Goal: Task Accomplishment & Management: Use online tool/utility

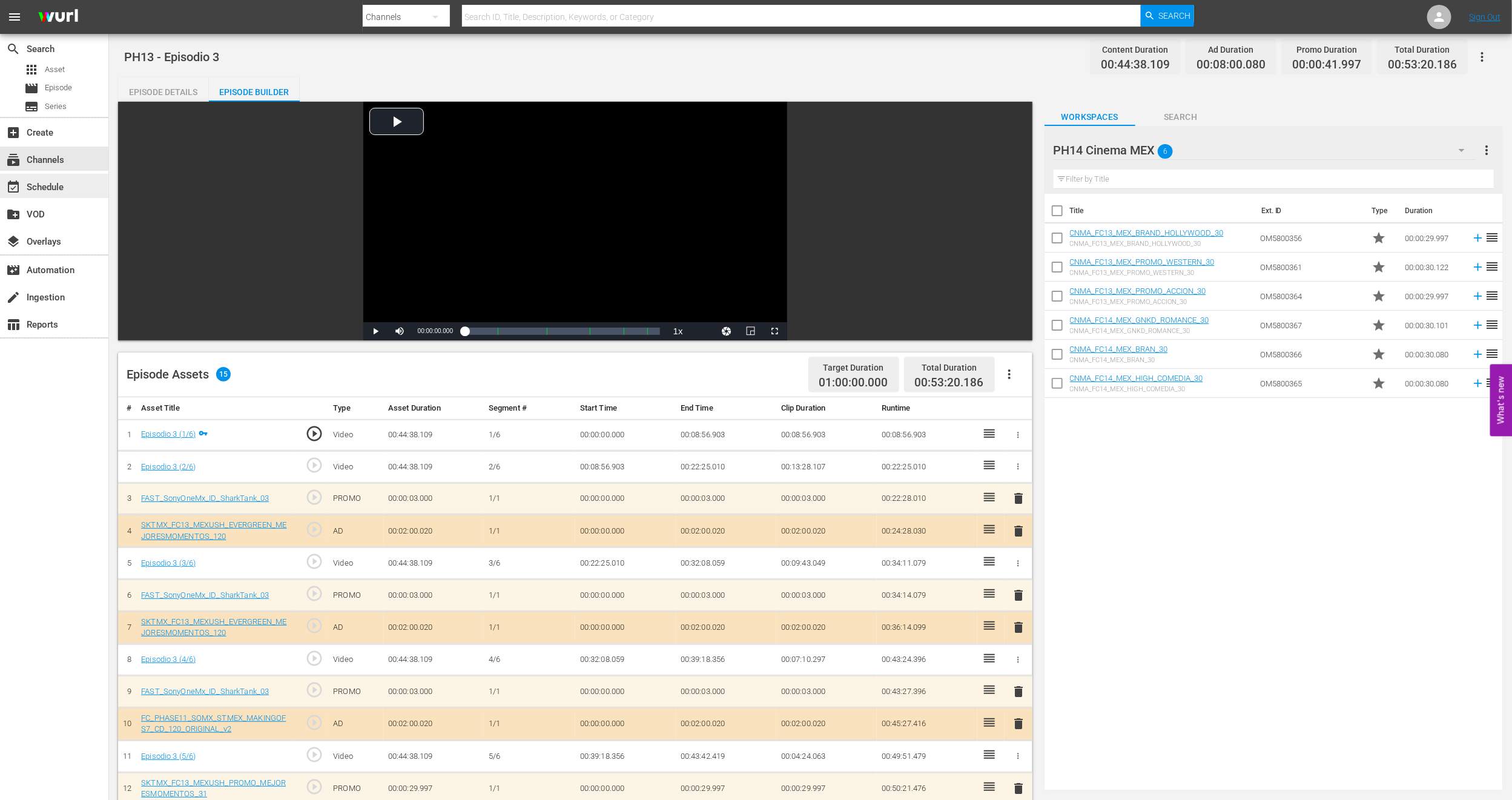
click at [49, 187] on div "event_available Schedule" at bounding box center [34, 185] width 68 height 11
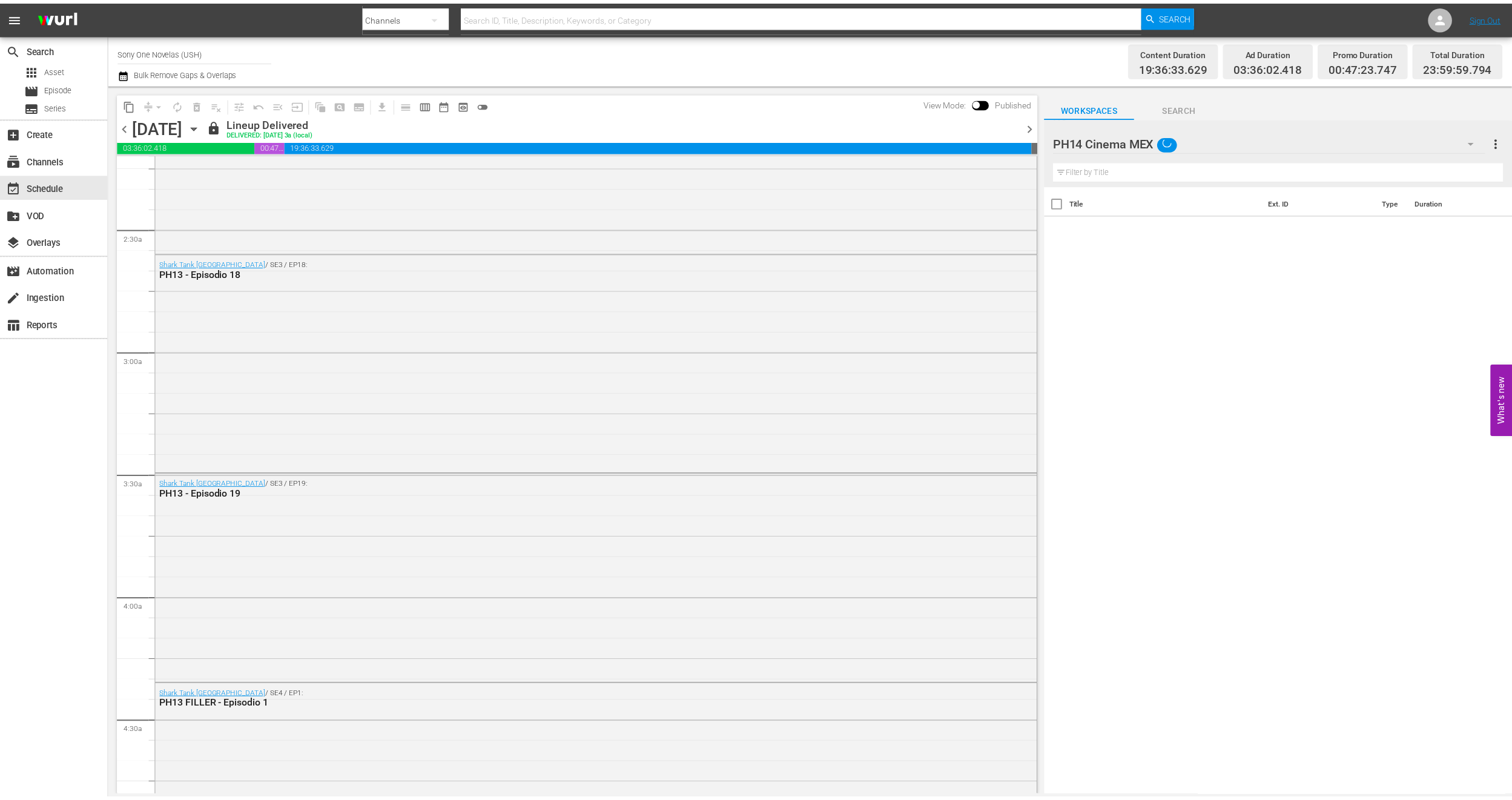
scroll to position [545, 0]
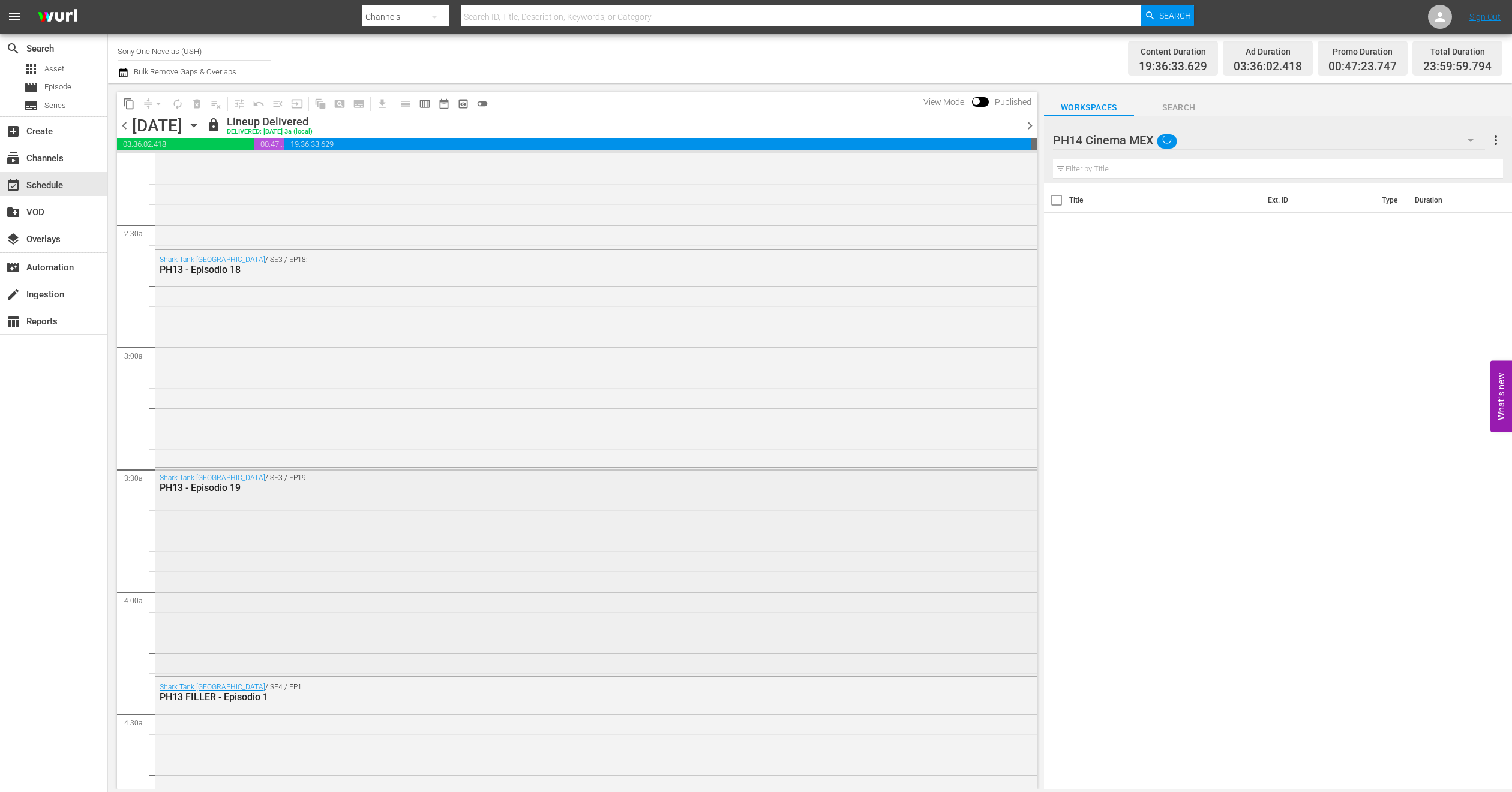
click at [222, 503] on div "Shark Tank México / SE3 / EP19: PH13 - Episodio 19" at bounding box center [596, 571] width 881 height 206
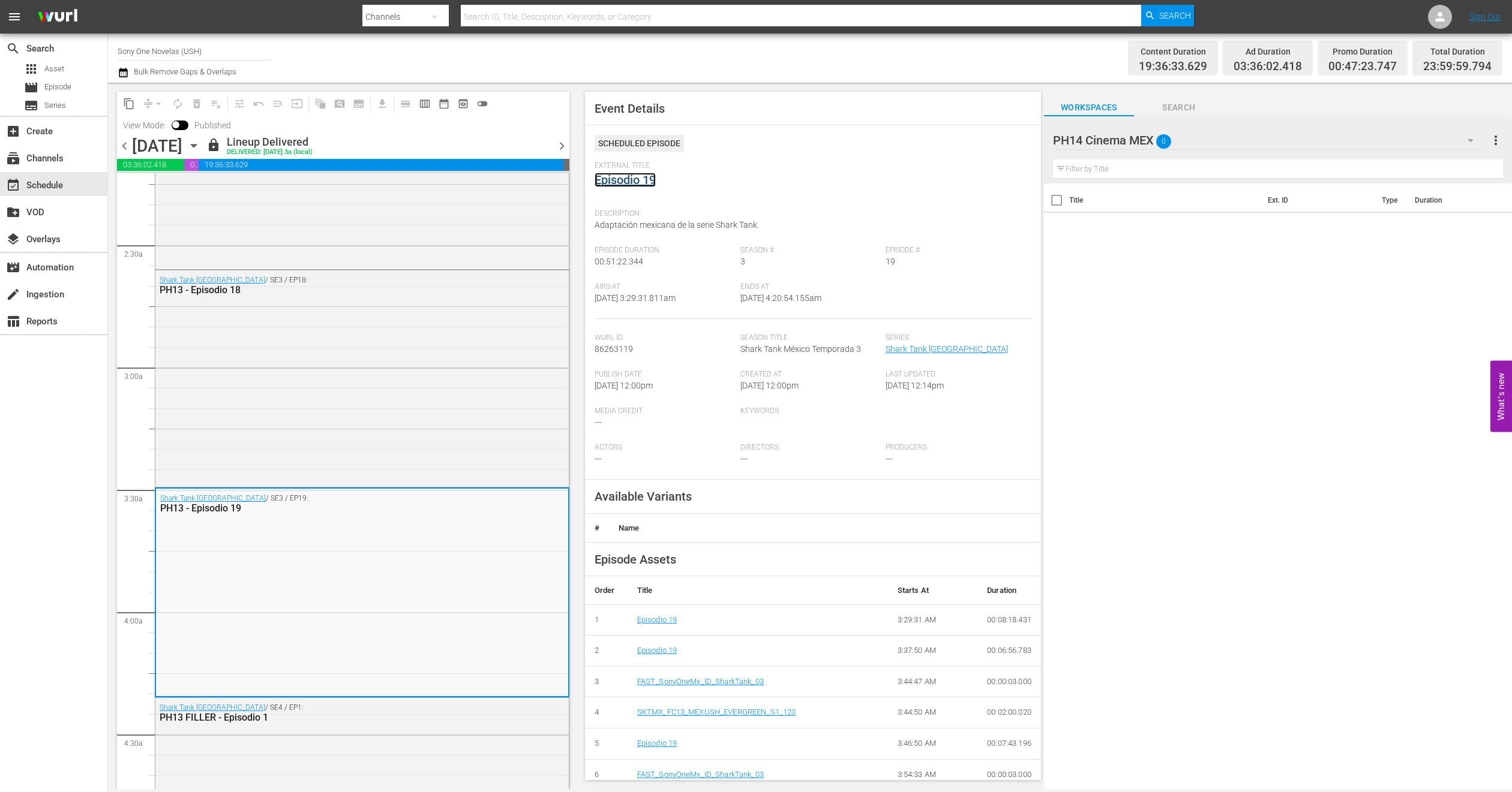
click at [635, 177] on link "Episodio 19" at bounding box center [625, 180] width 61 height 14
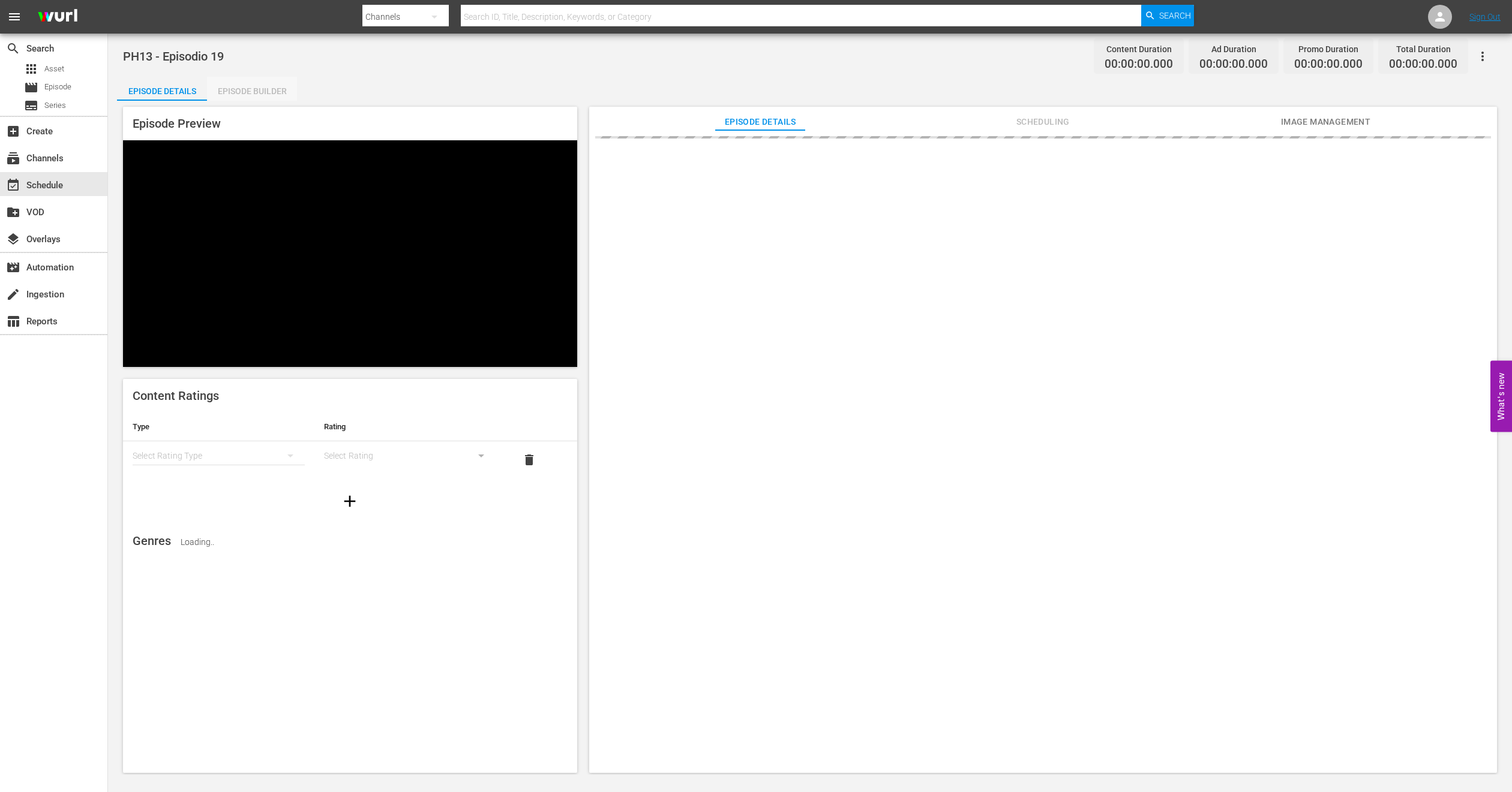
click at [259, 87] on div "Episode Builder" at bounding box center [251, 90] width 90 height 29
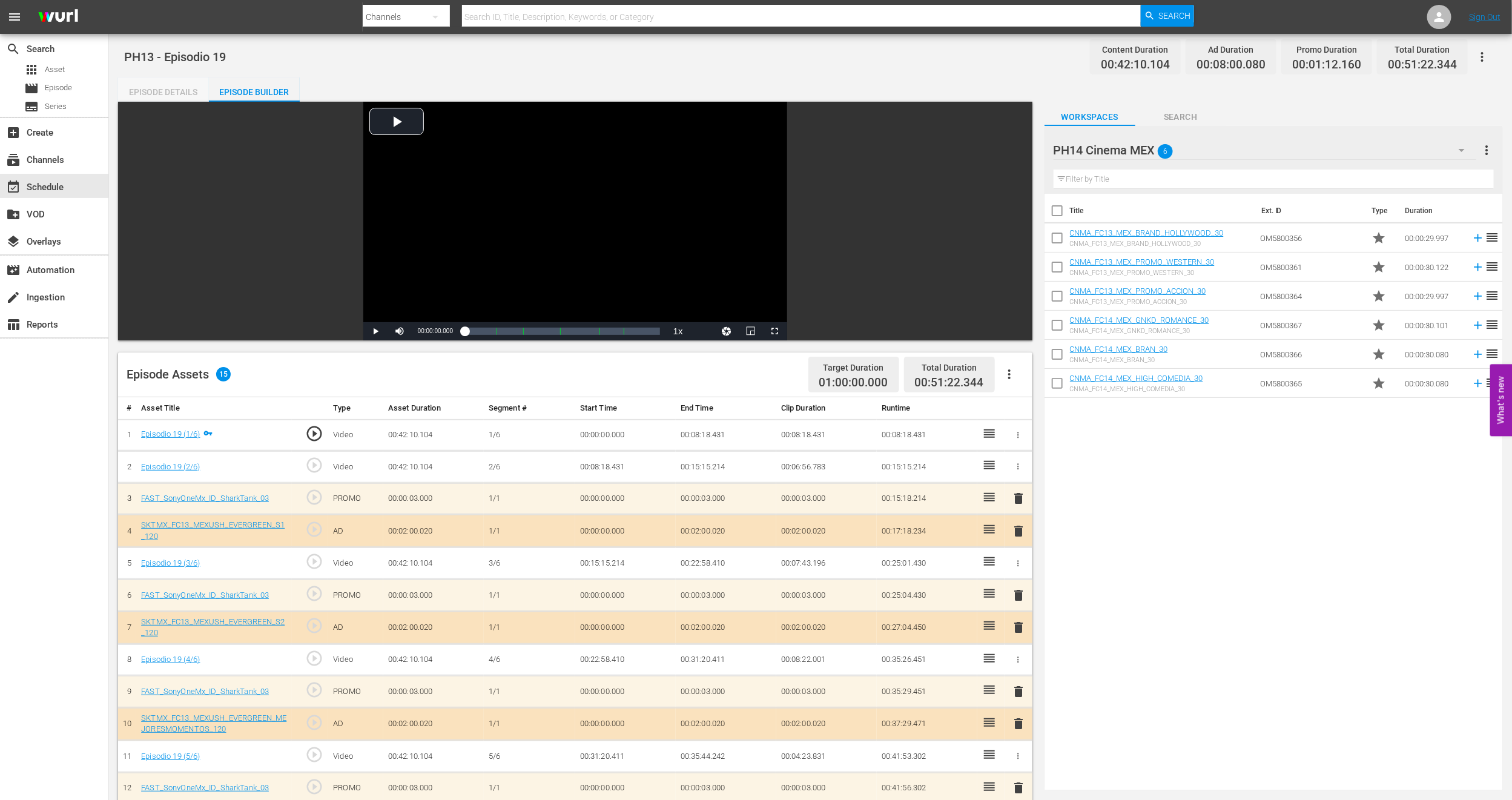
click at [175, 84] on div "Episode Details" at bounding box center [164, 91] width 91 height 29
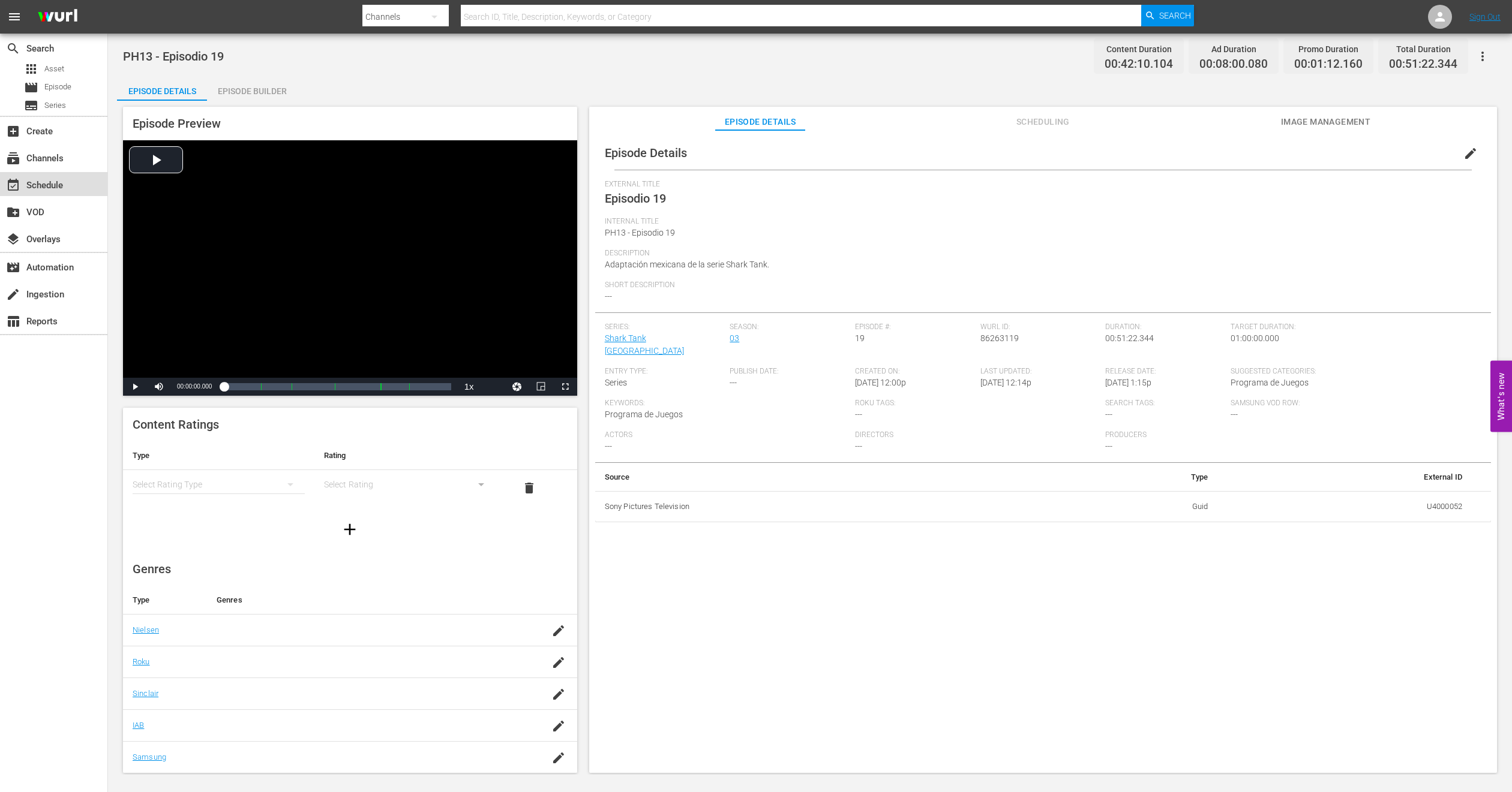
click at [40, 179] on div "event_available Schedule" at bounding box center [34, 183] width 67 height 11
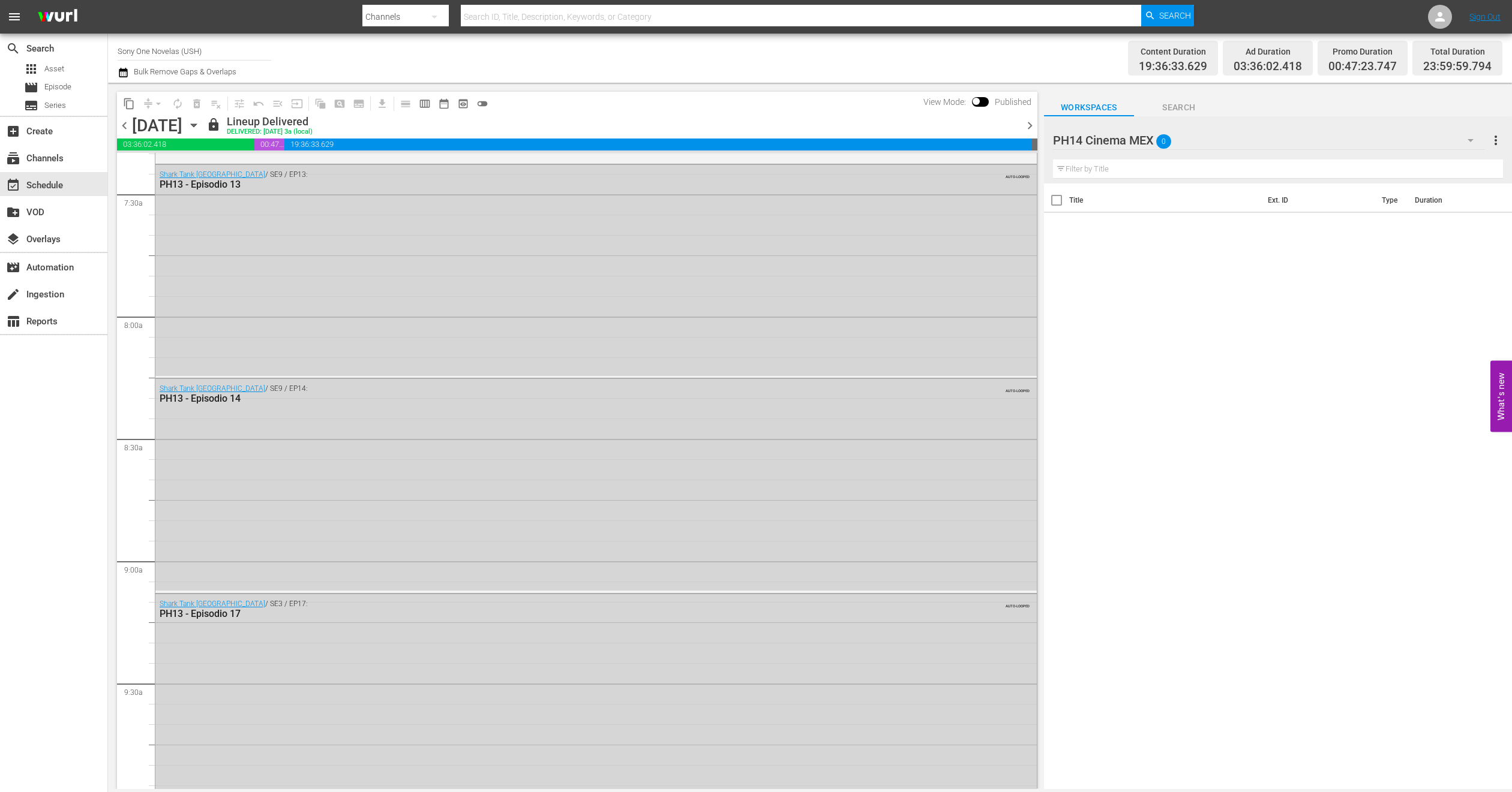
scroll to position [1799, 0]
click at [200, 126] on icon "button" at bounding box center [194, 126] width 13 height 13
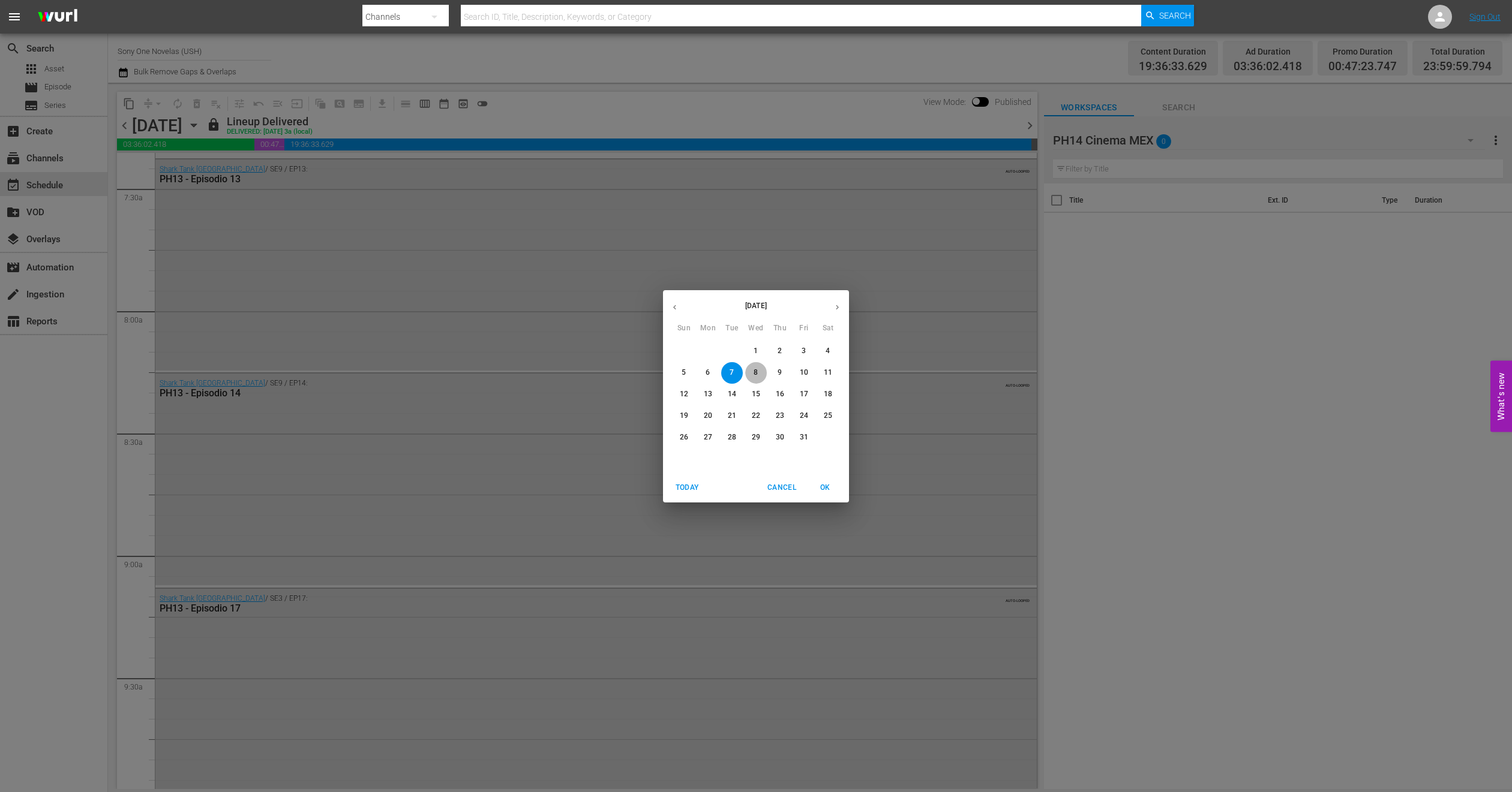
click at [756, 373] on p "8" at bounding box center [755, 372] width 5 height 10
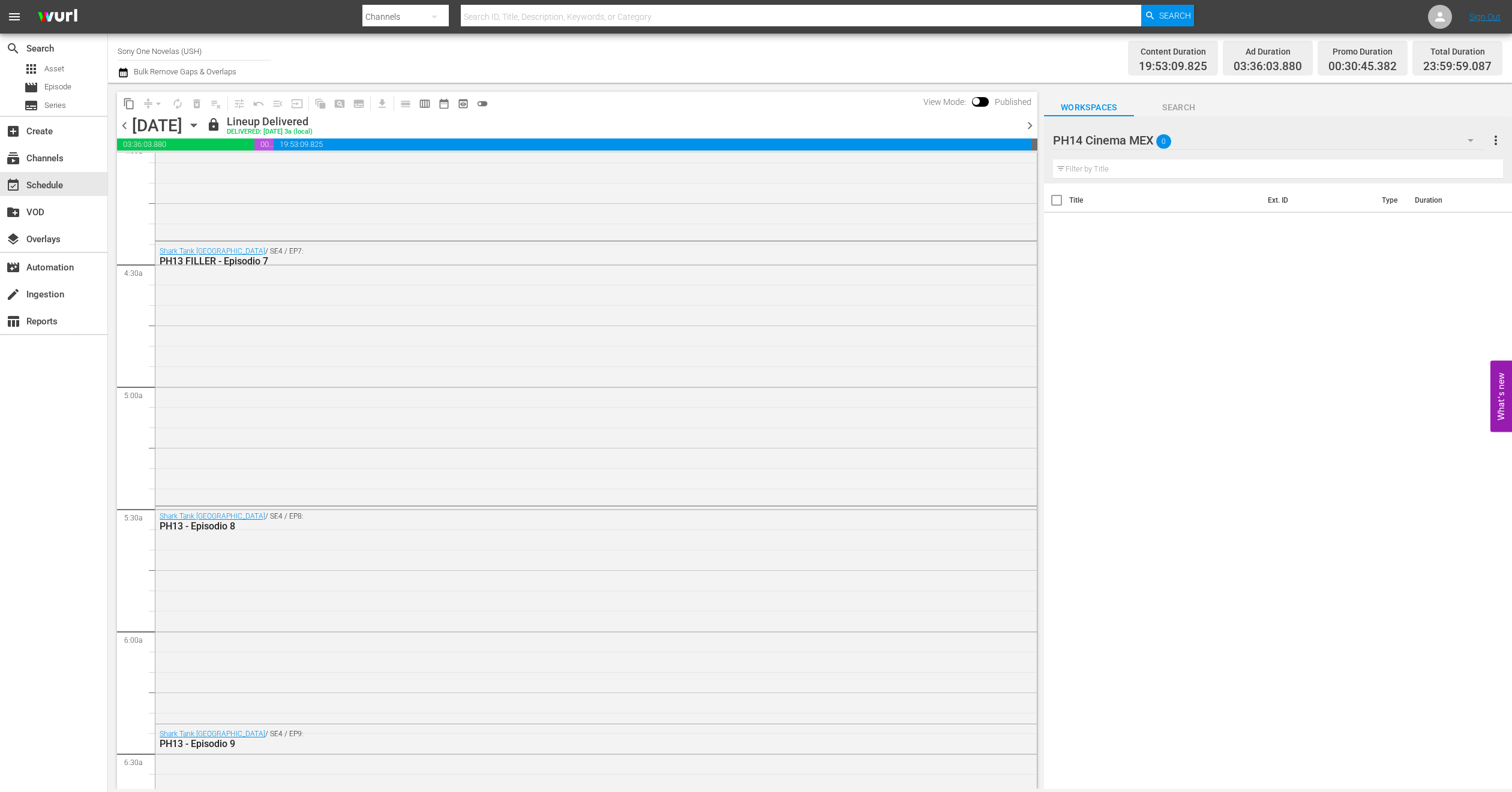
scroll to position [1080, 0]
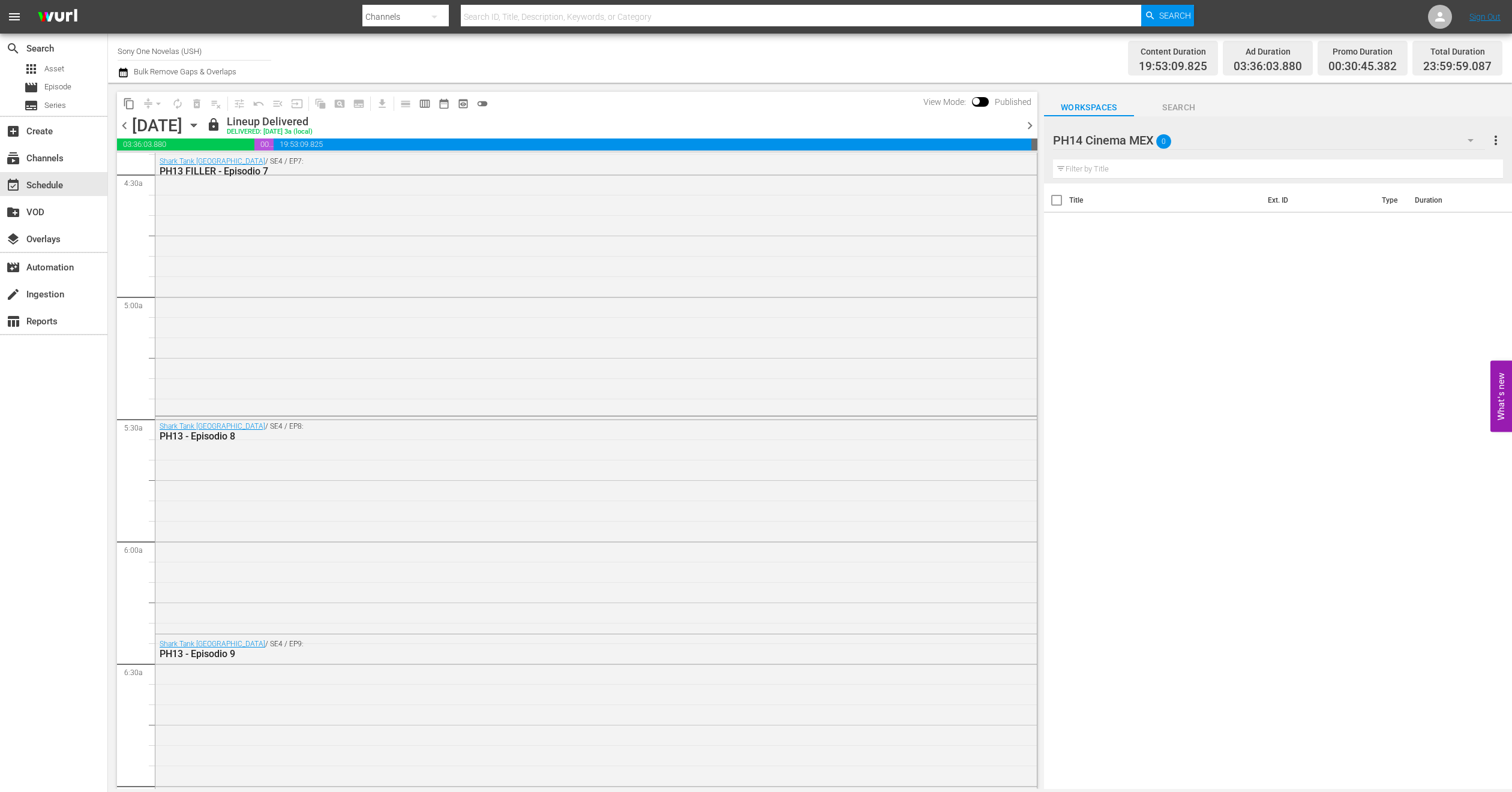
click at [200, 119] on icon "button" at bounding box center [194, 126] width 13 height 13
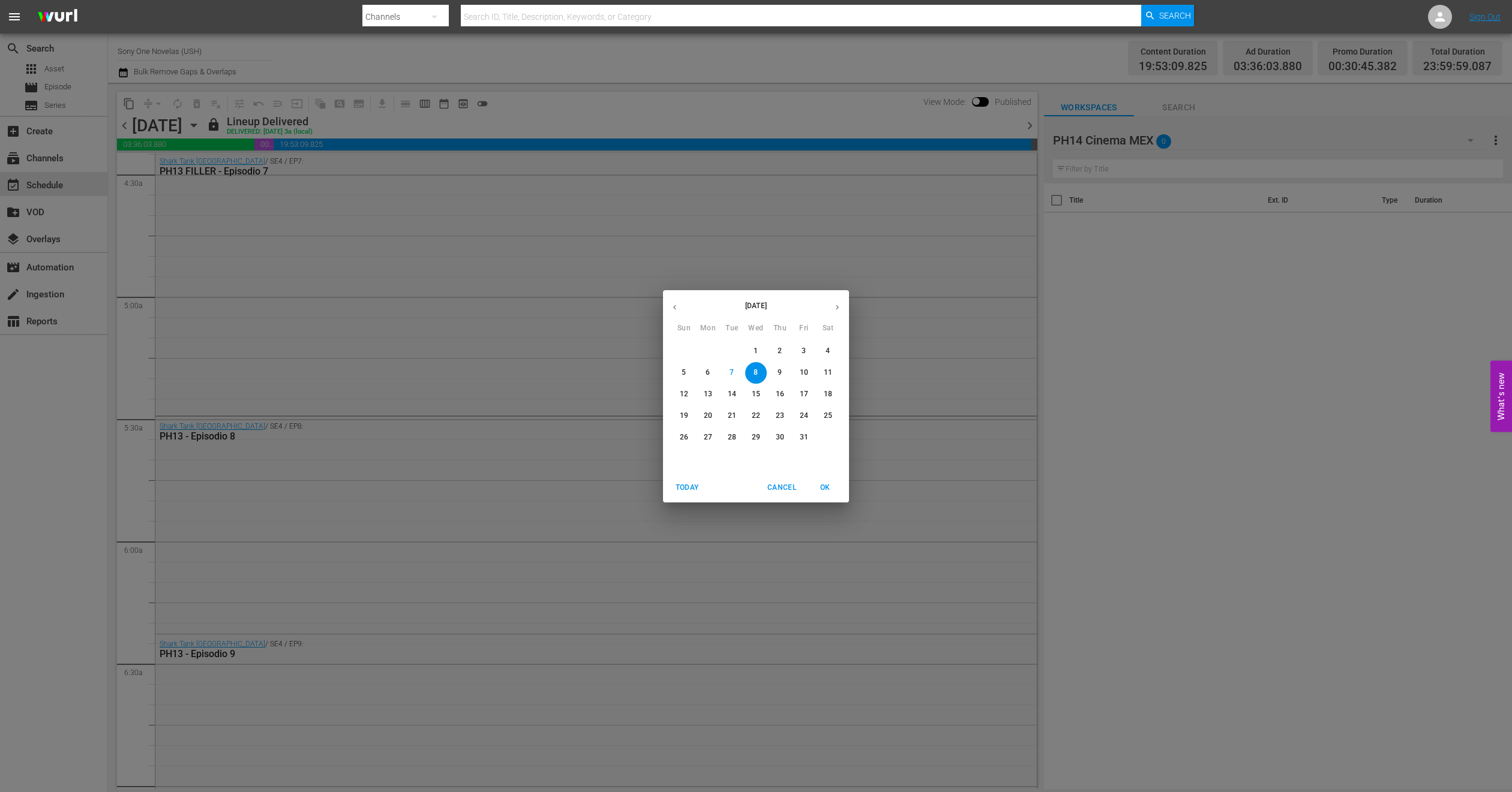
click at [777, 375] on p "9" at bounding box center [779, 372] width 5 height 10
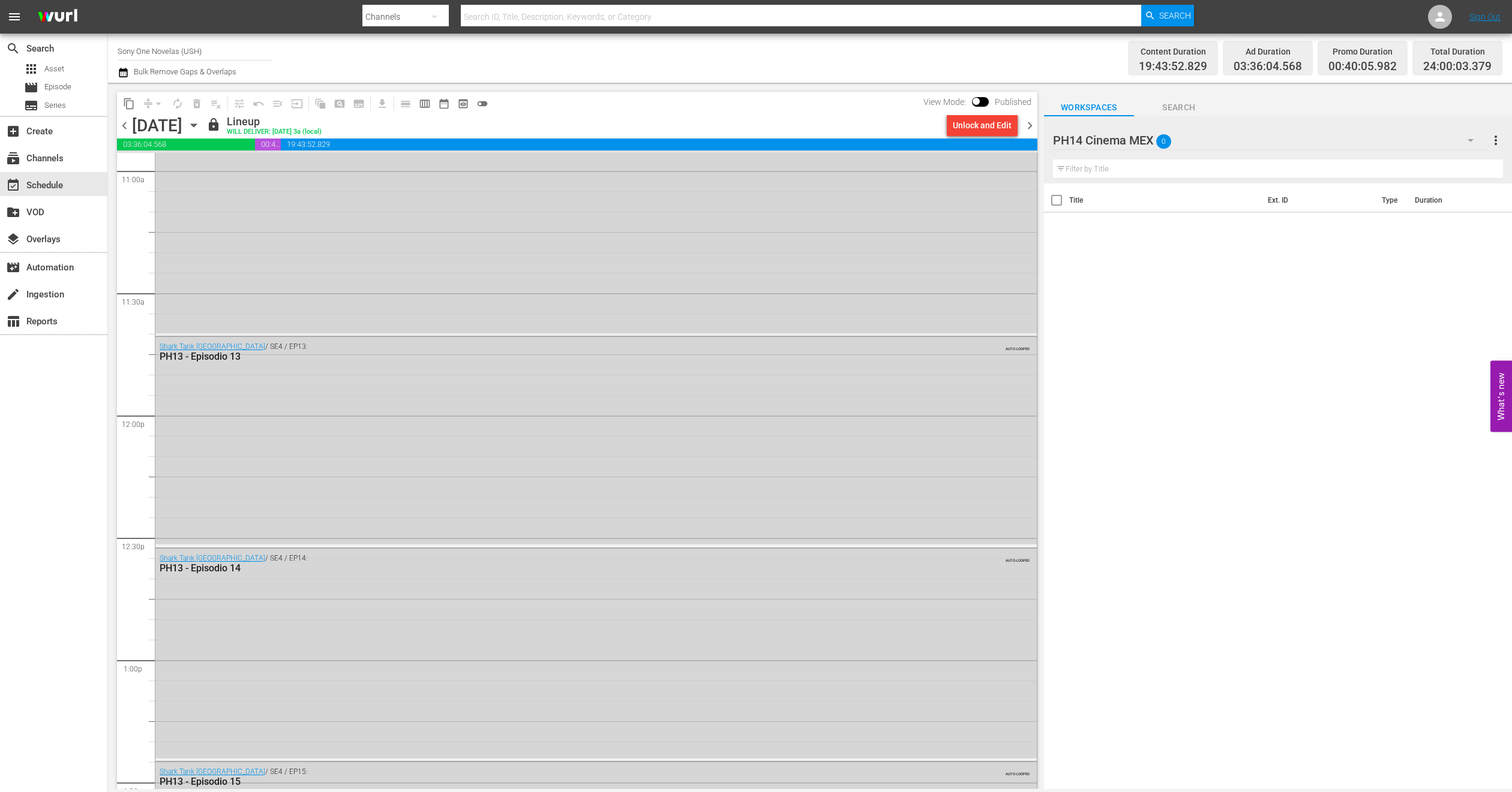
scroll to position [2518, 0]
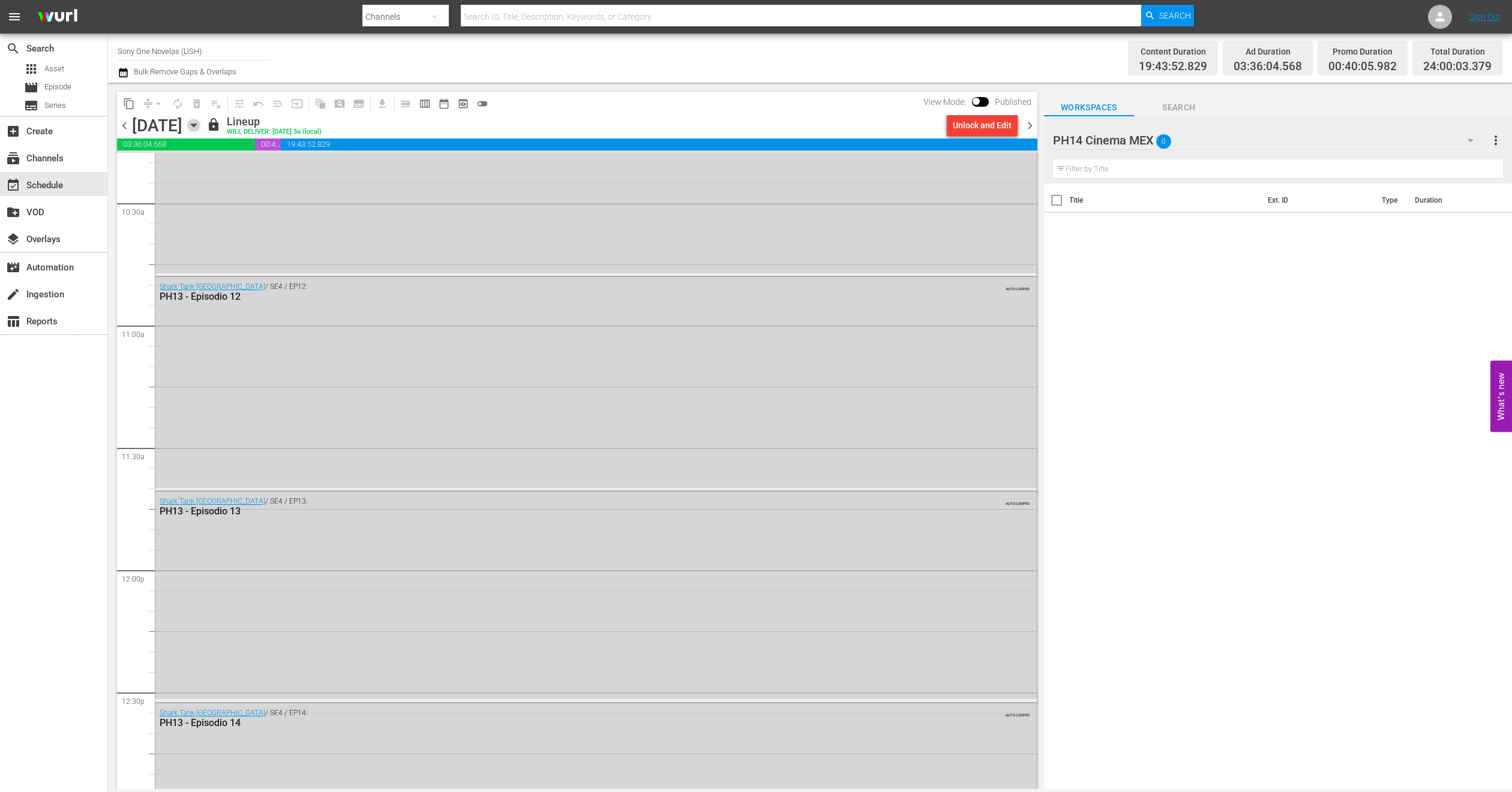
click at [200, 129] on icon "button" at bounding box center [194, 126] width 13 height 13
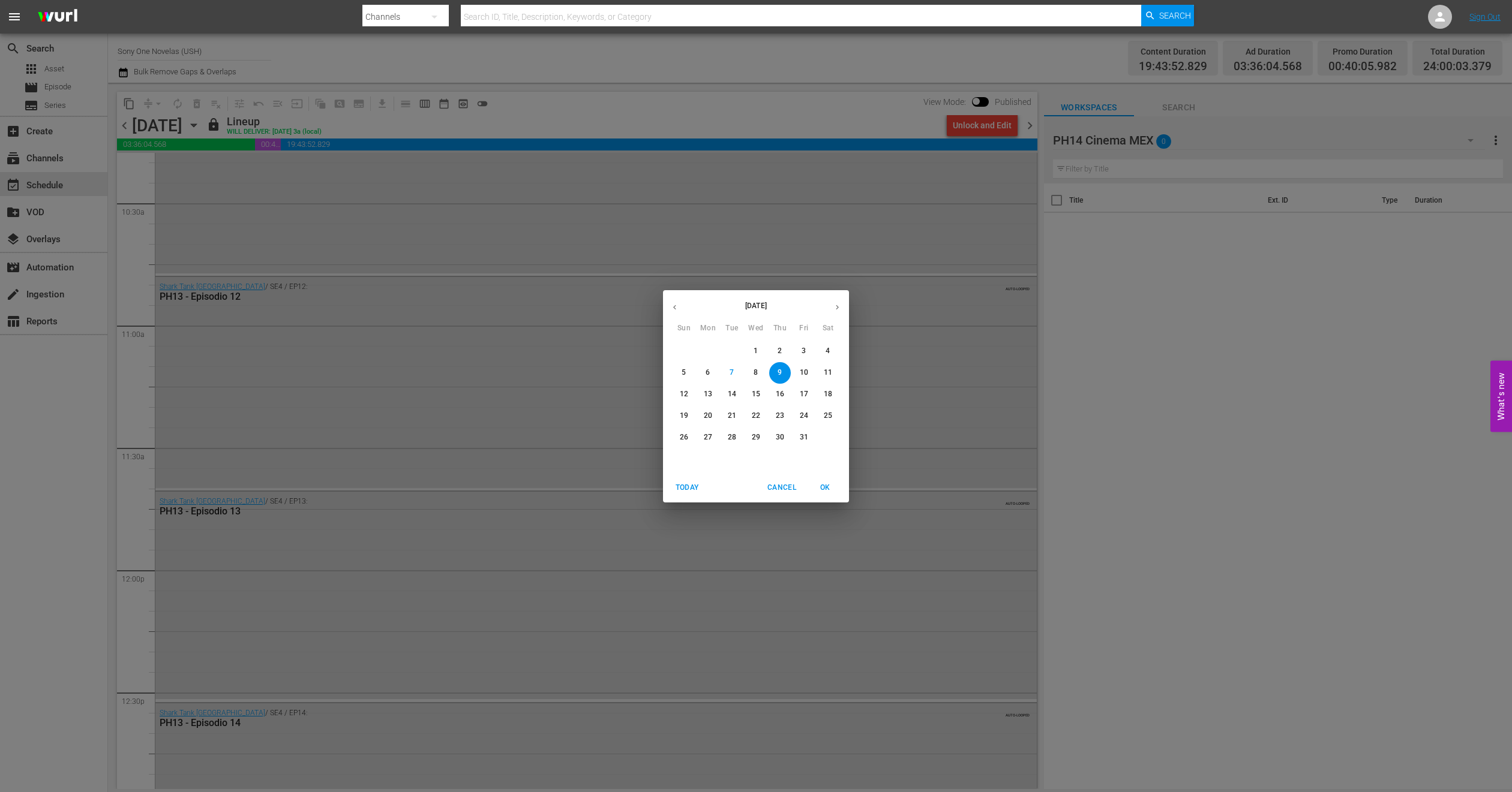
click at [806, 375] on p "10" at bounding box center [803, 372] width 8 height 10
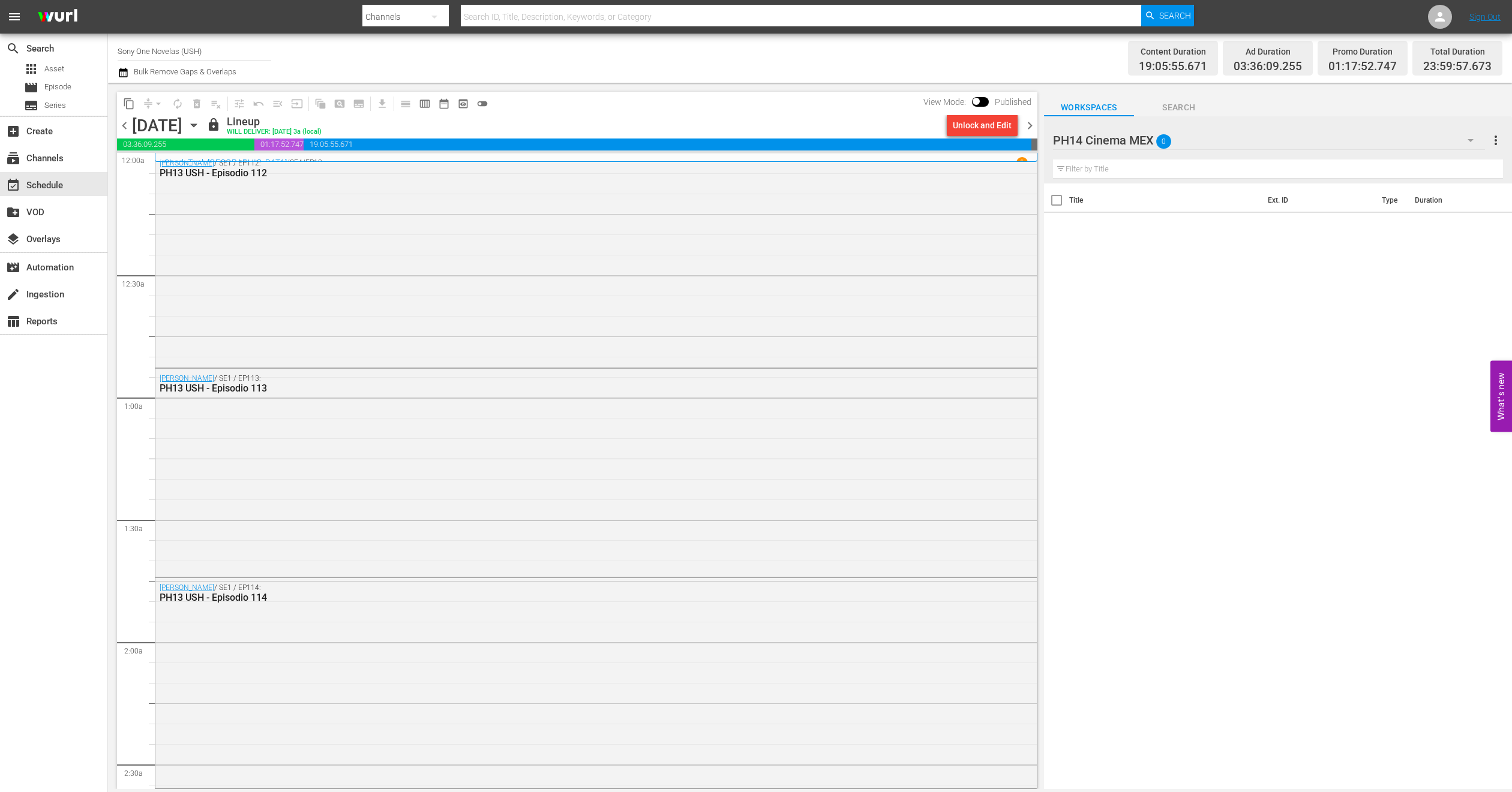
click at [200, 126] on icon "button" at bounding box center [194, 126] width 13 height 13
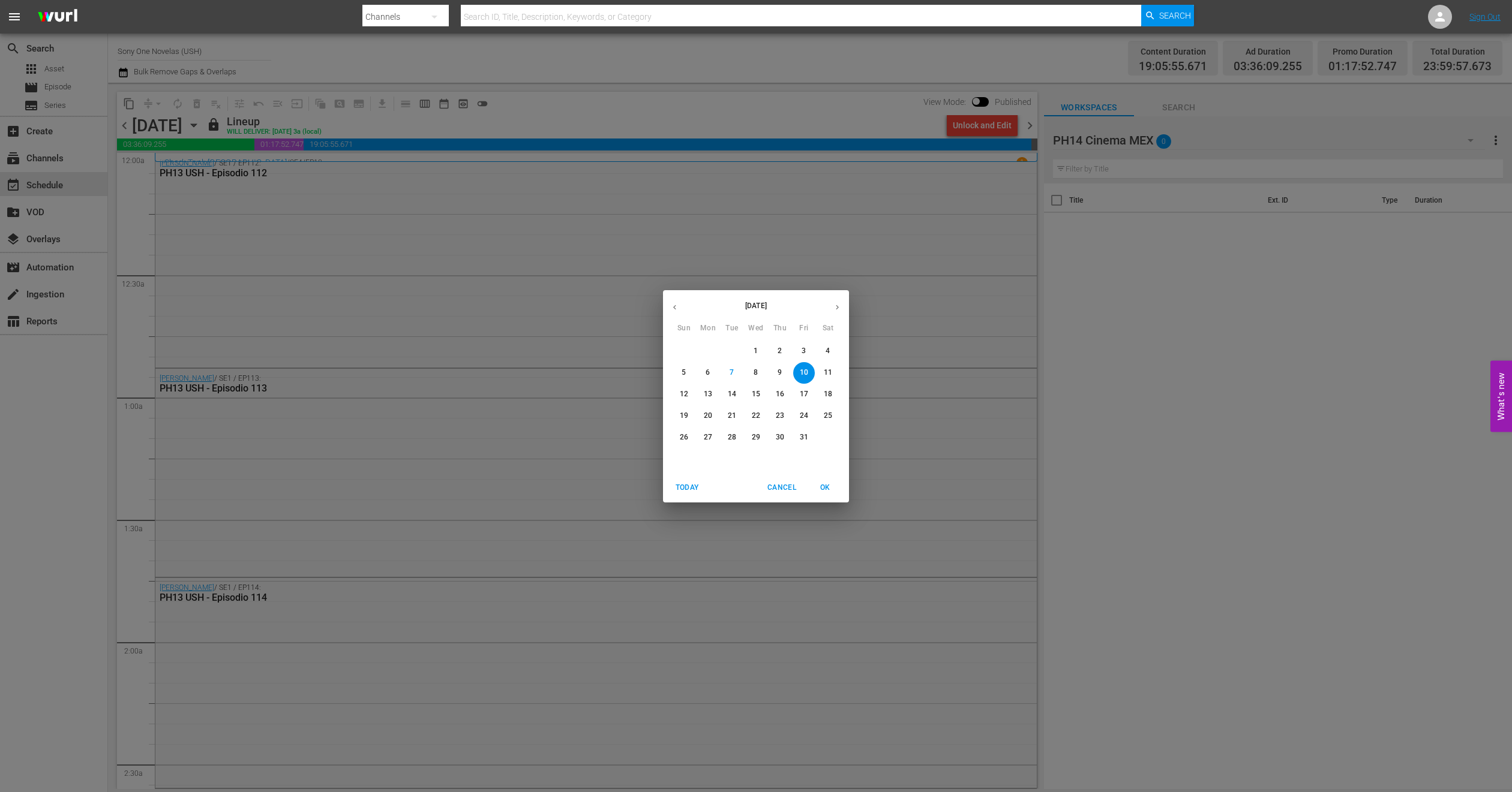
click at [821, 373] on span "11" at bounding box center [828, 372] width 21 height 10
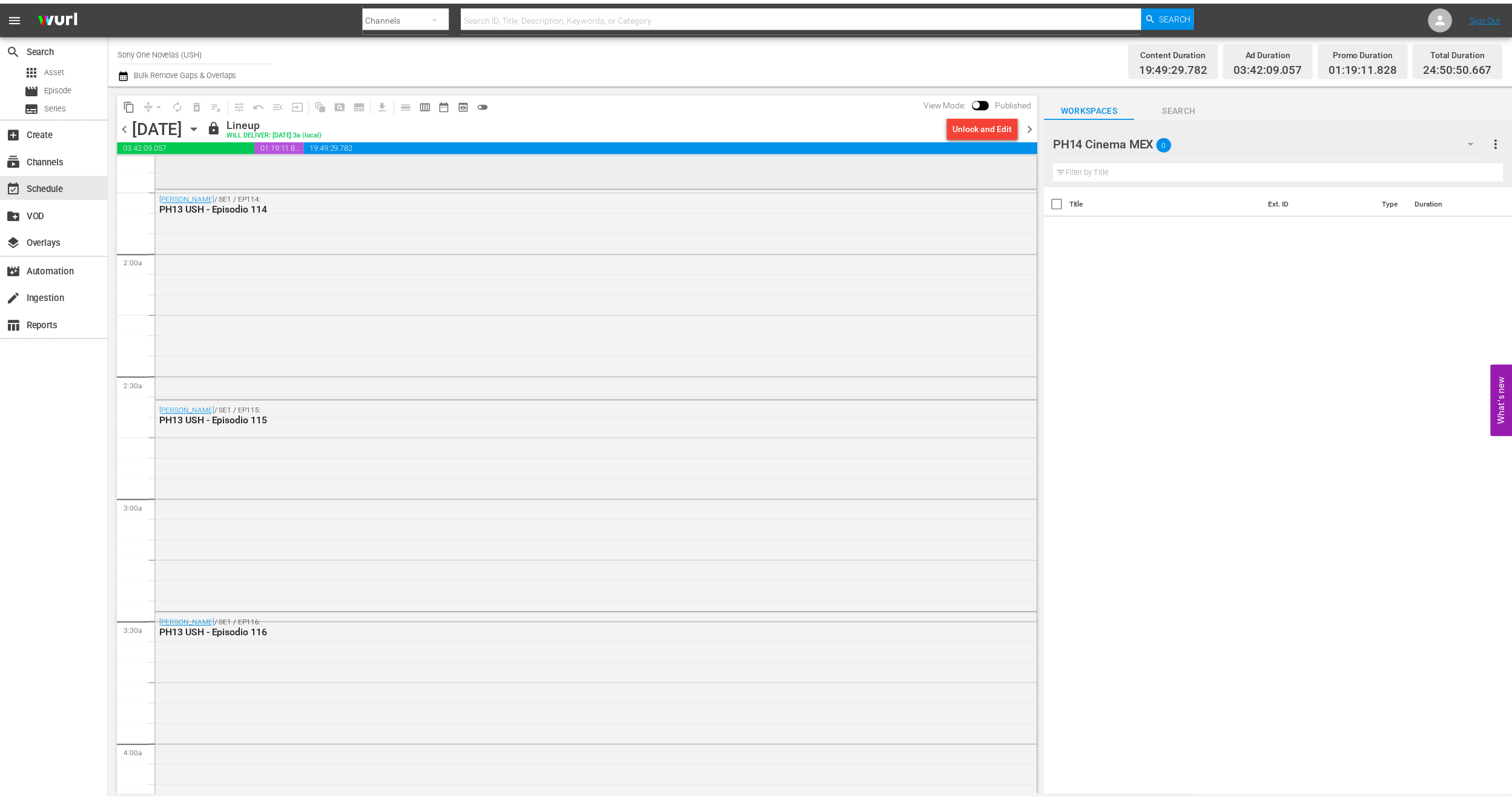
scroll to position [454, 0]
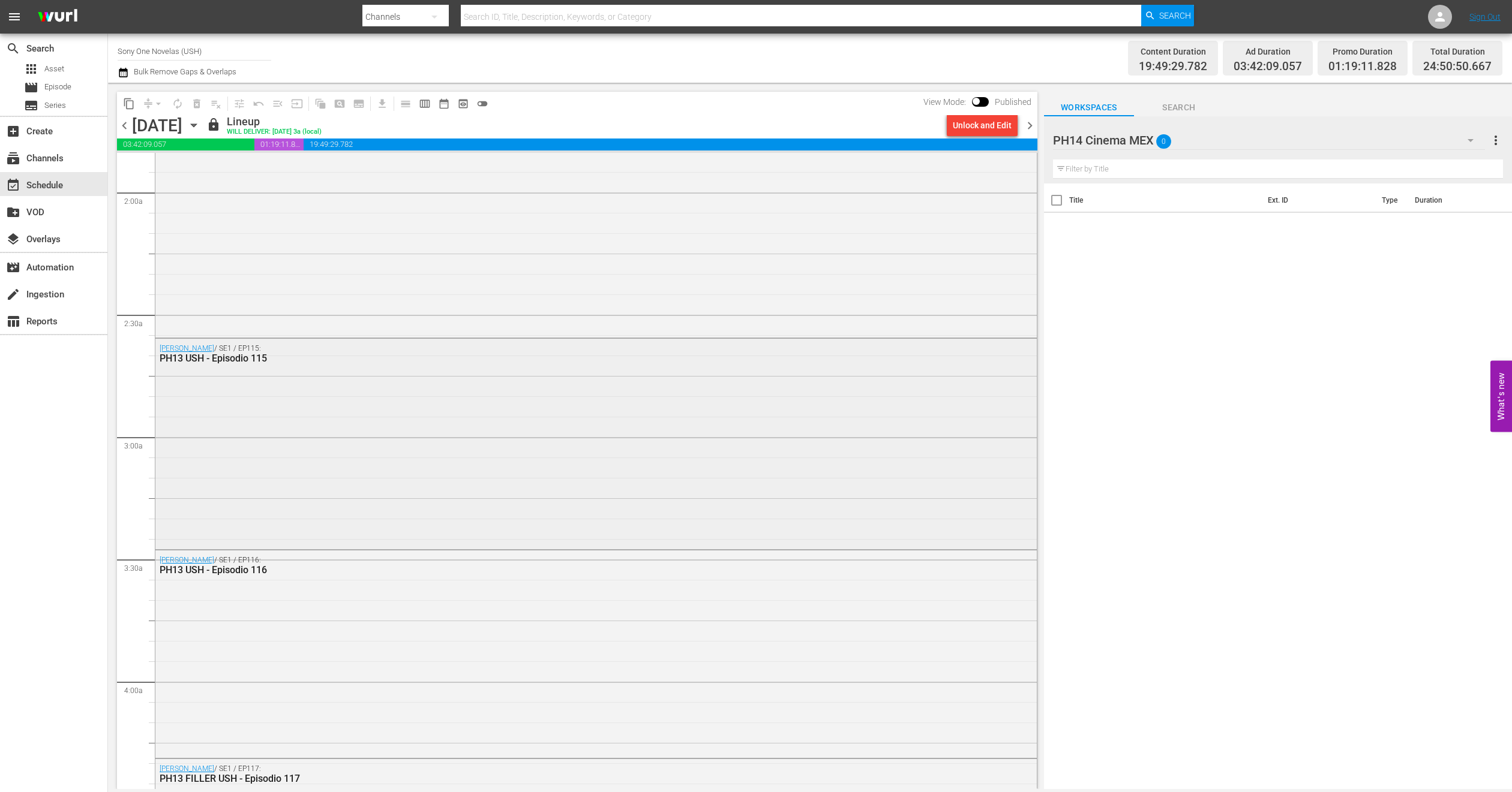
click at [188, 412] on div "[PERSON_NAME] / SE1 / EP115: PH13 USH - Episodio 115" at bounding box center [596, 442] width 881 height 208
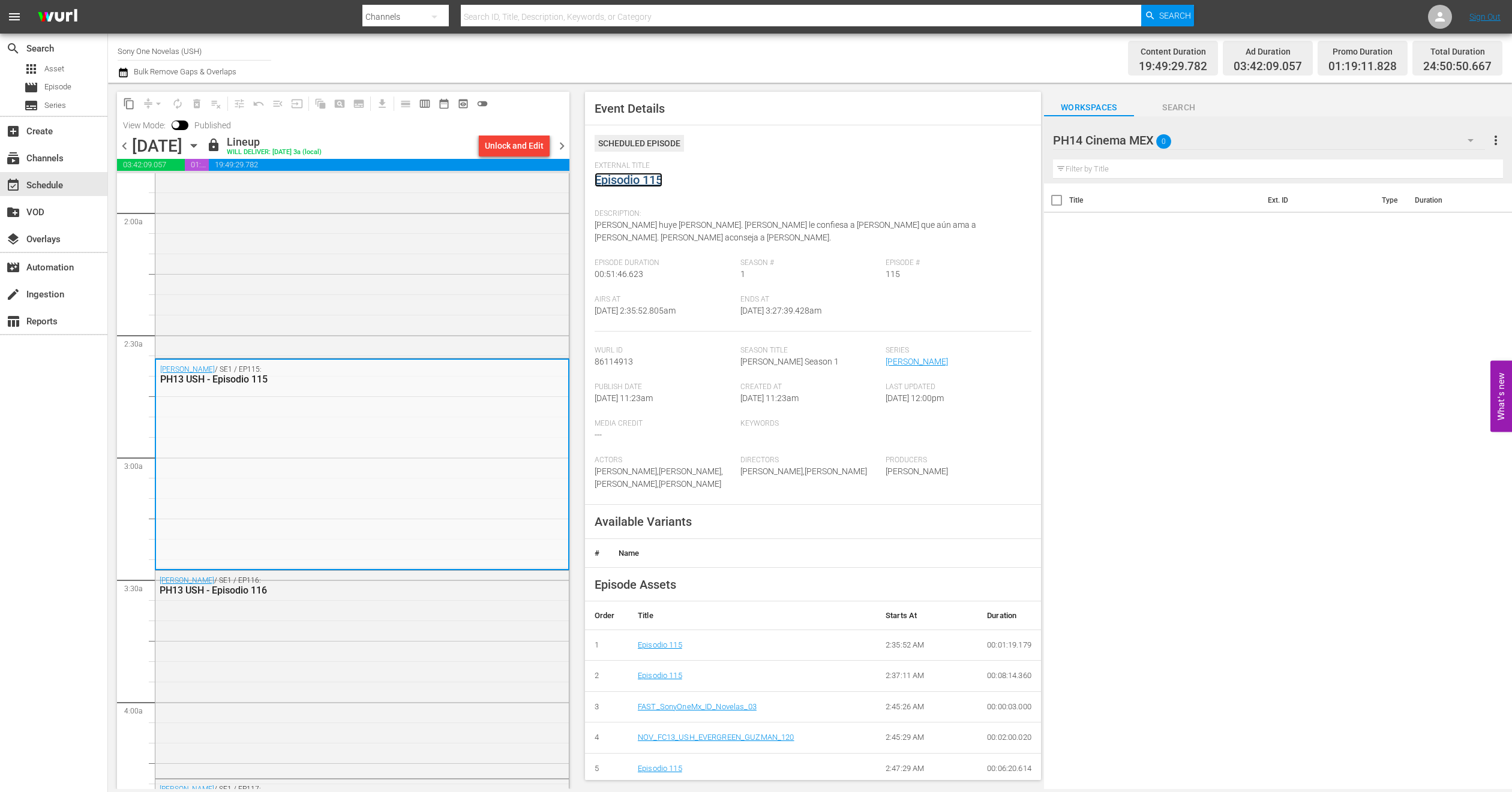
click at [644, 181] on link "Episodio 115" at bounding box center [628, 180] width 68 height 14
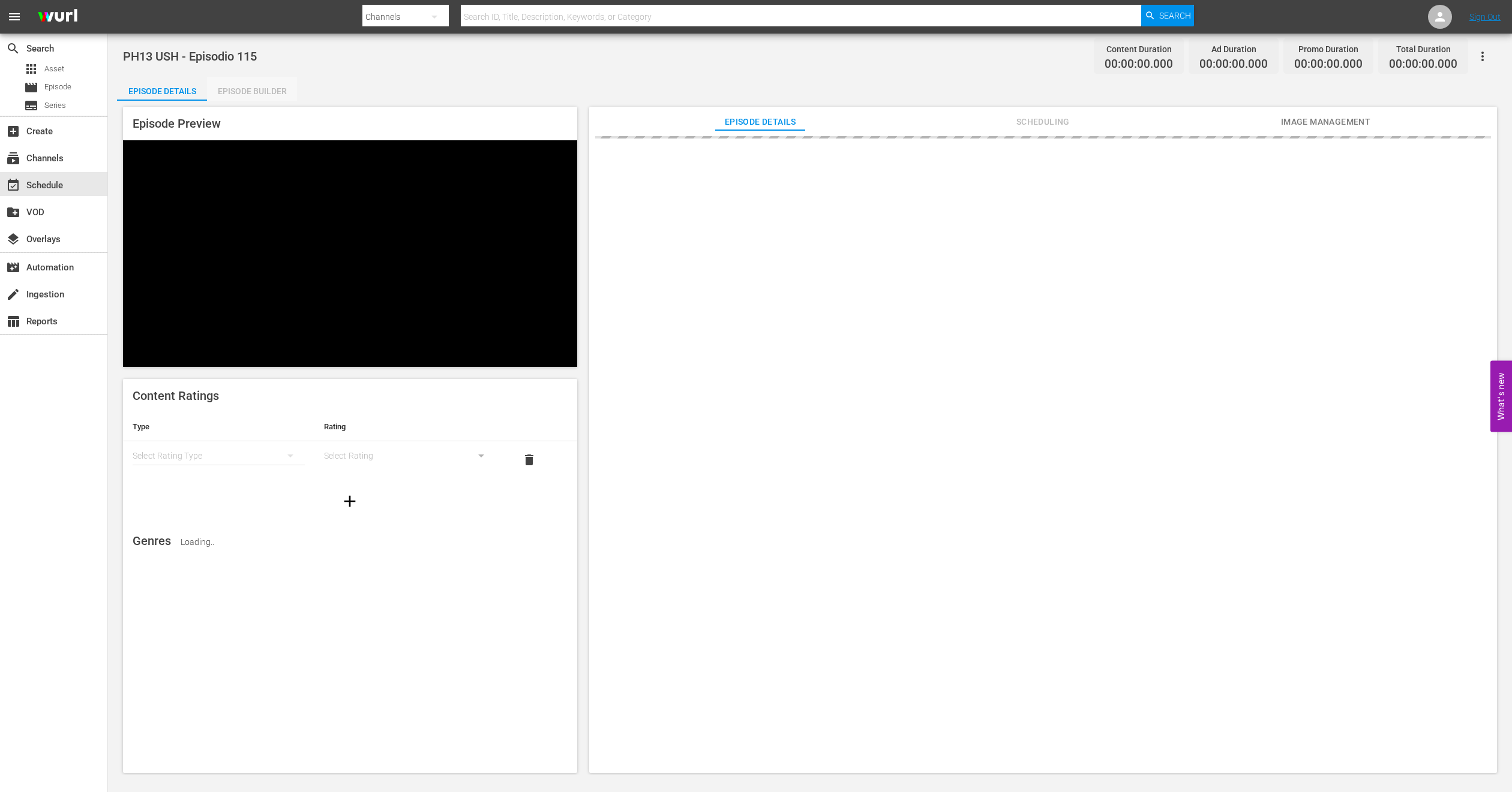
click at [259, 92] on div "Episode Builder" at bounding box center [251, 90] width 90 height 29
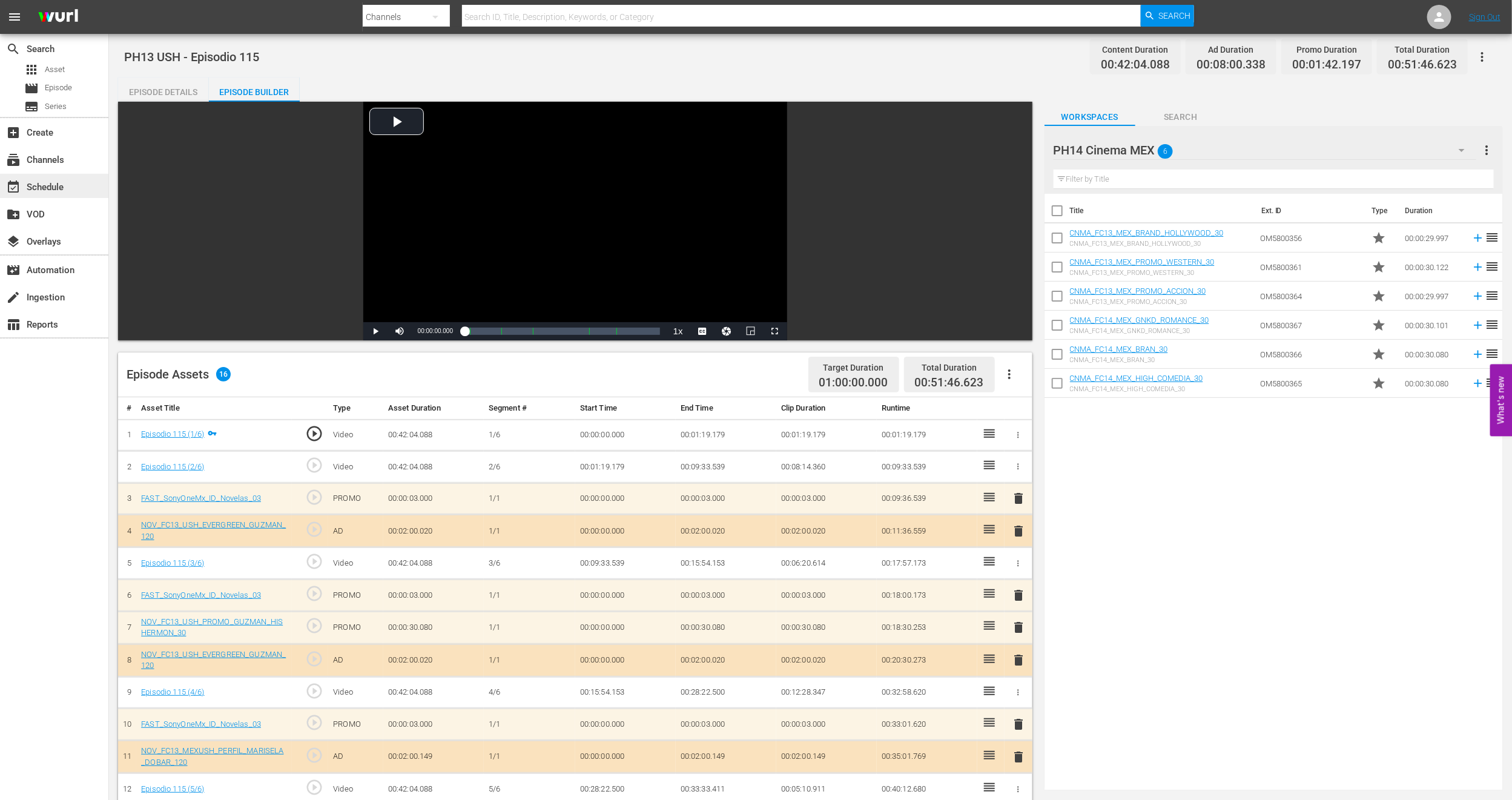
click at [66, 184] on div "event_available Schedule" at bounding box center [34, 185] width 68 height 11
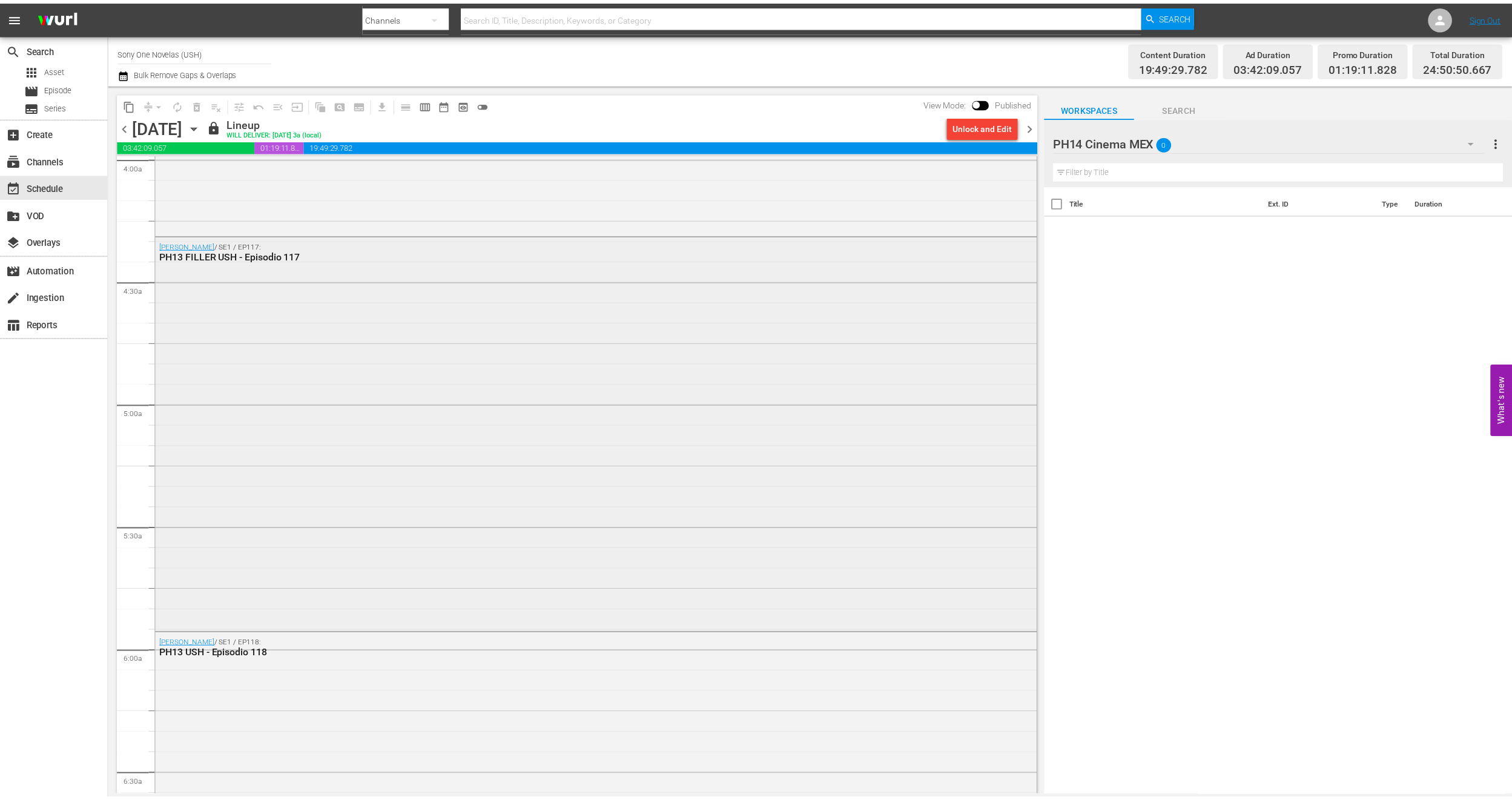
scroll to position [999, 0]
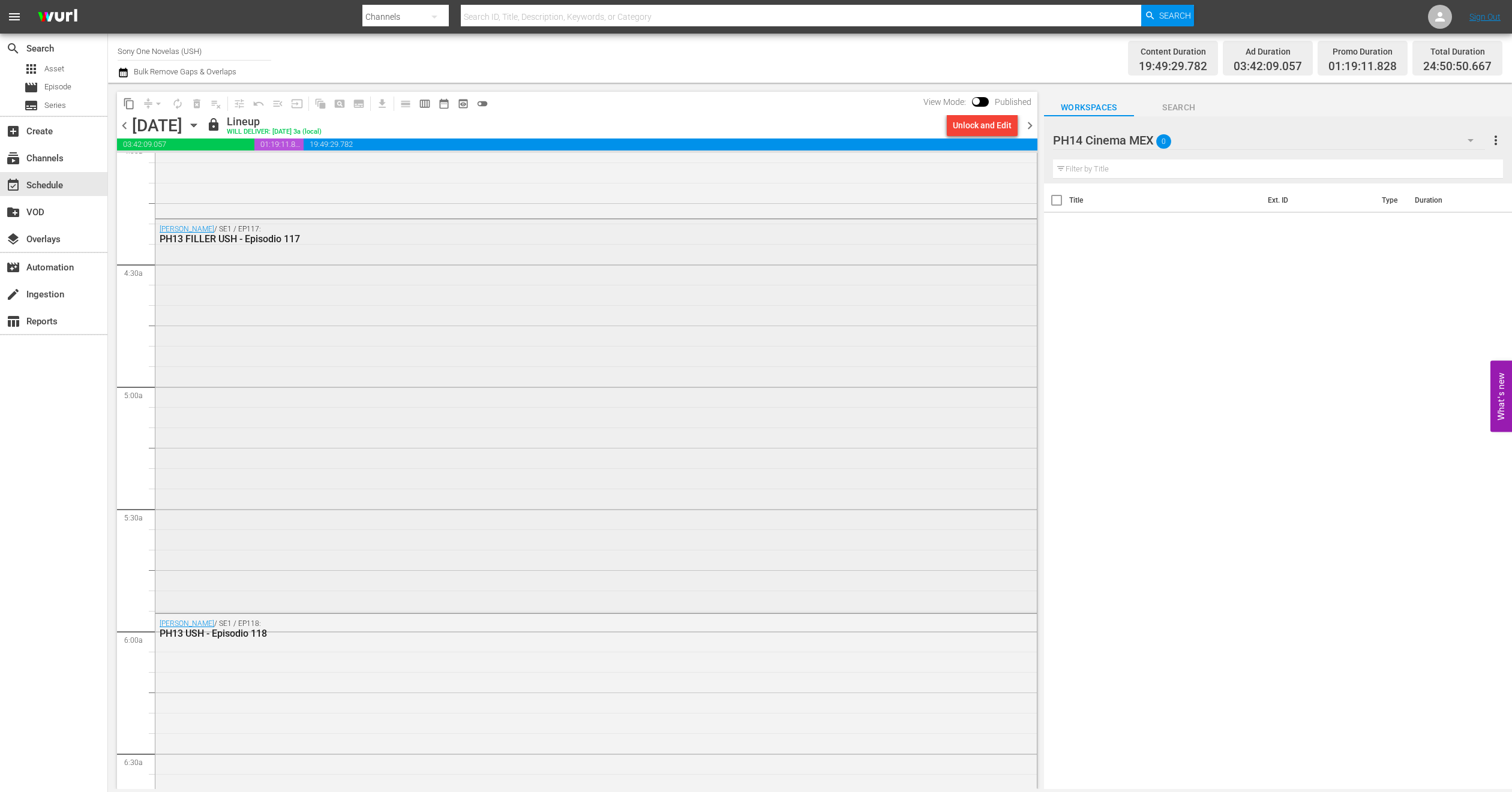
click at [252, 410] on div "[PERSON_NAME] / SE1 / EP117: PH13 FILLER USH - Episodio 117" at bounding box center [596, 415] width 881 height 391
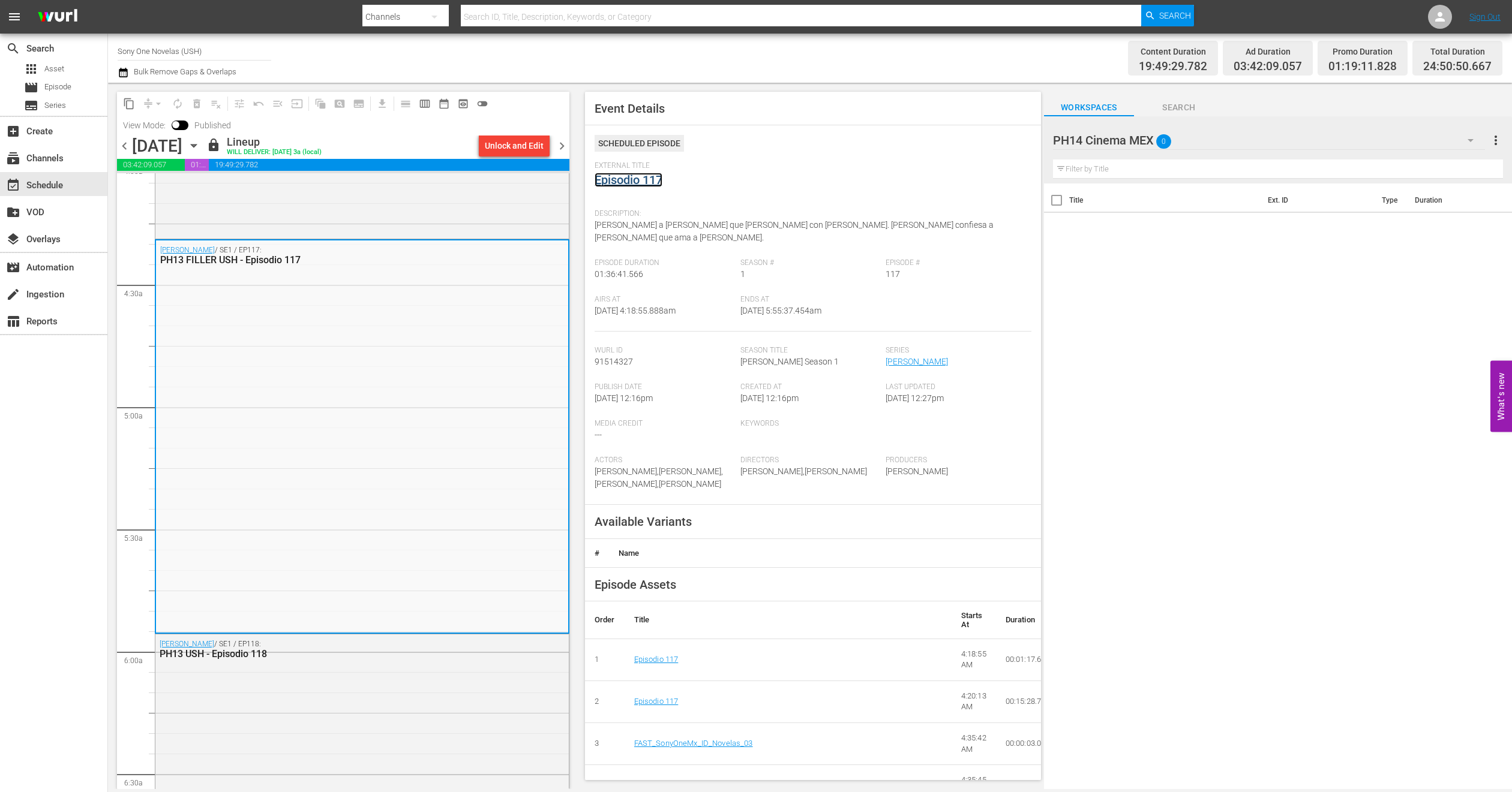
click at [661, 180] on link "Episodio 117" at bounding box center [628, 180] width 68 height 14
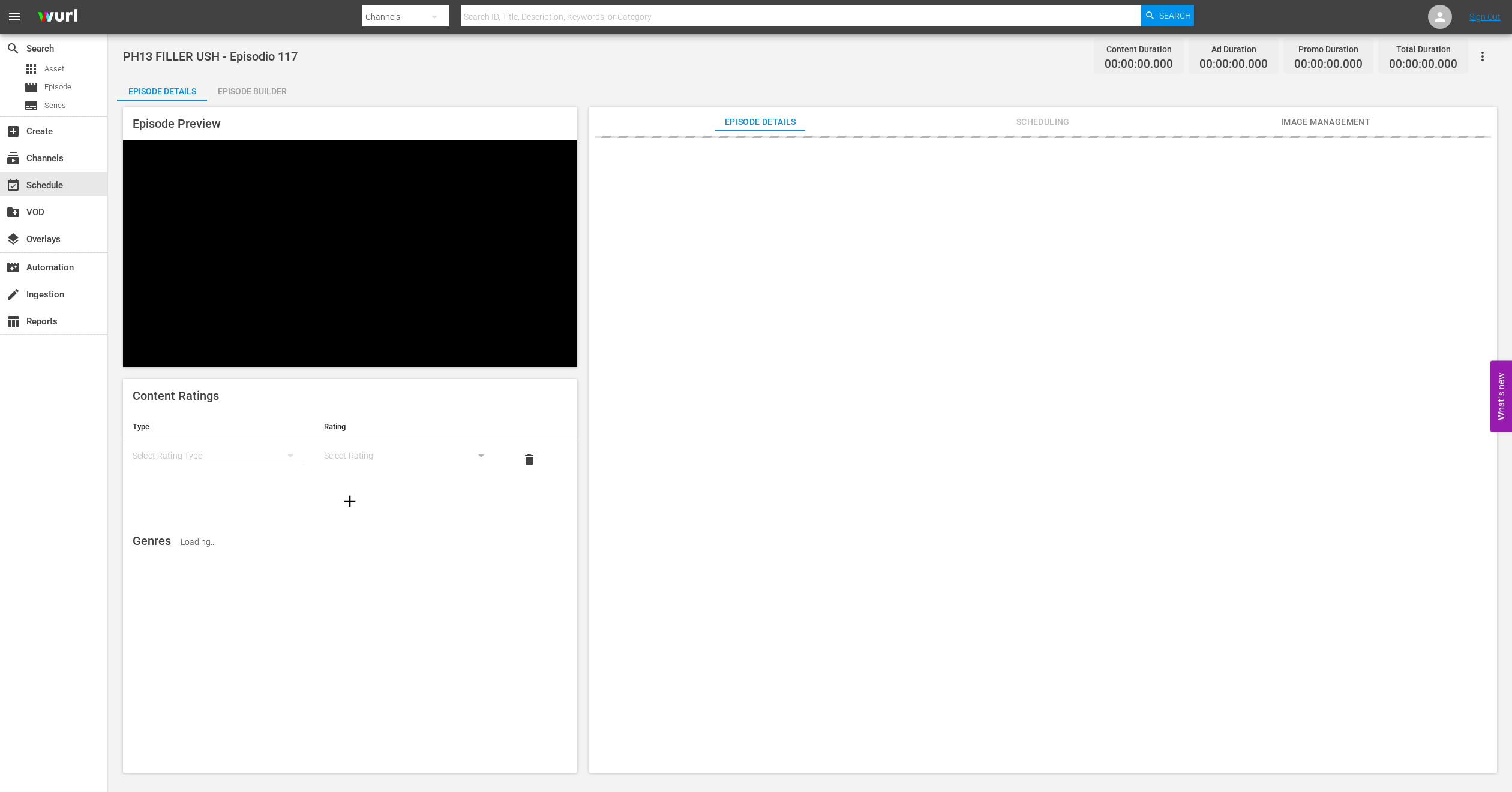
click at [260, 92] on div "Episode Builder" at bounding box center [251, 90] width 90 height 29
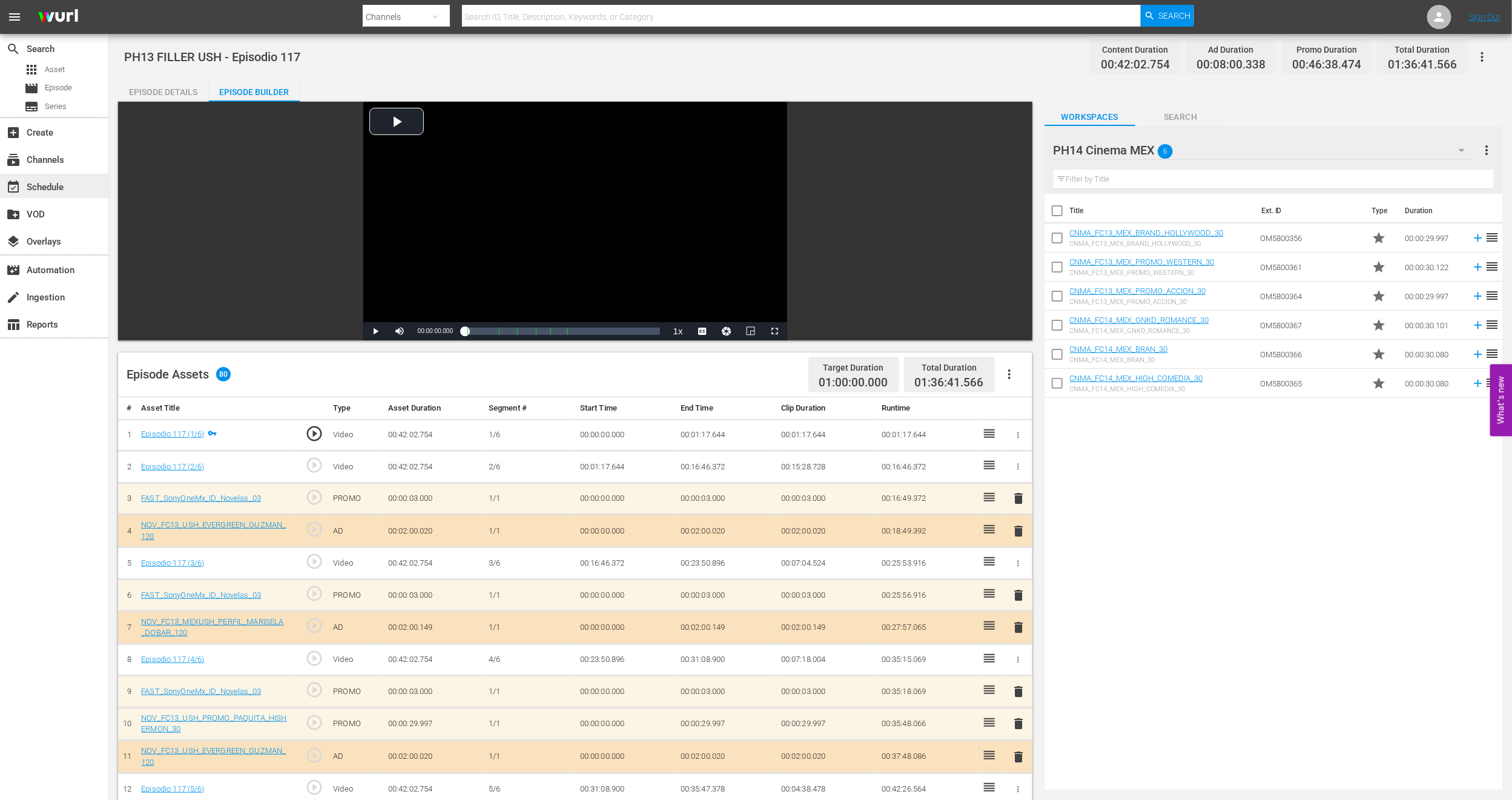
click at [68, 194] on div "event_available Schedule" at bounding box center [54, 186] width 108 height 24
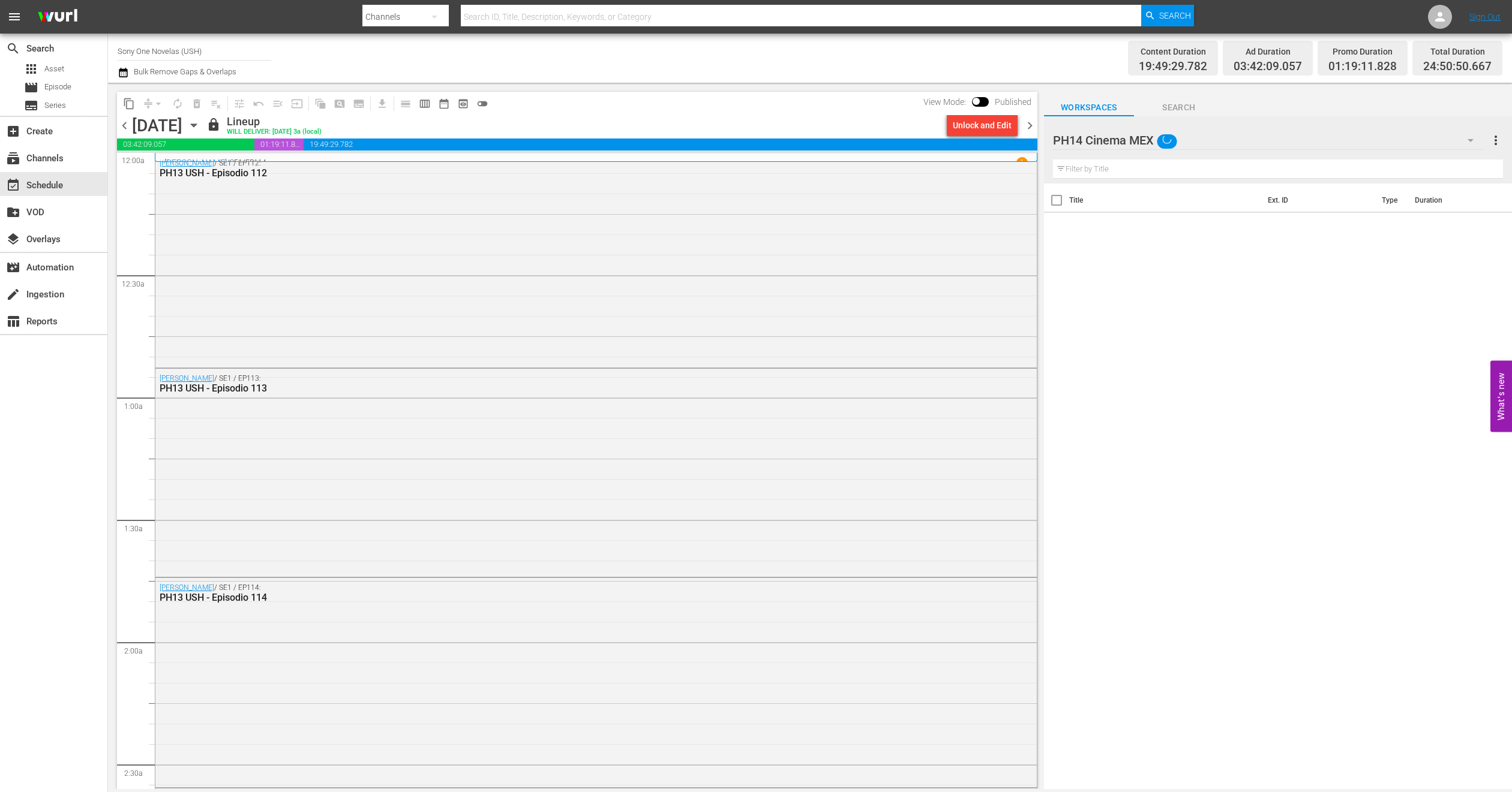
click at [200, 128] on icon "button" at bounding box center [194, 126] width 13 height 13
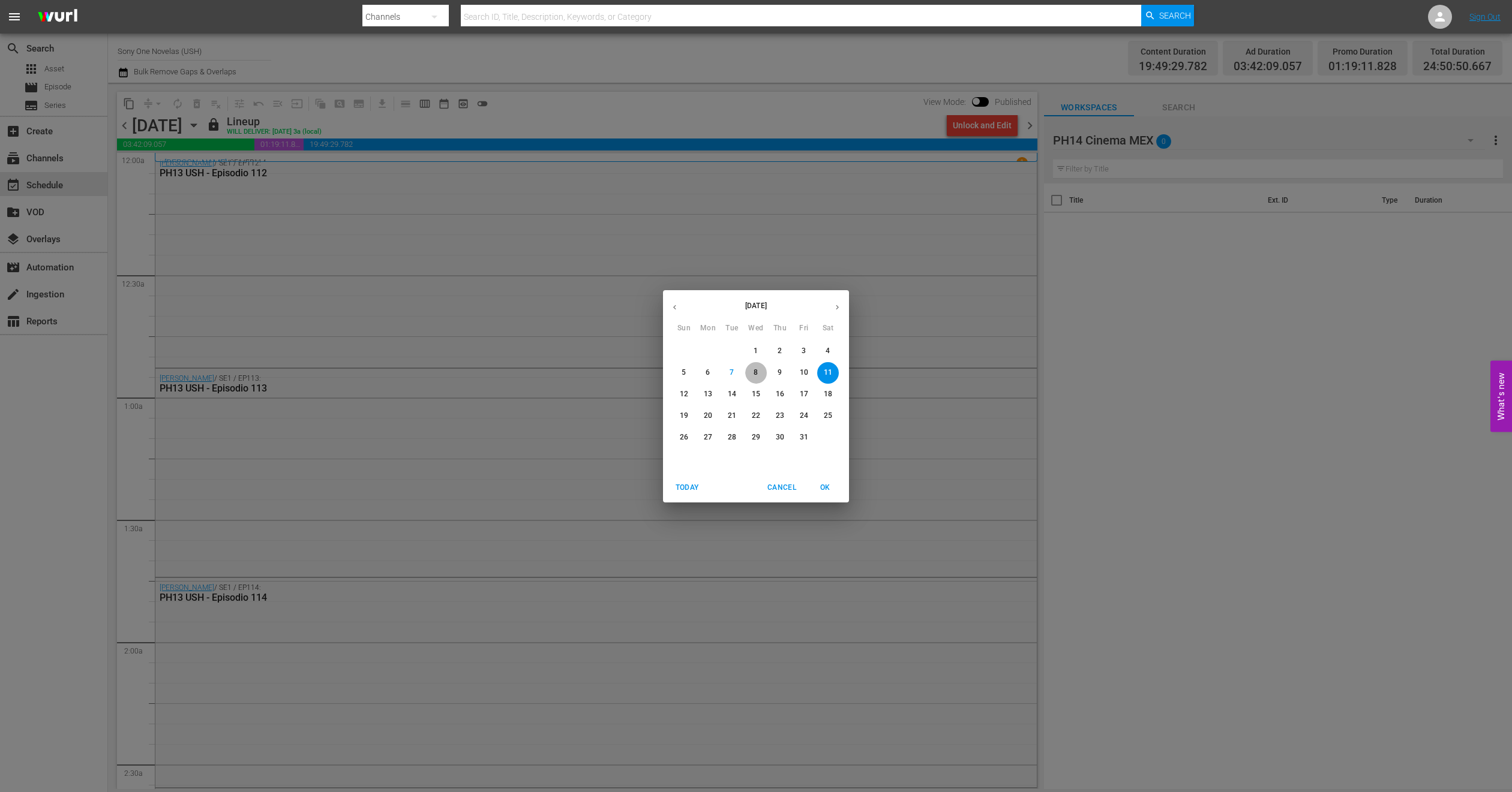
click at [755, 377] on p "8" at bounding box center [755, 372] width 5 height 10
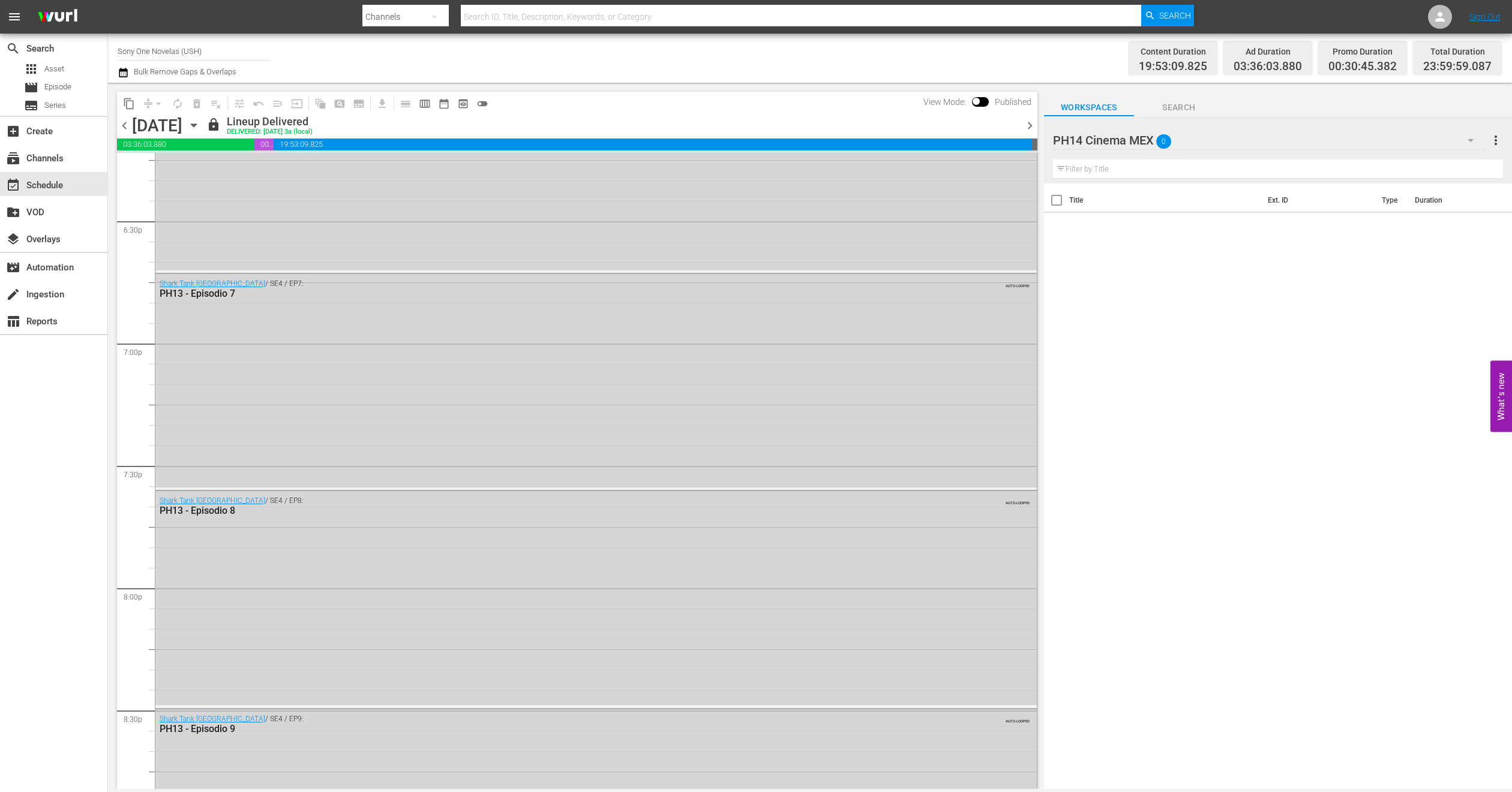
scroll to position [4767, 0]
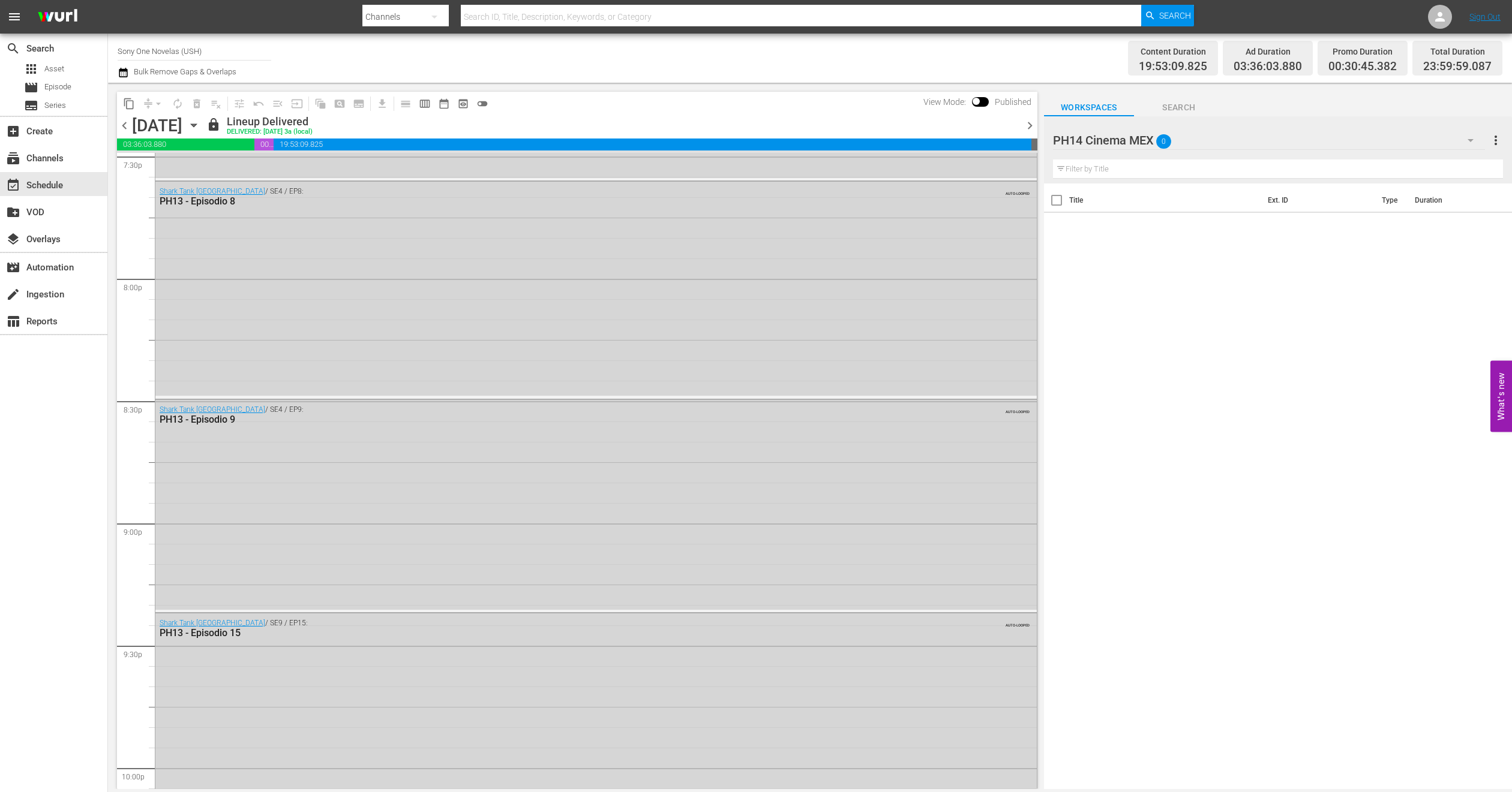
click at [196, 124] on icon "button" at bounding box center [194, 125] width 6 height 3
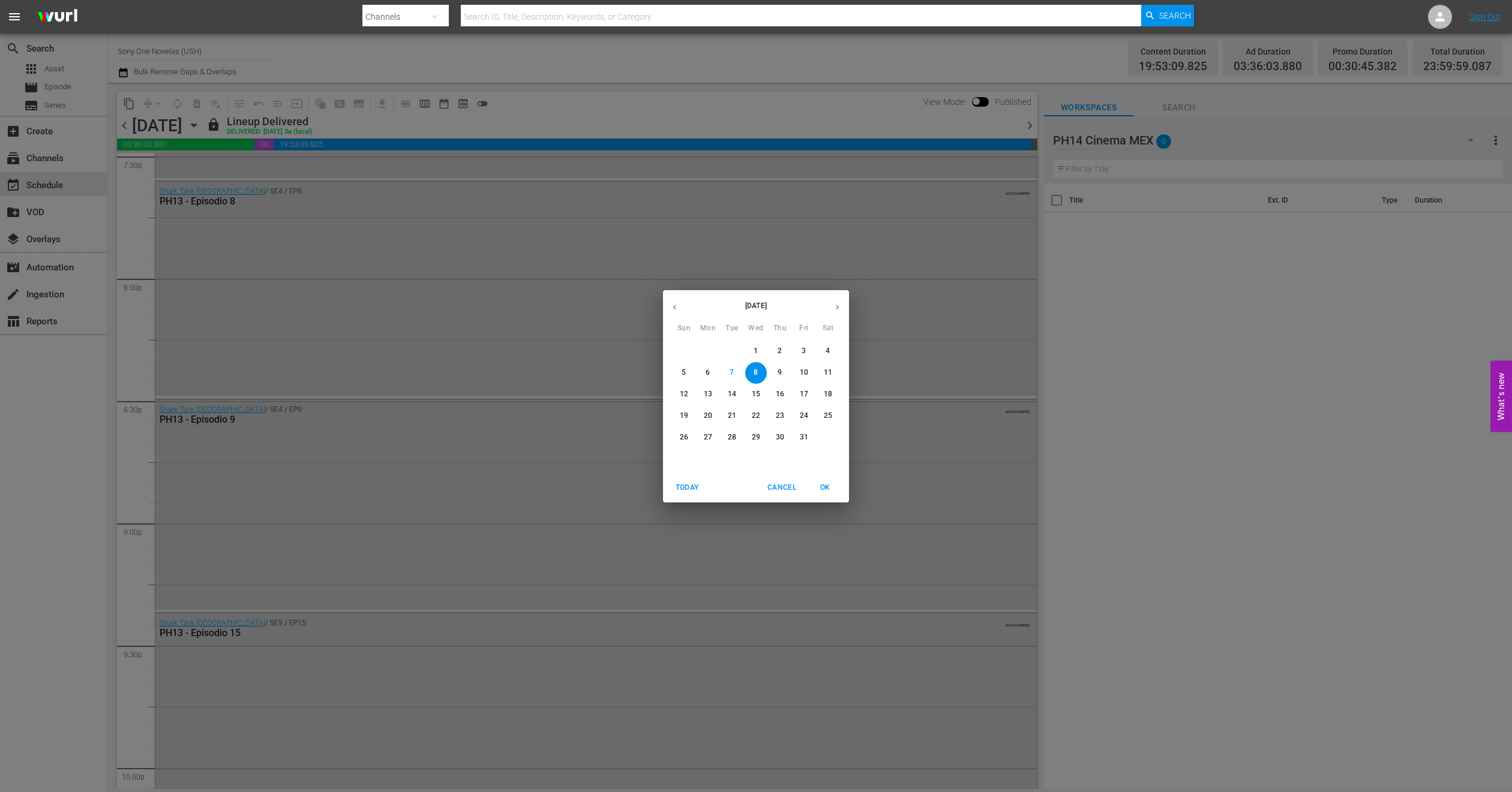
click at [709, 377] on span "6" at bounding box center [708, 372] width 21 height 10
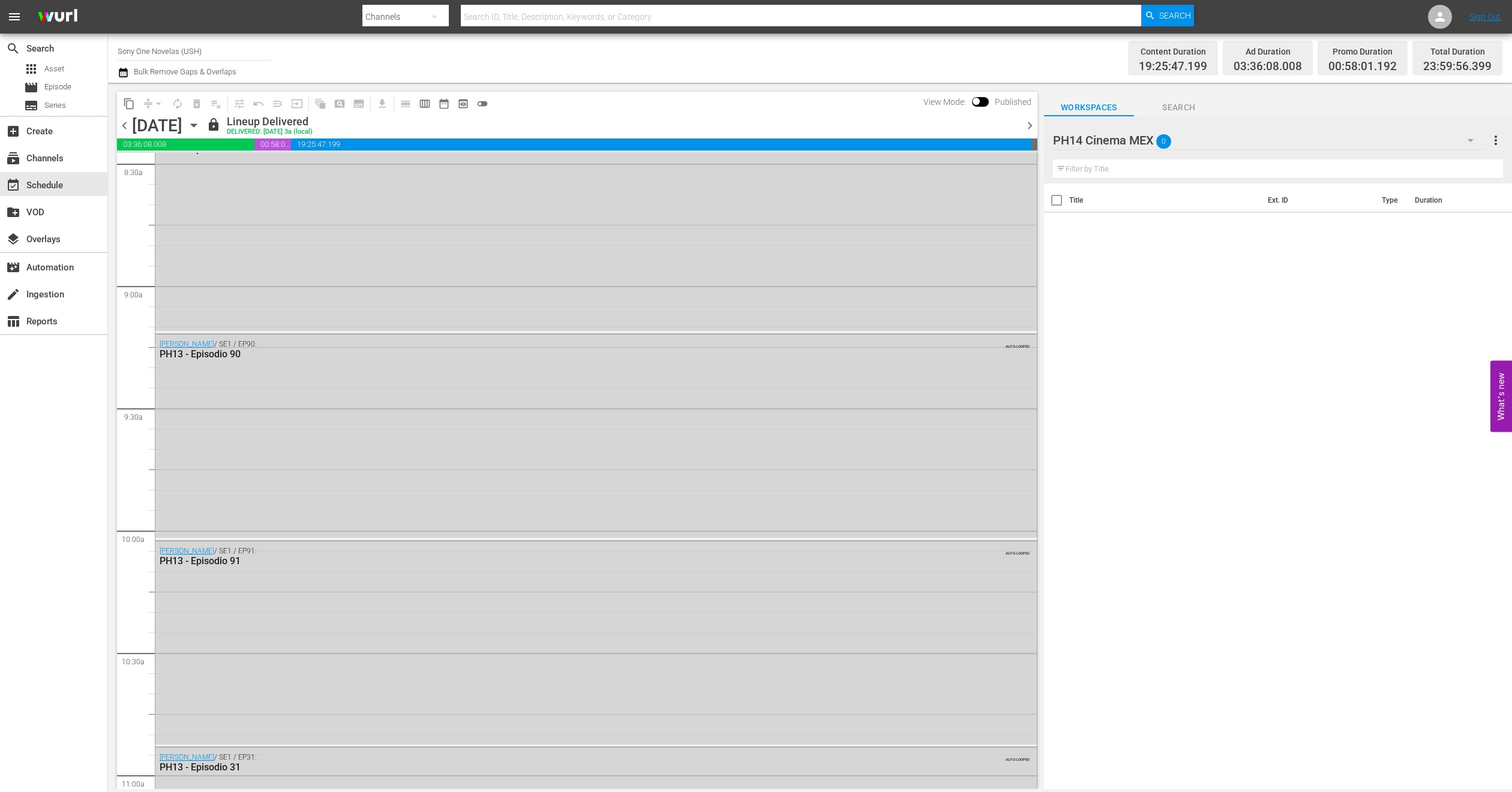
scroll to position [1709, 0]
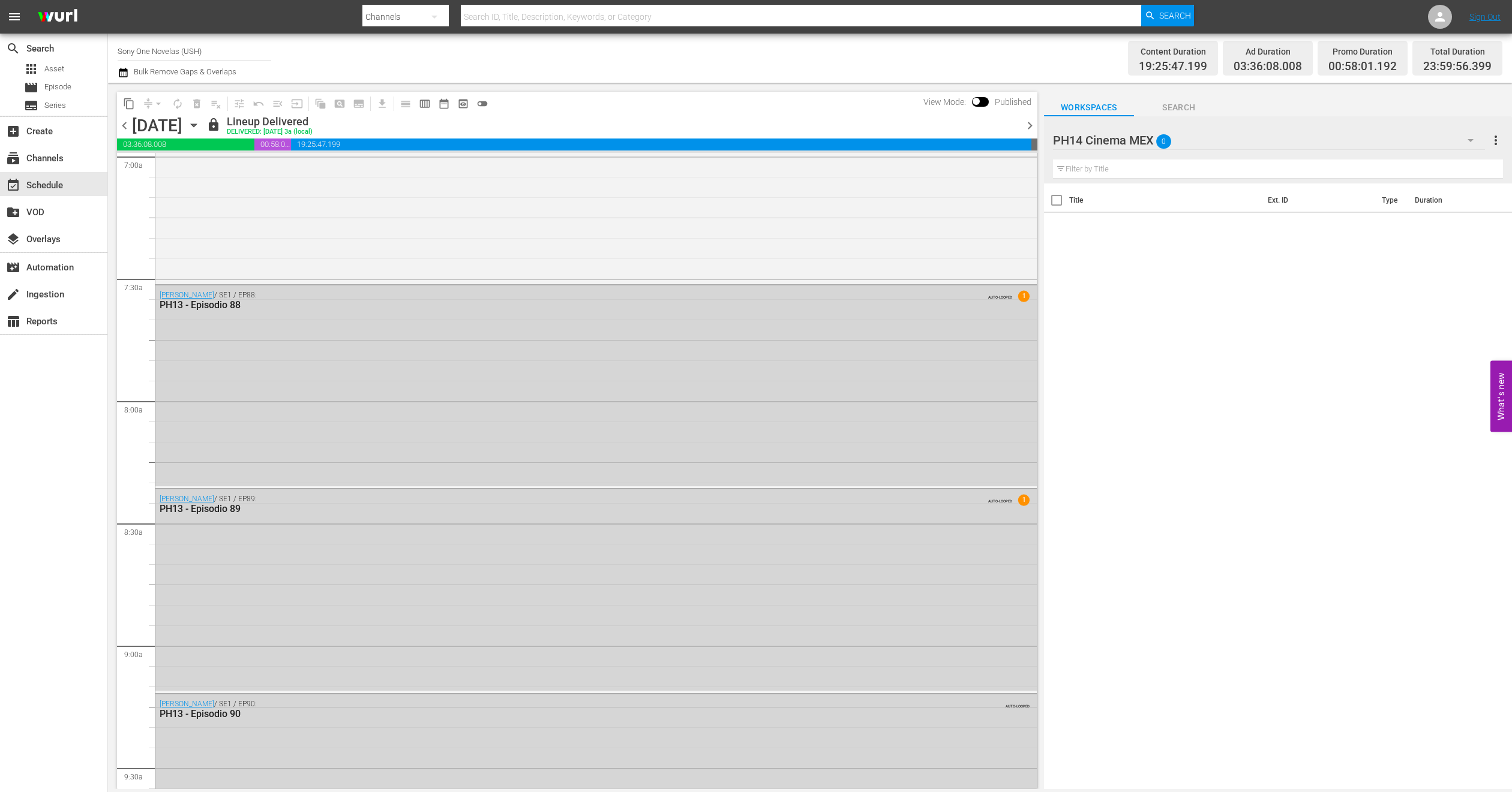
click at [200, 128] on icon "button" at bounding box center [194, 126] width 13 height 13
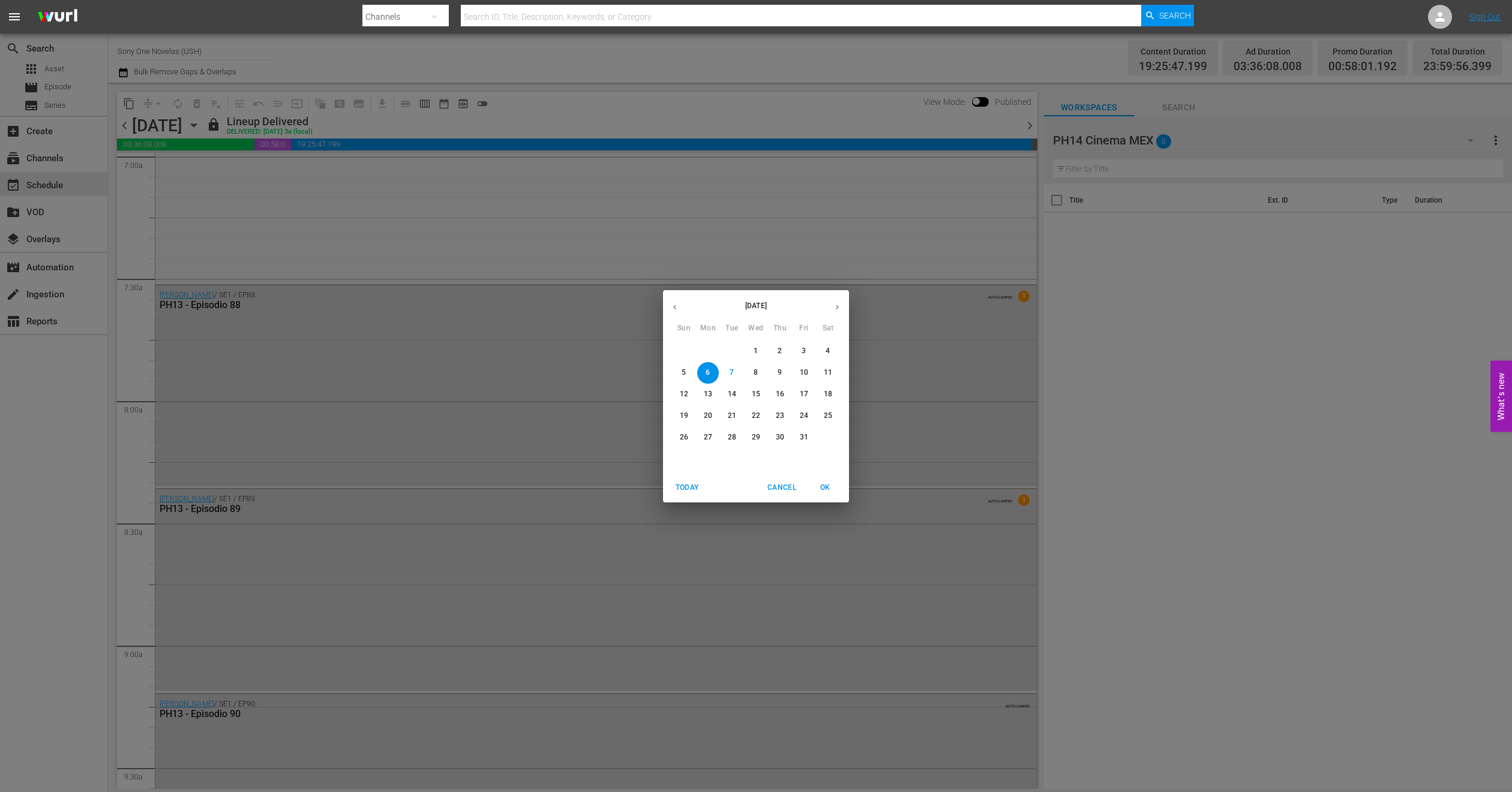
click at [725, 368] on span "7" at bounding box center [731, 372] width 21 height 10
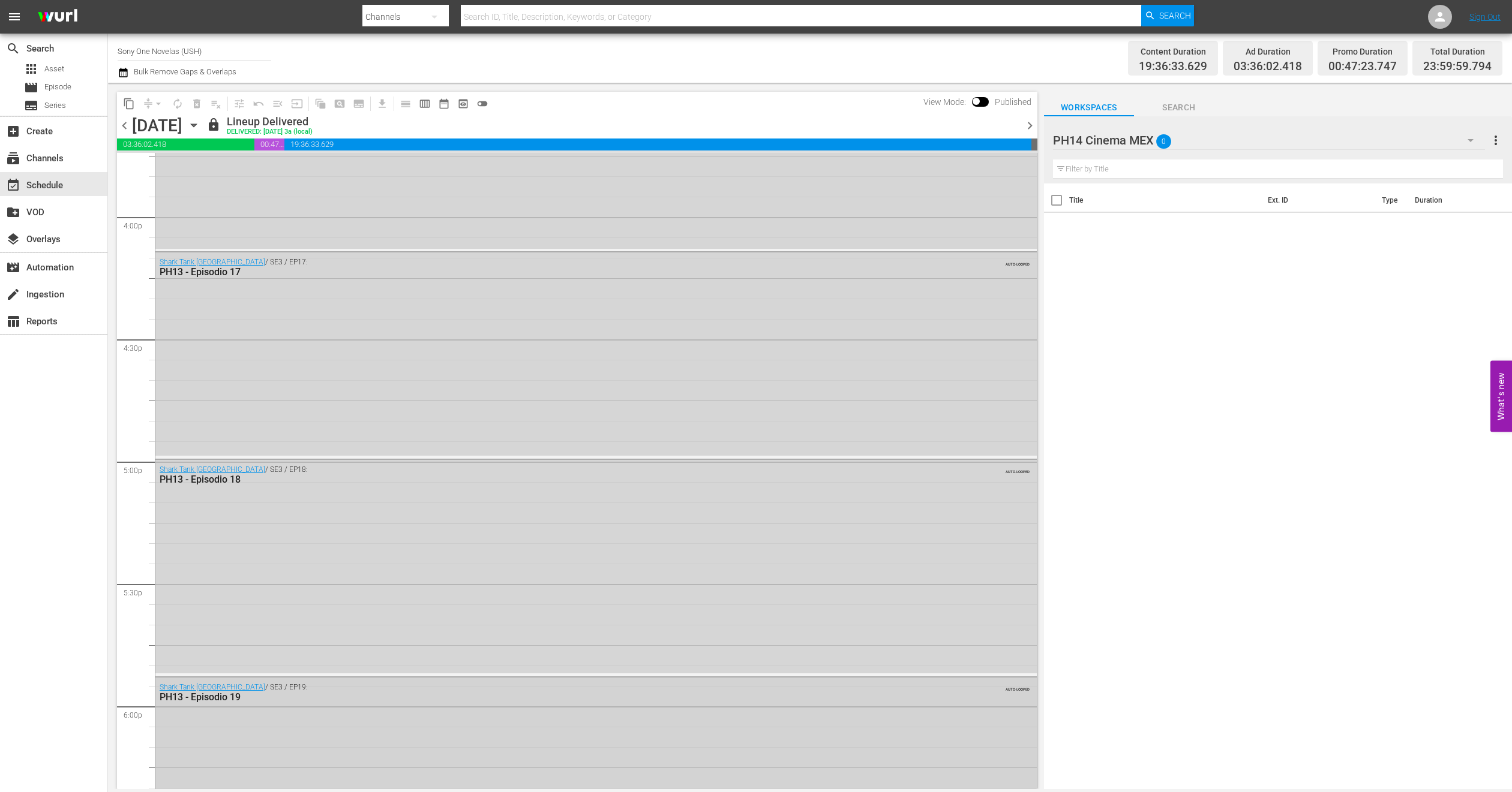
scroll to position [3525, 0]
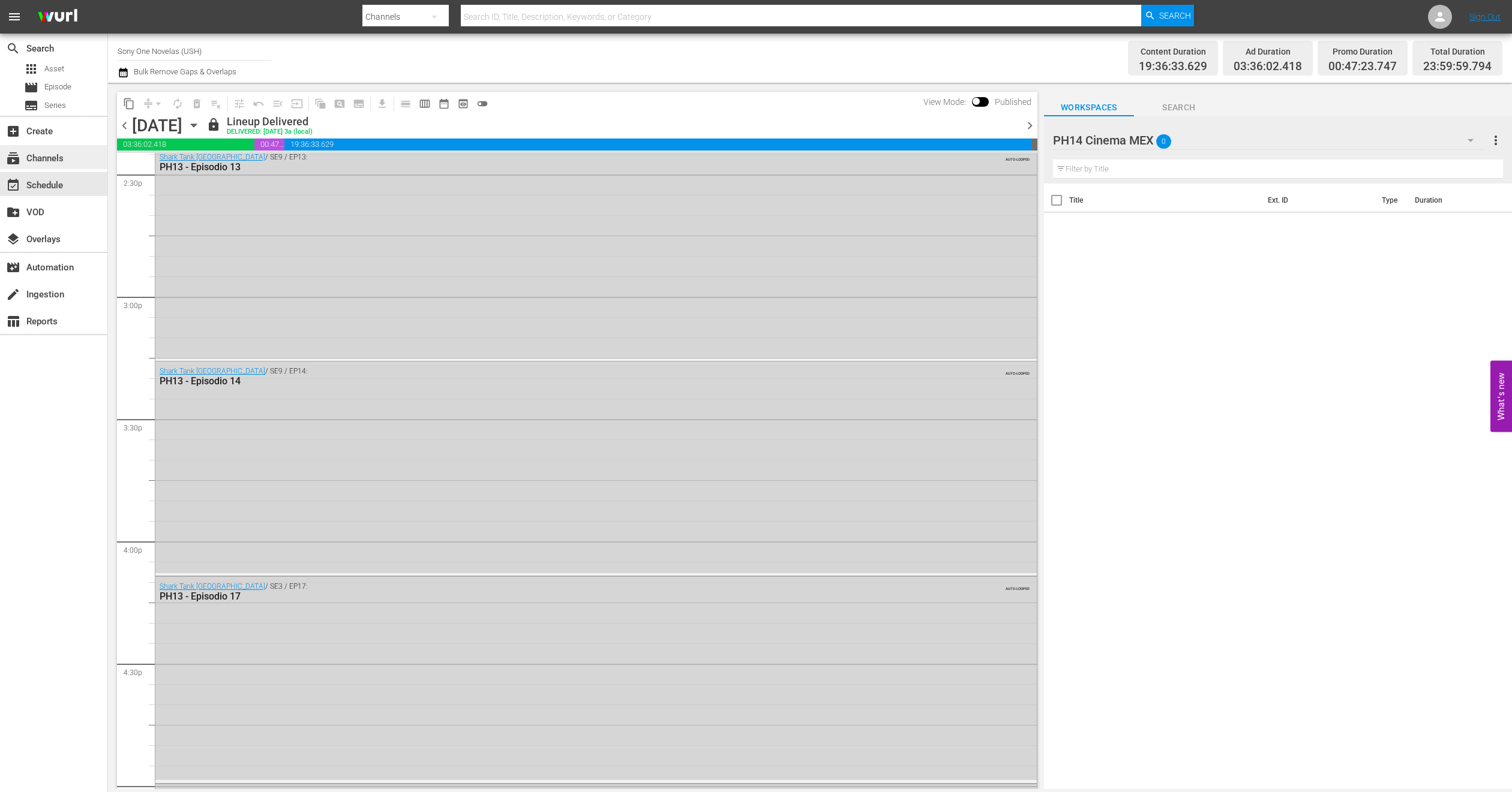
click at [45, 162] on div "subscriptions Channels" at bounding box center [34, 156] width 67 height 11
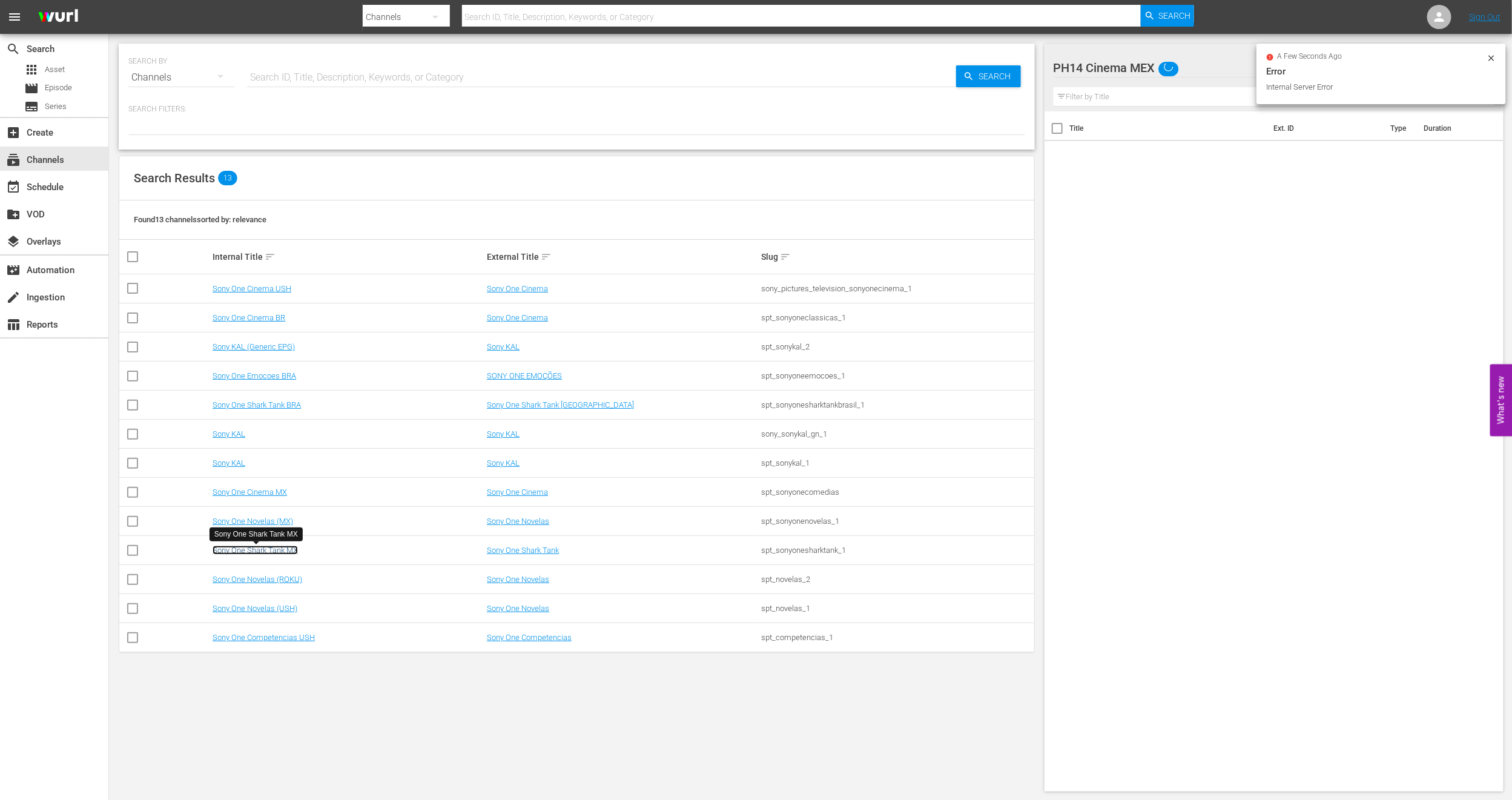
click at [248, 547] on link "Sony One Shark Tank MX" at bounding box center [255, 550] width 86 height 9
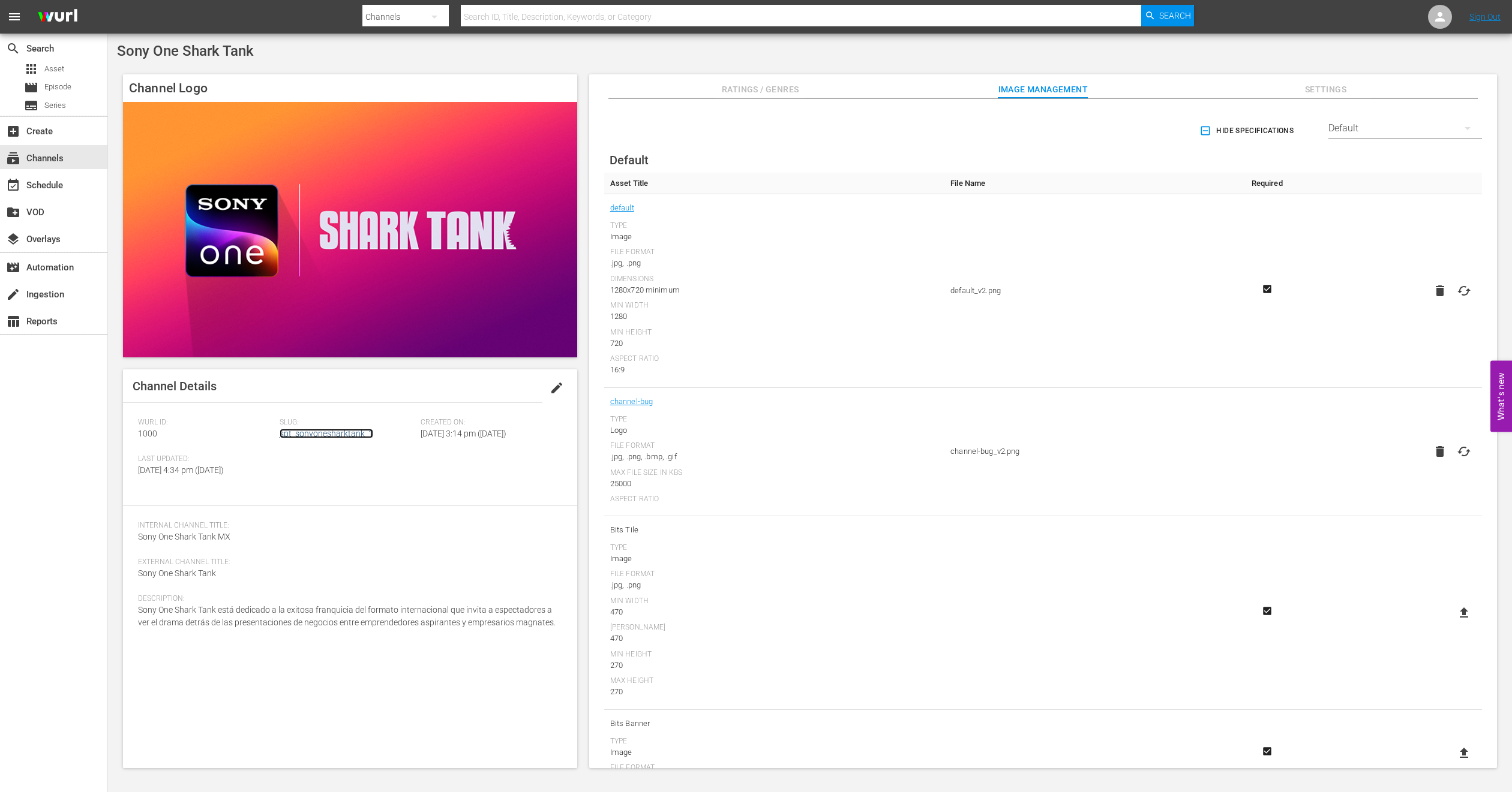
click at [344, 431] on link "spt_sonyonesharktank_1" at bounding box center [326, 434] width 94 height 9
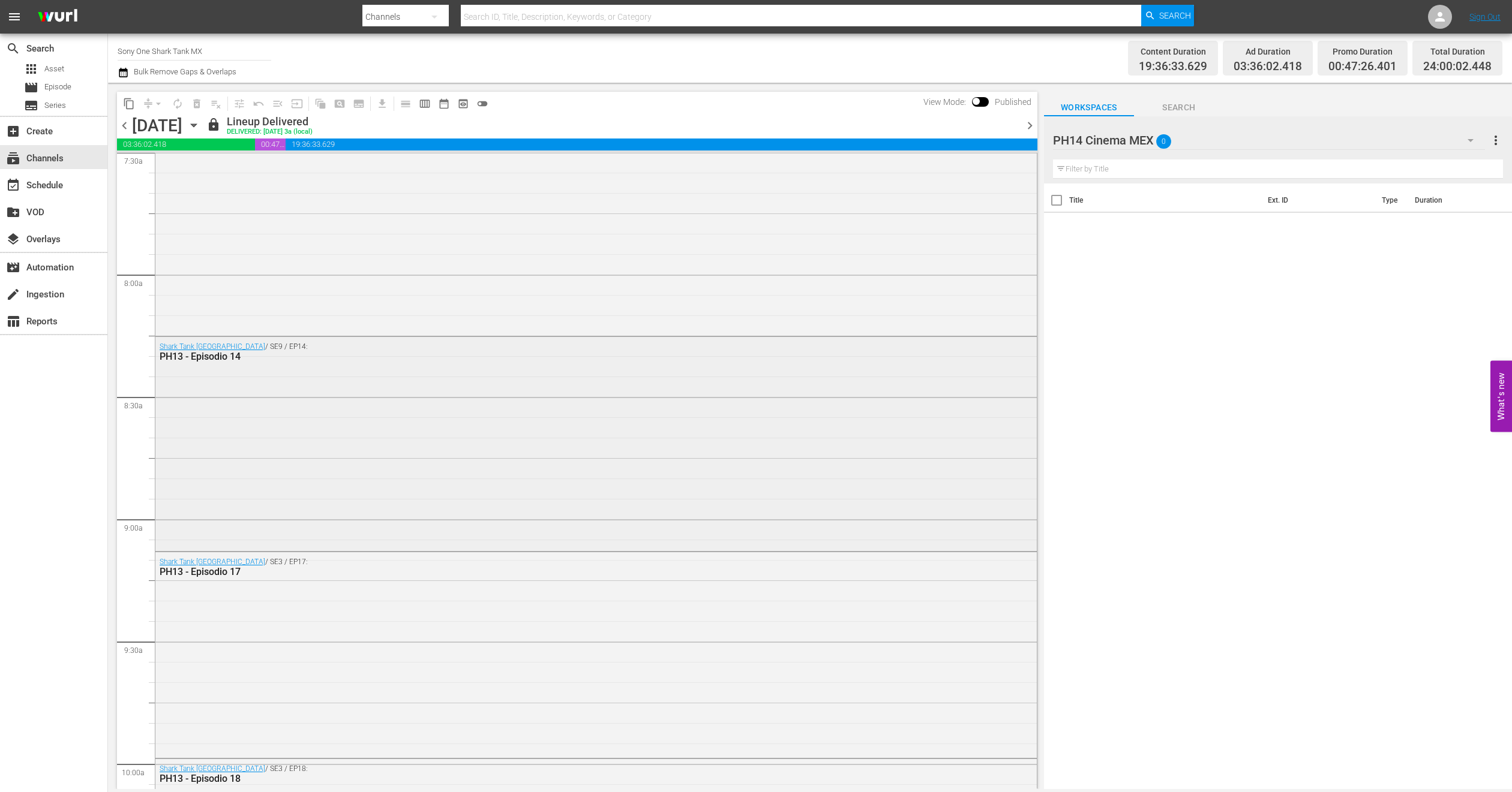
scroll to position [1979, 0]
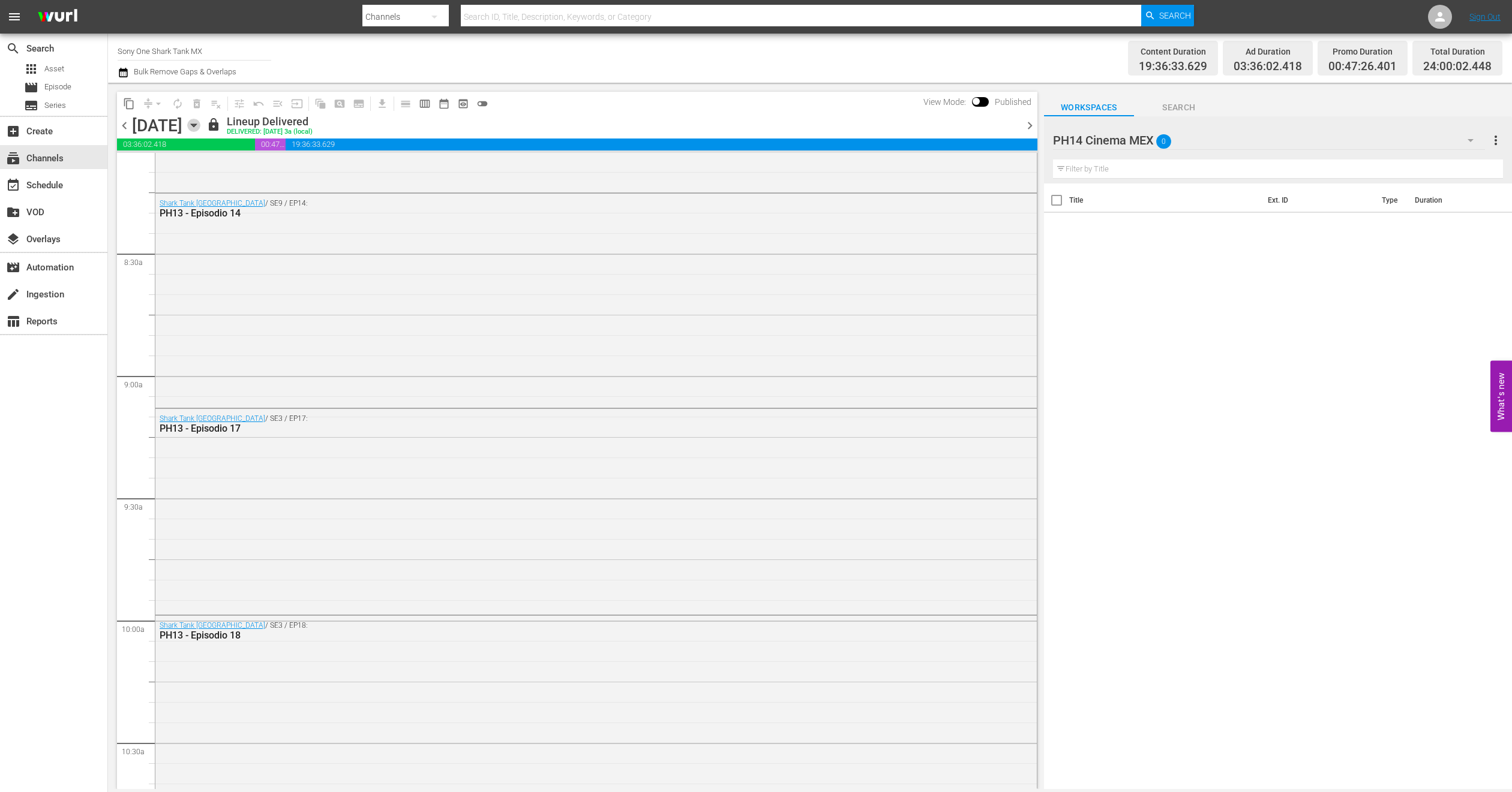
click at [200, 119] on icon "button" at bounding box center [194, 126] width 13 height 13
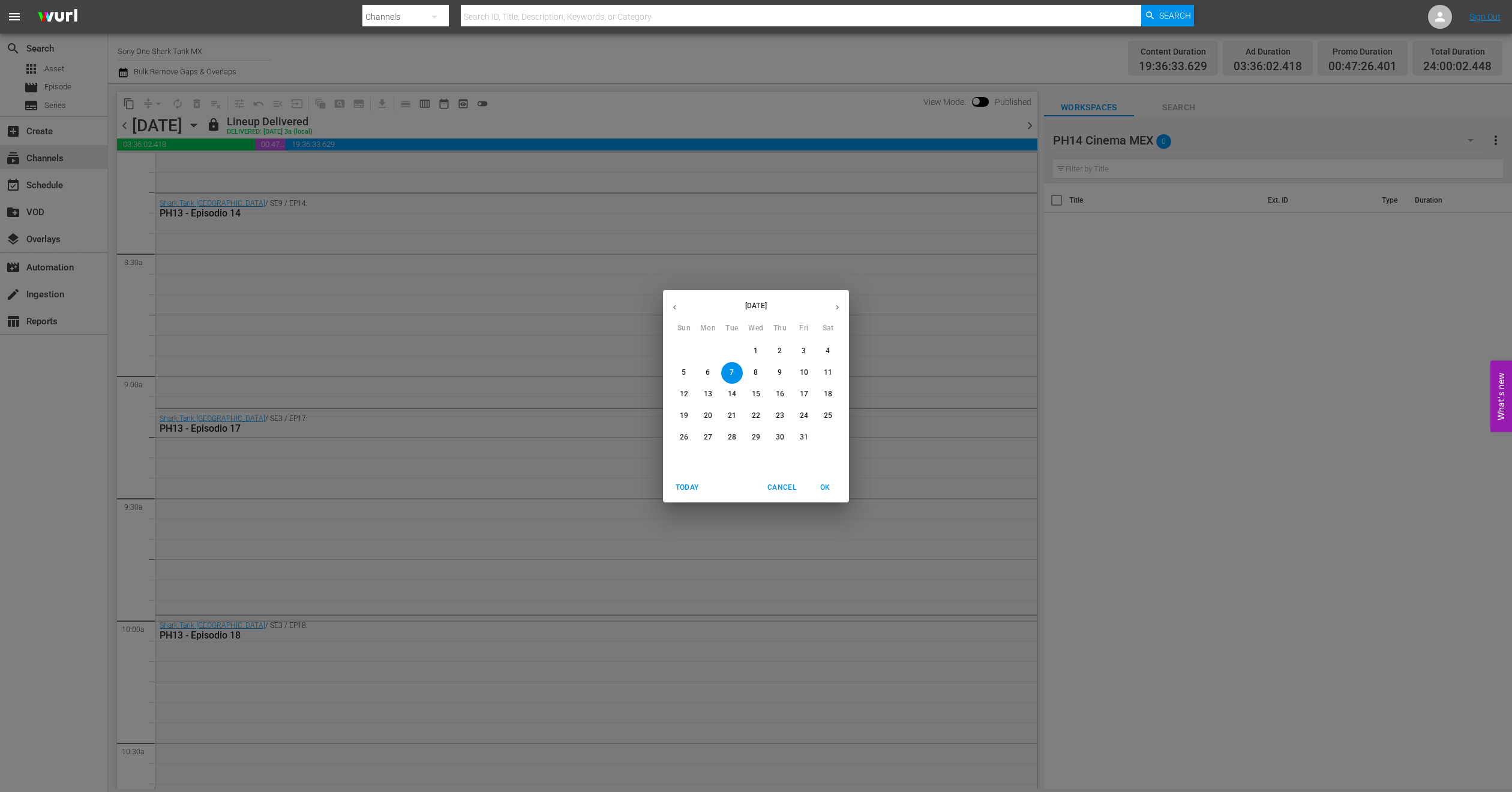
click at [760, 377] on span "8" at bounding box center [755, 372] width 21 height 10
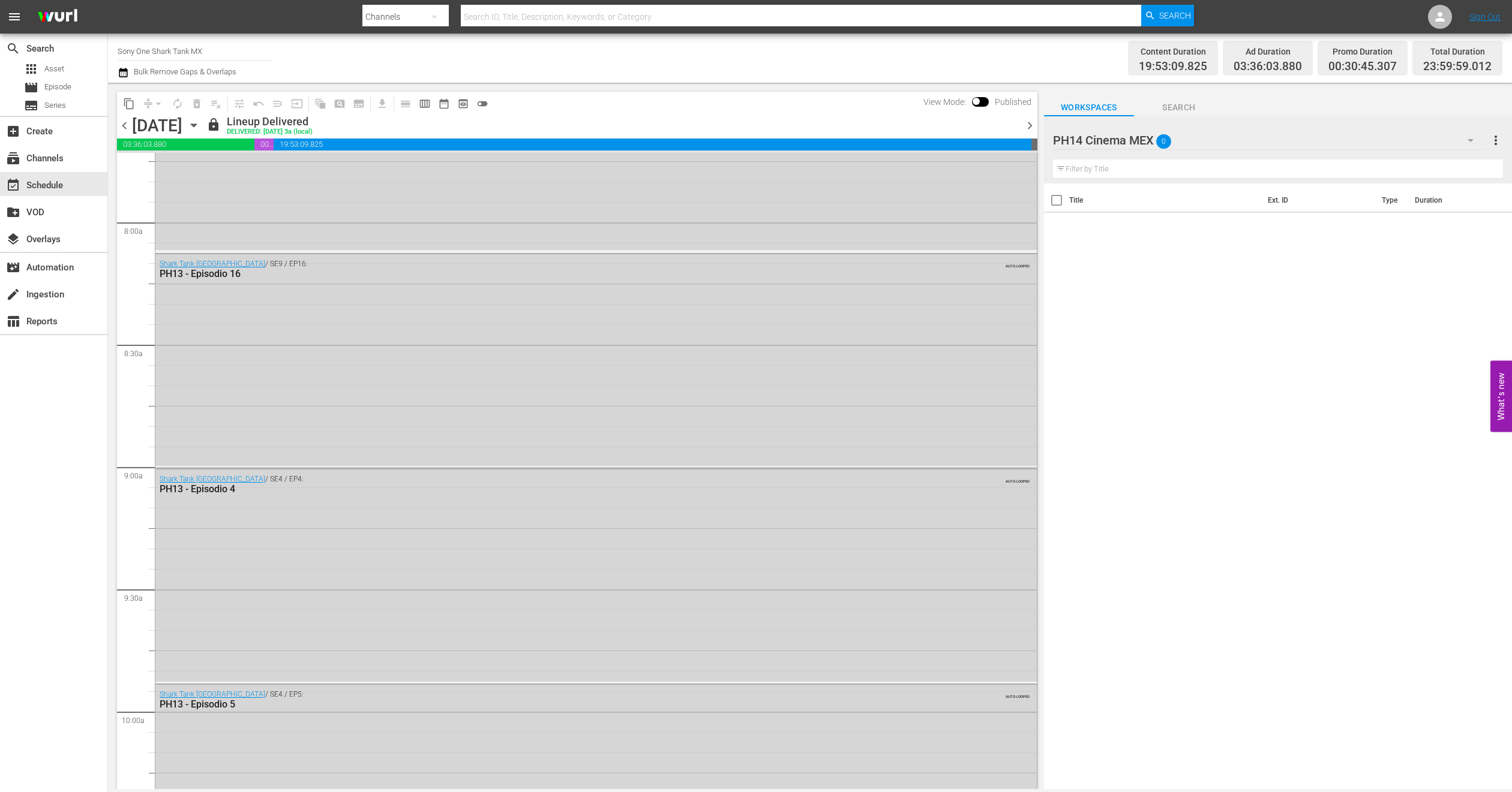
scroll to position [1888, 0]
click at [200, 119] on icon "button" at bounding box center [194, 126] width 13 height 13
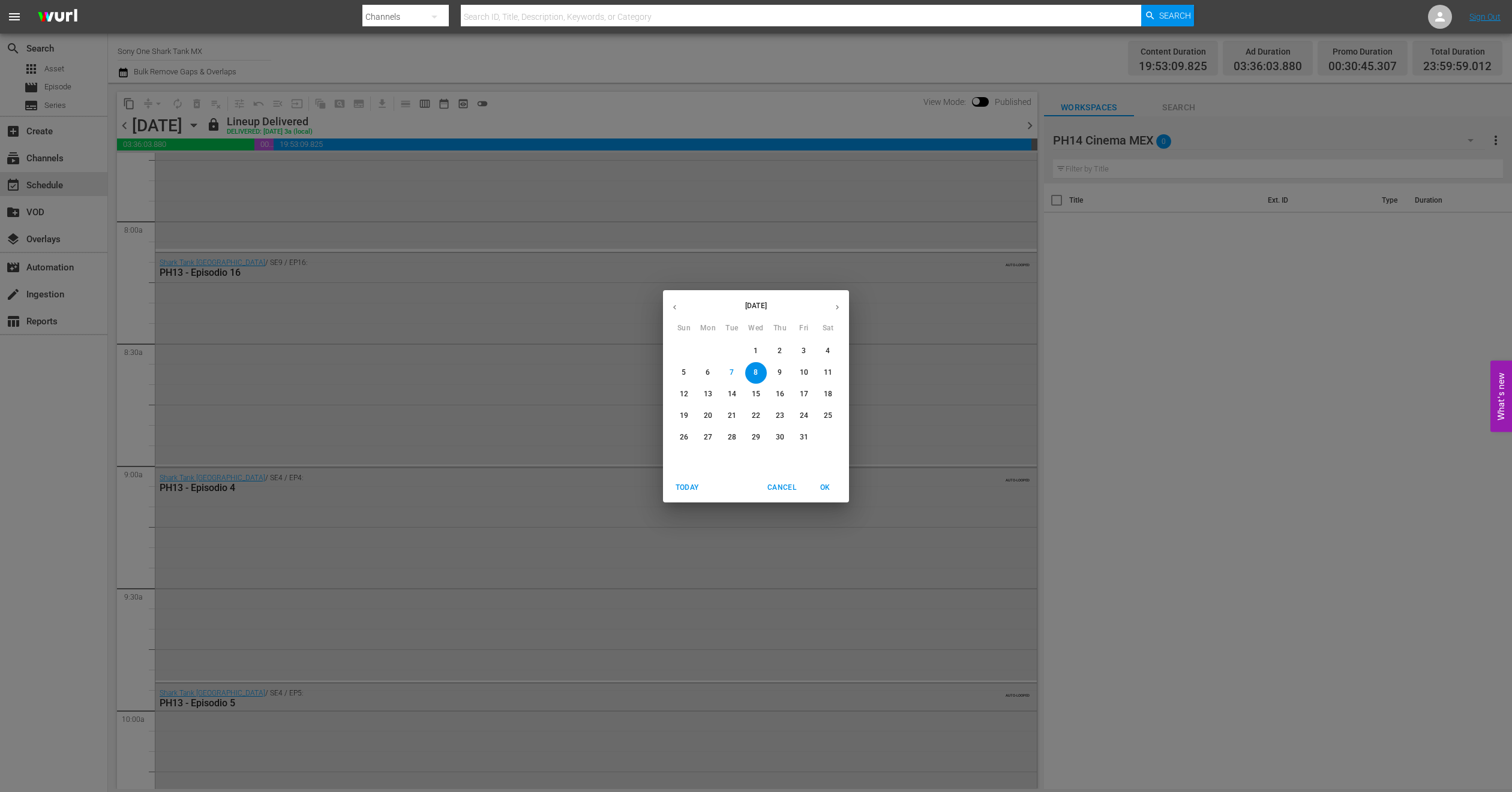
click at [783, 373] on span "9" at bounding box center [779, 372] width 21 height 10
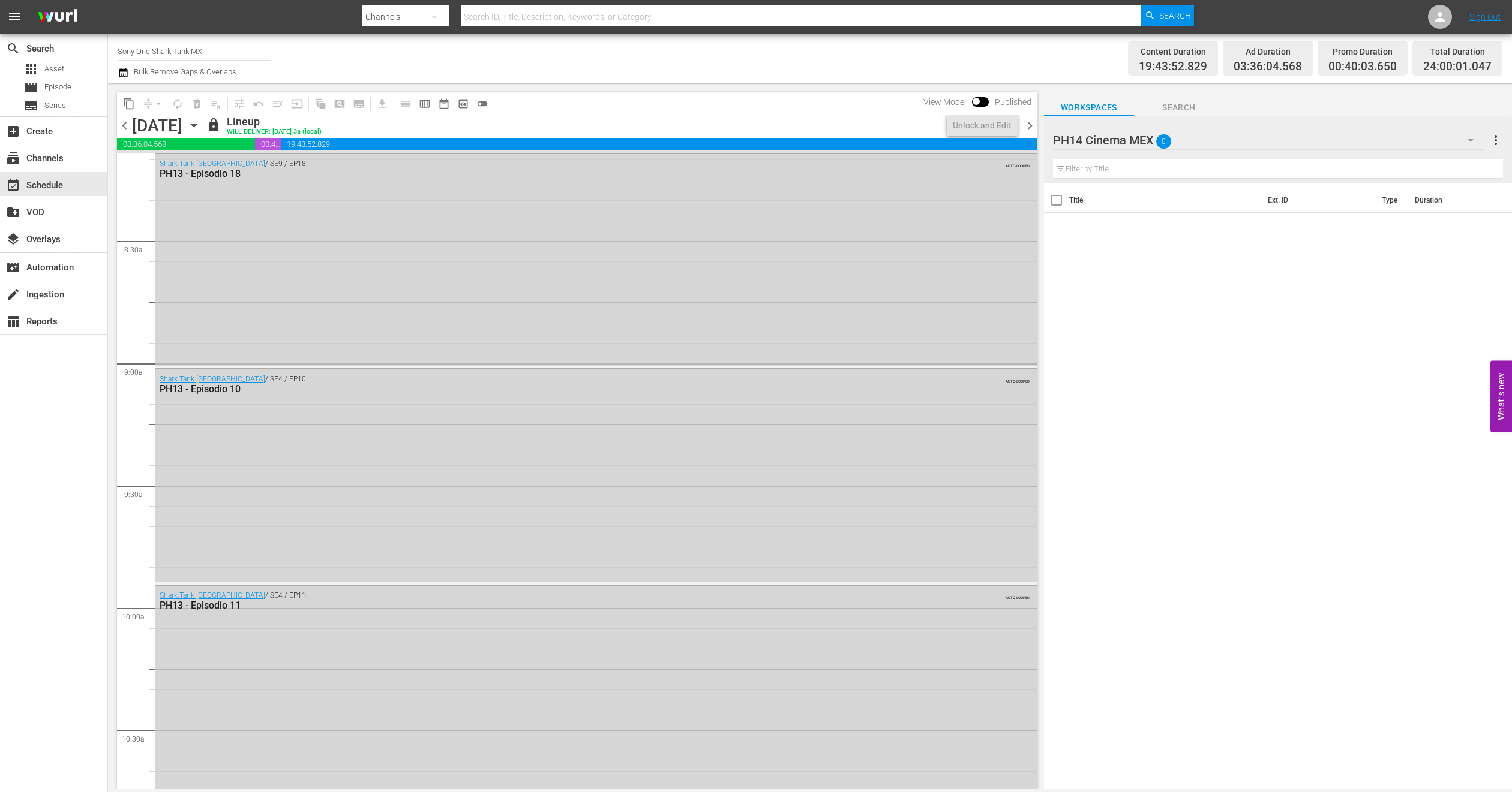
scroll to position [1888, 0]
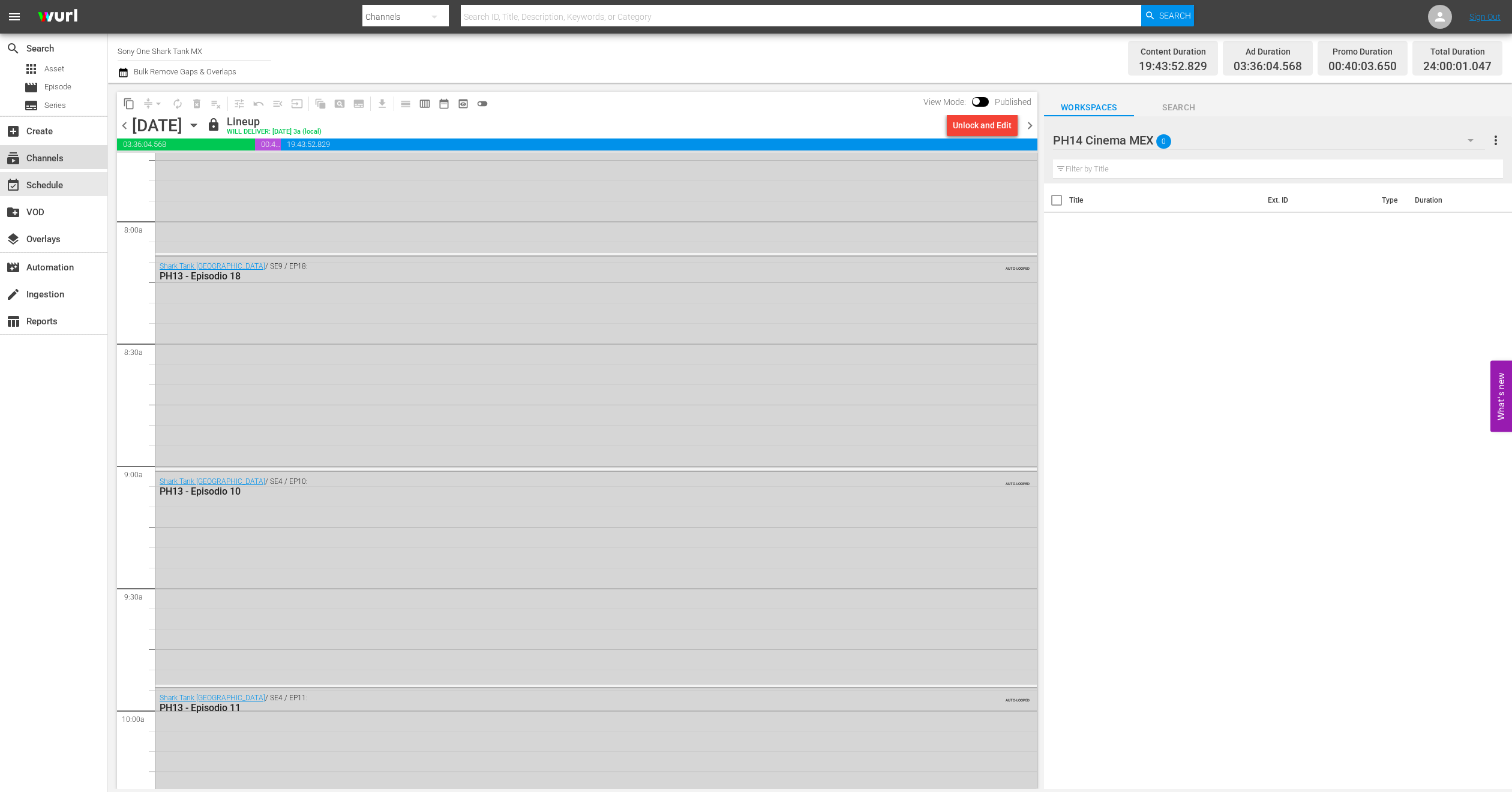
click at [48, 151] on div "subscriptions Channels" at bounding box center [34, 156] width 67 height 11
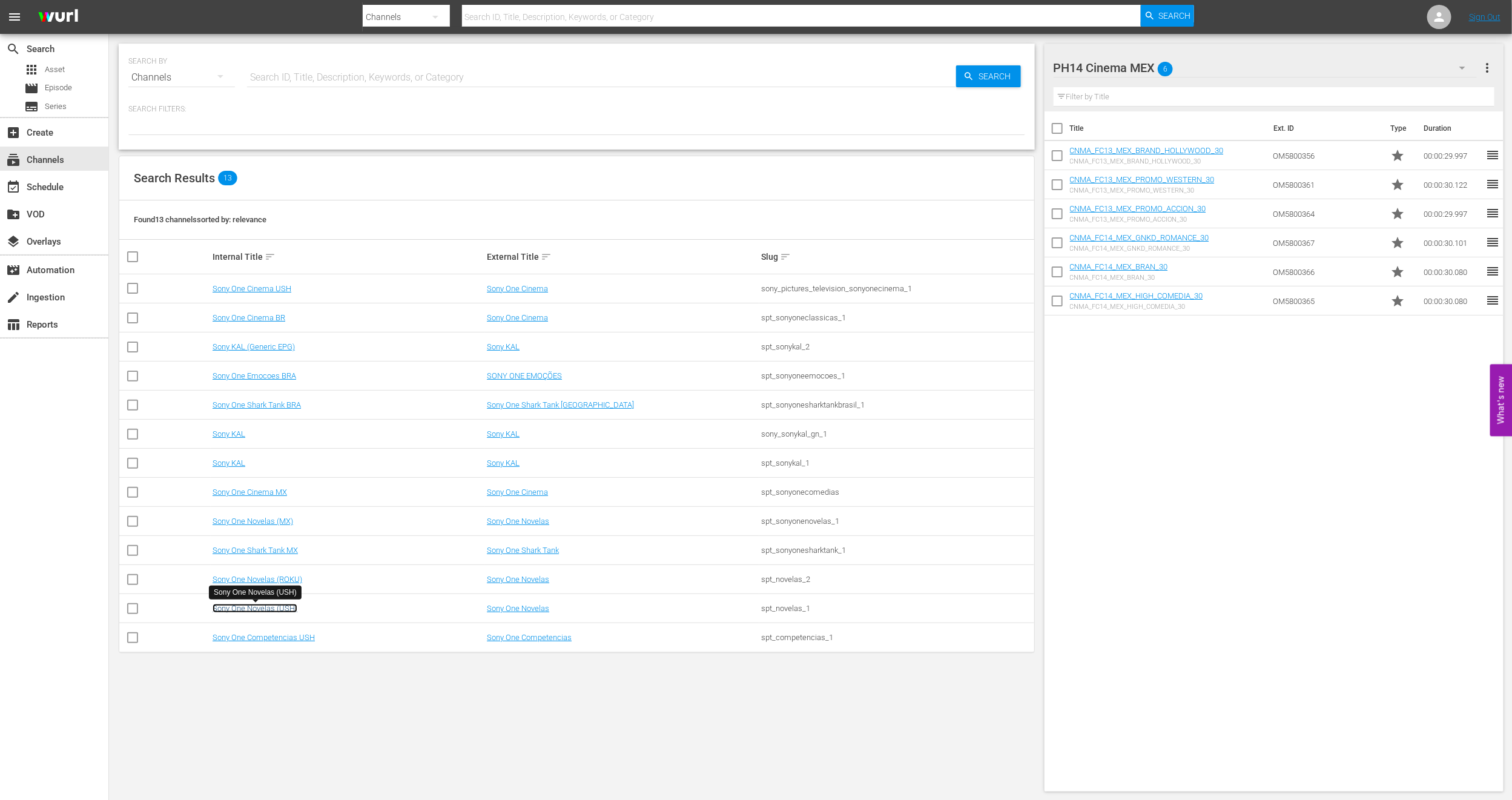
click at [269, 612] on link "Sony One Novelas (USH)" at bounding box center [255, 608] width 85 height 9
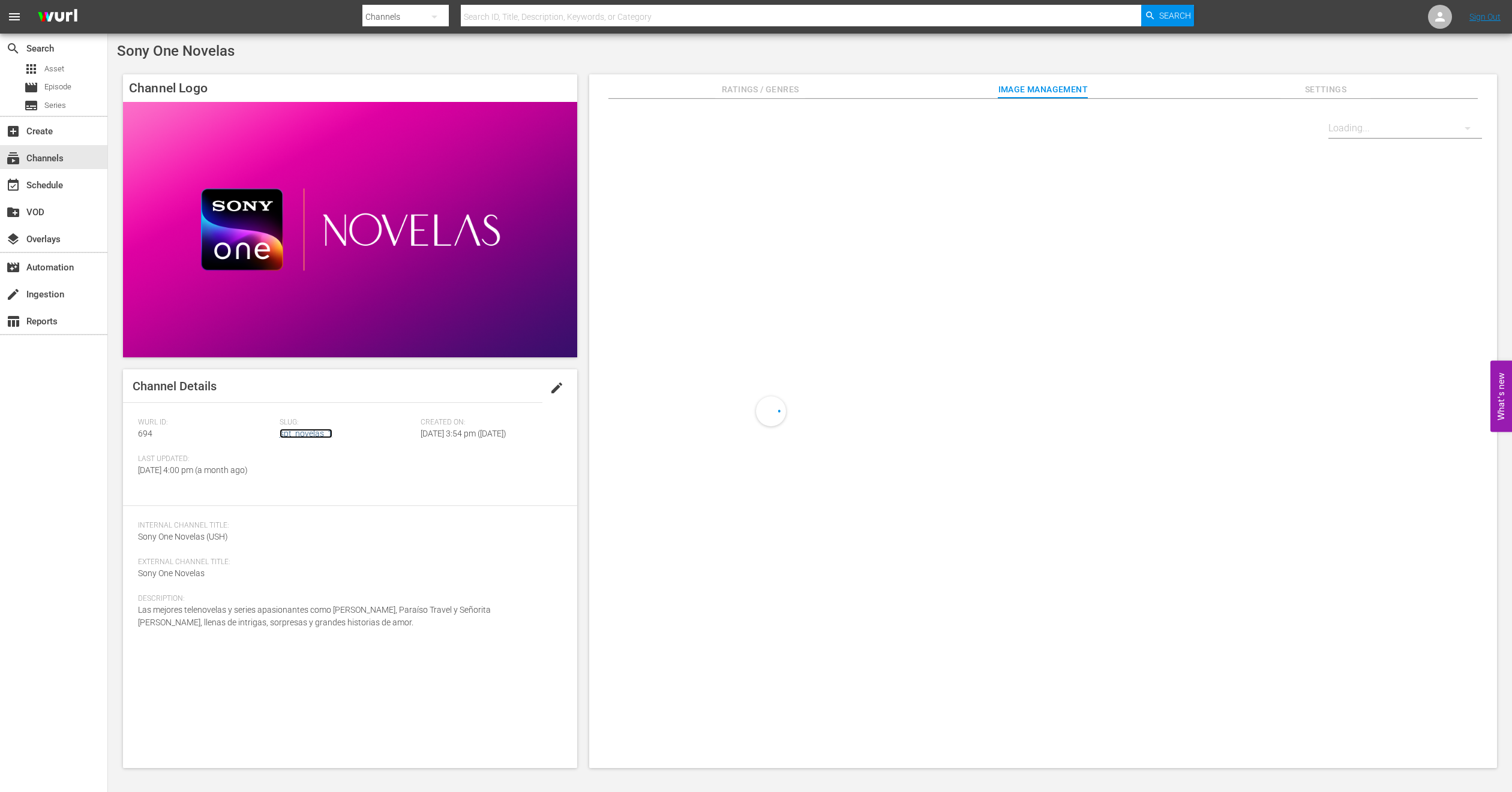
click at [314, 433] on link "spt_novelas_1" at bounding box center [305, 434] width 53 height 9
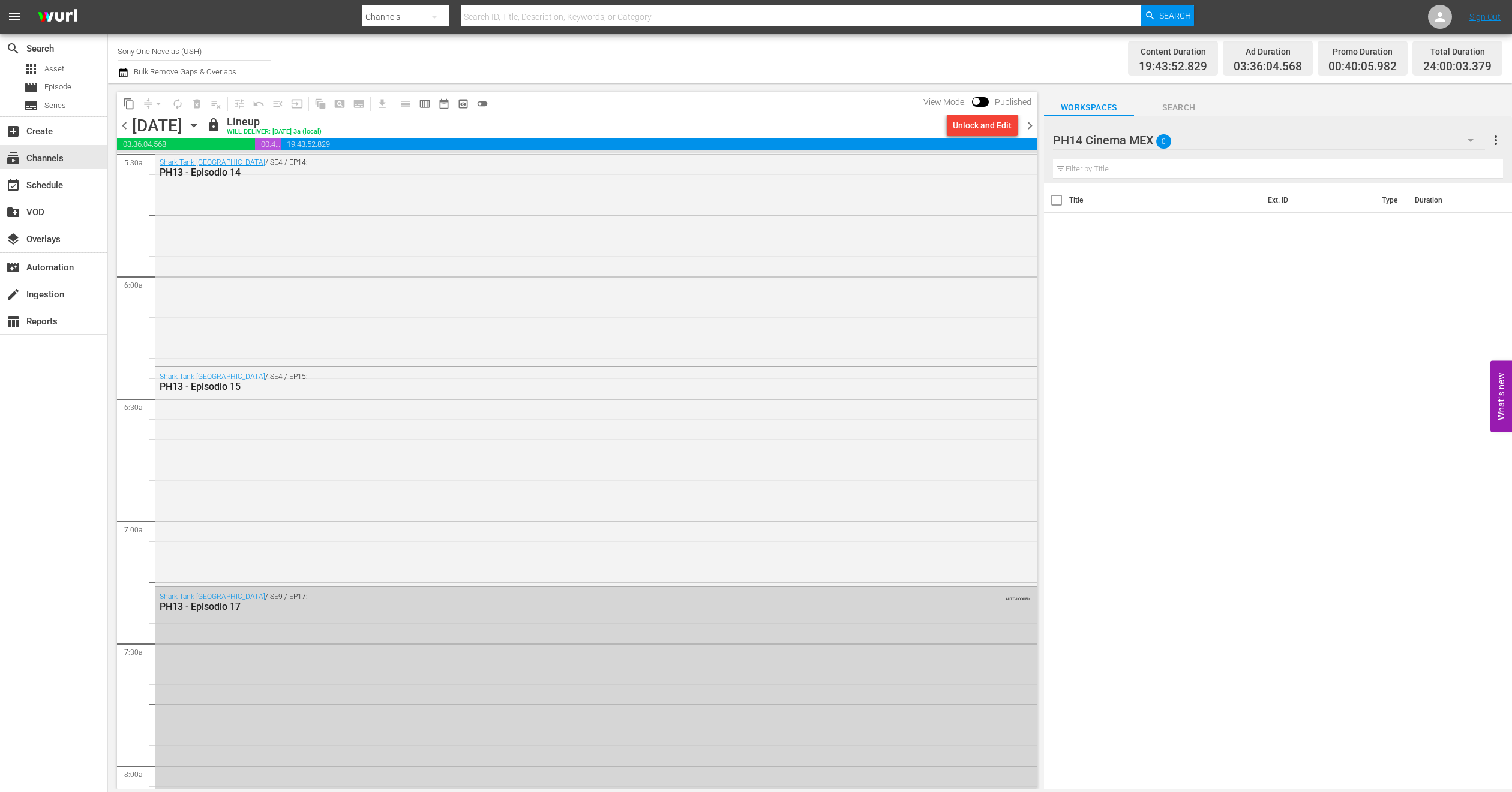
scroll to position [1349, 0]
click at [200, 121] on icon "button" at bounding box center [194, 126] width 13 height 13
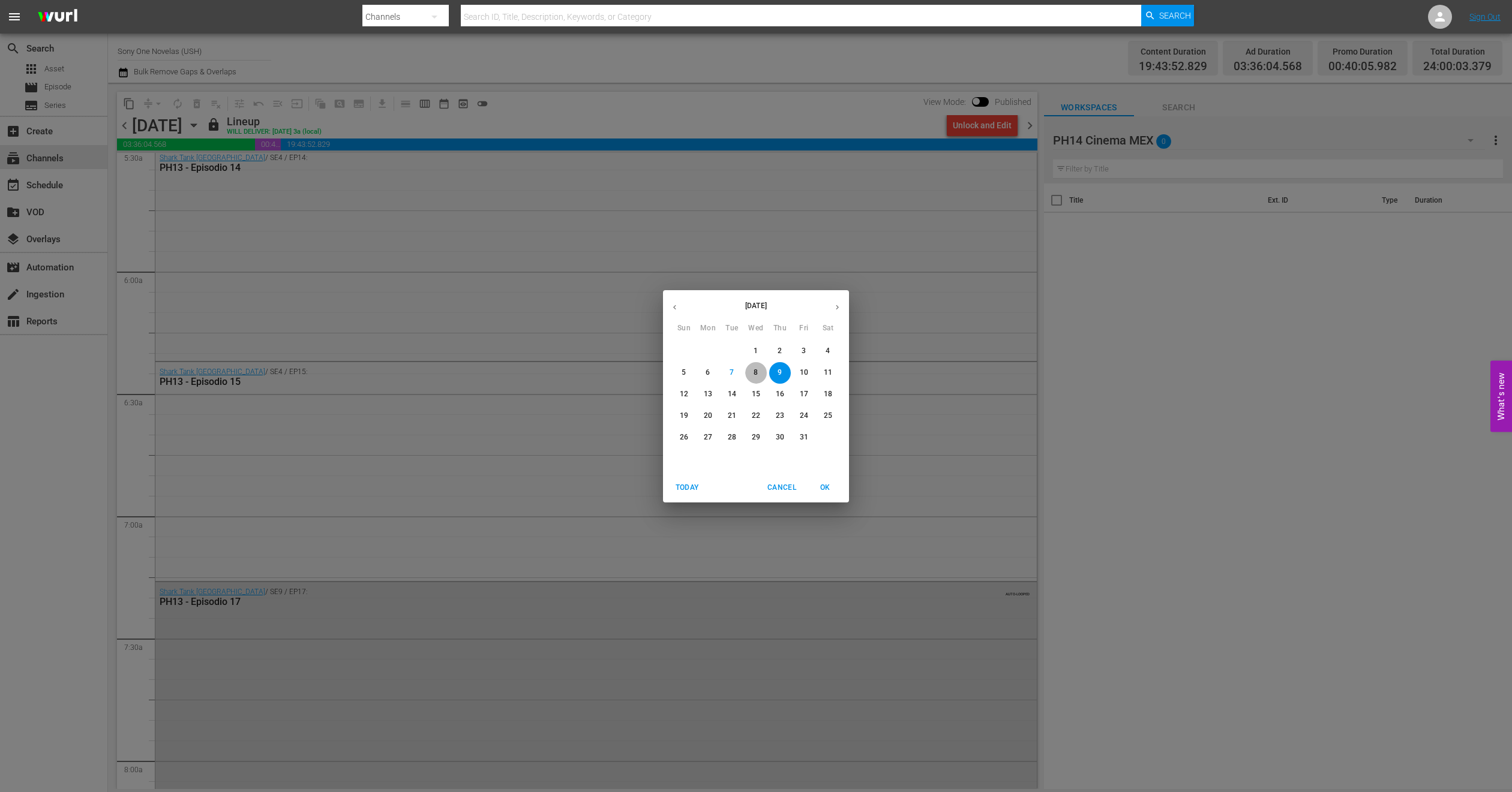
click at [760, 375] on span "8" at bounding box center [755, 372] width 21 height 10
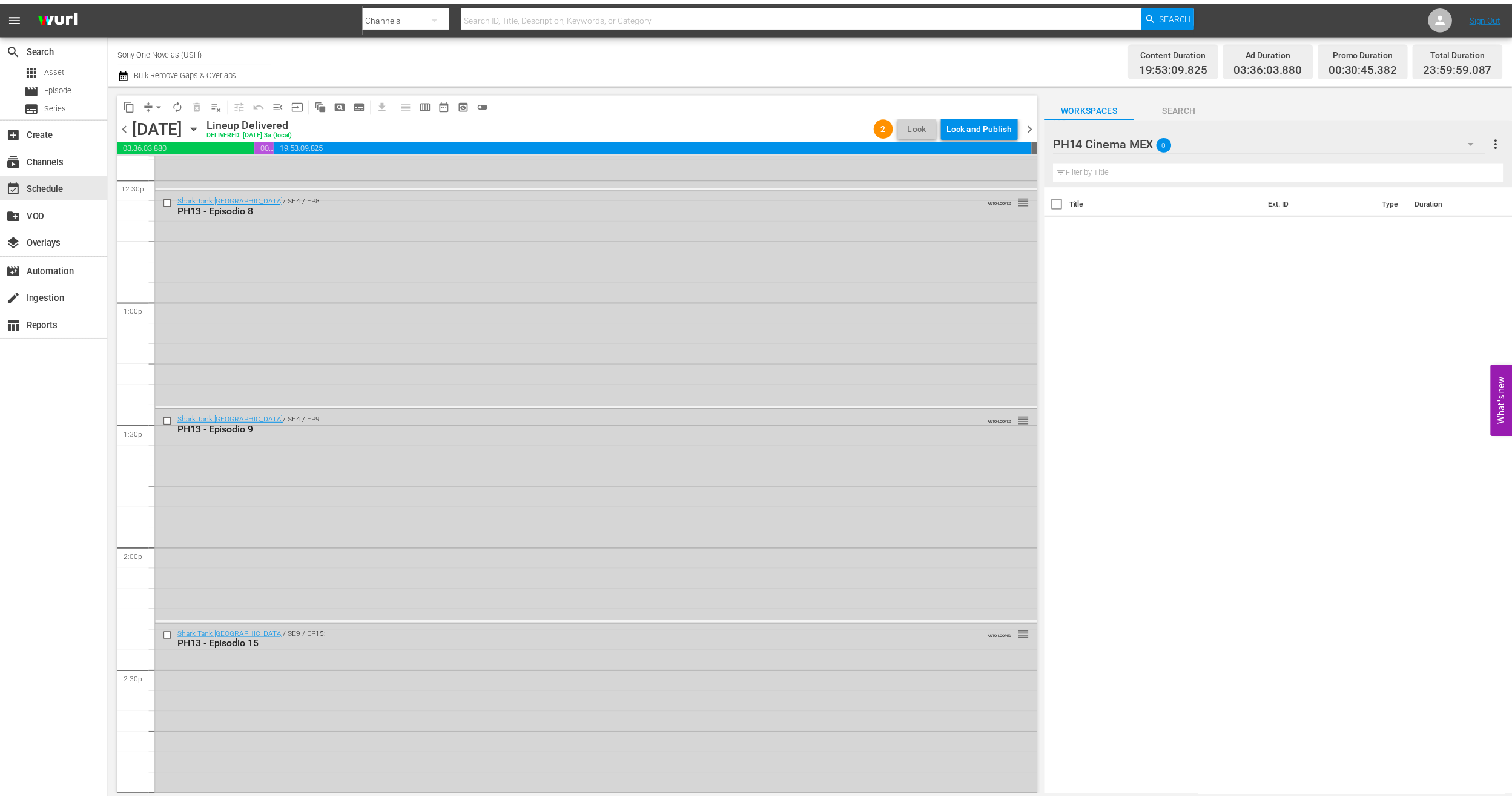
scroll to position [3089, 0]
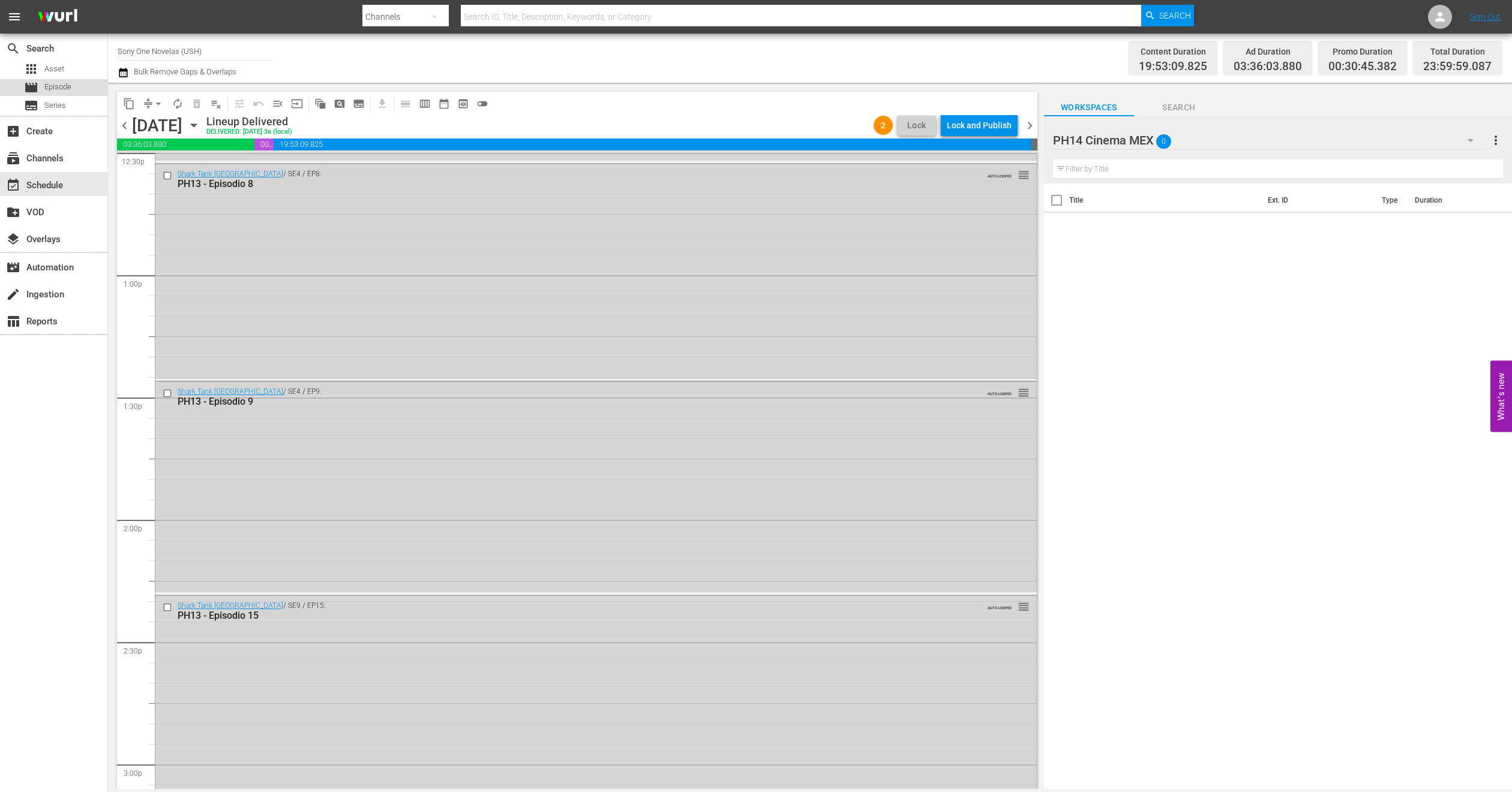
click at [77, 92] on div "movie Episode" at bounding box center [53, 87] width 107 height 17
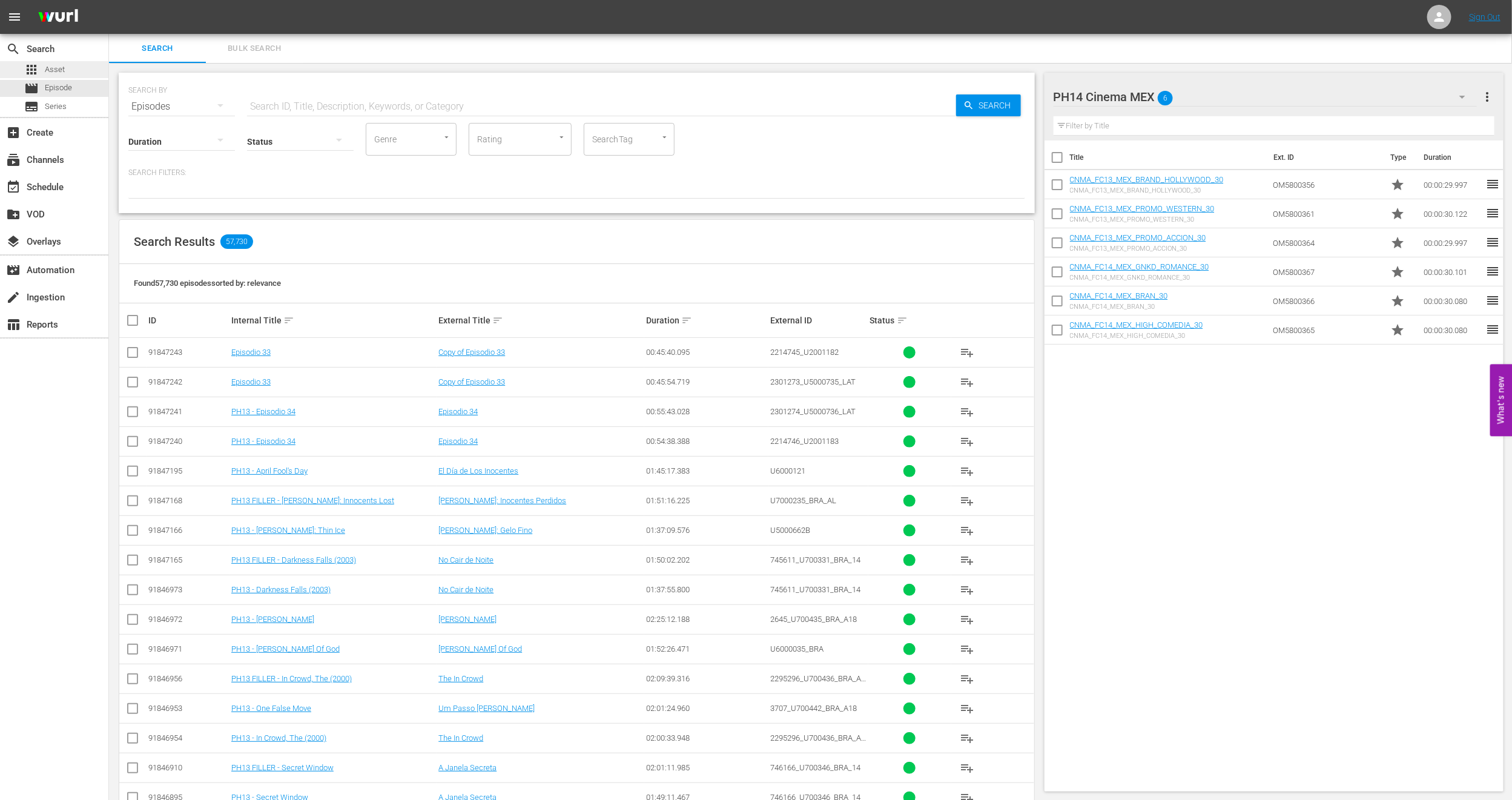
click at [70, 70] on div "apps Asset" at bounding box center [54, 70] width 108 height 17
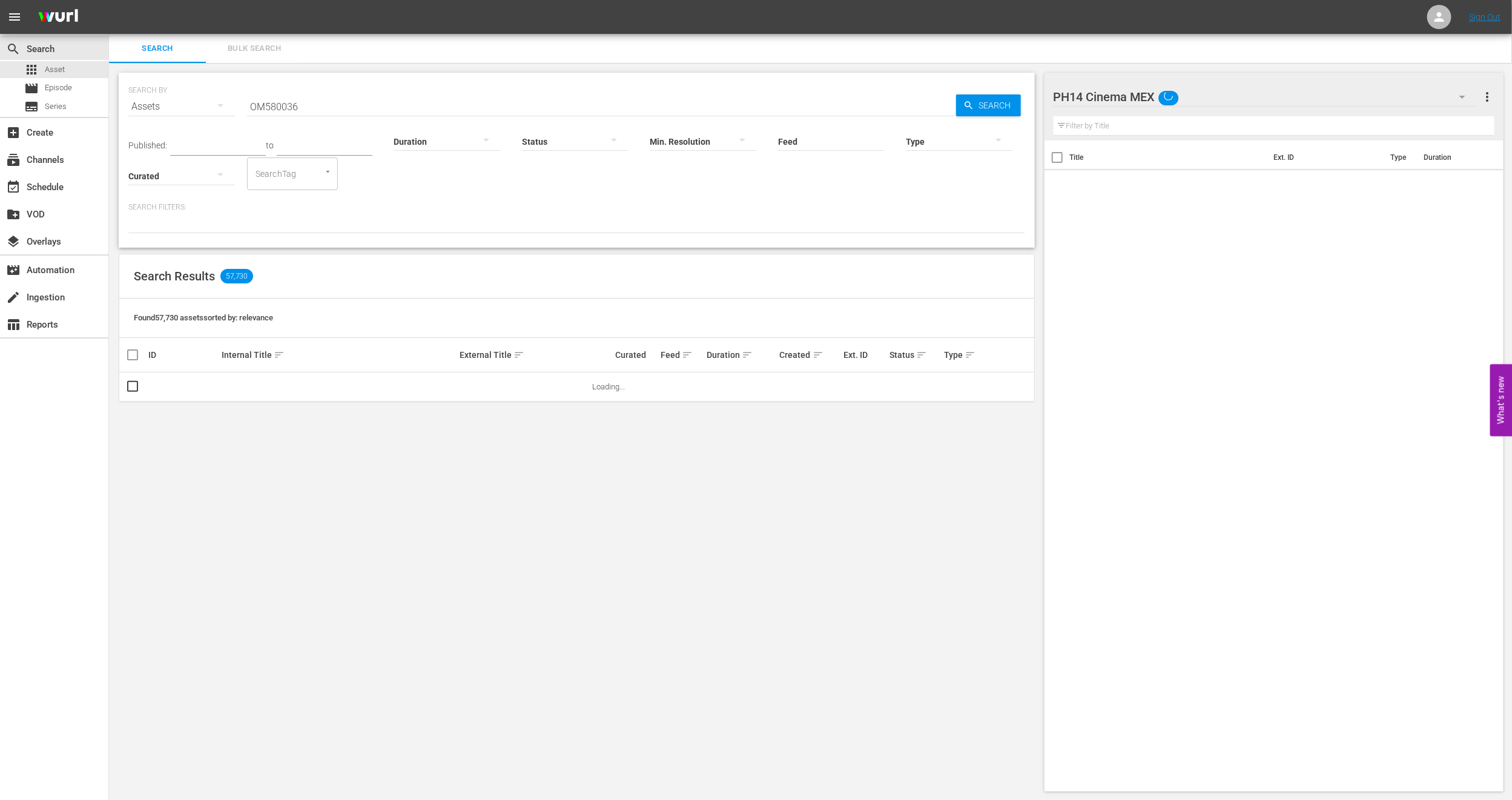
click at [230, 48] on span "Bulk Search" at bounding box center [255, 48] width 83 height 14
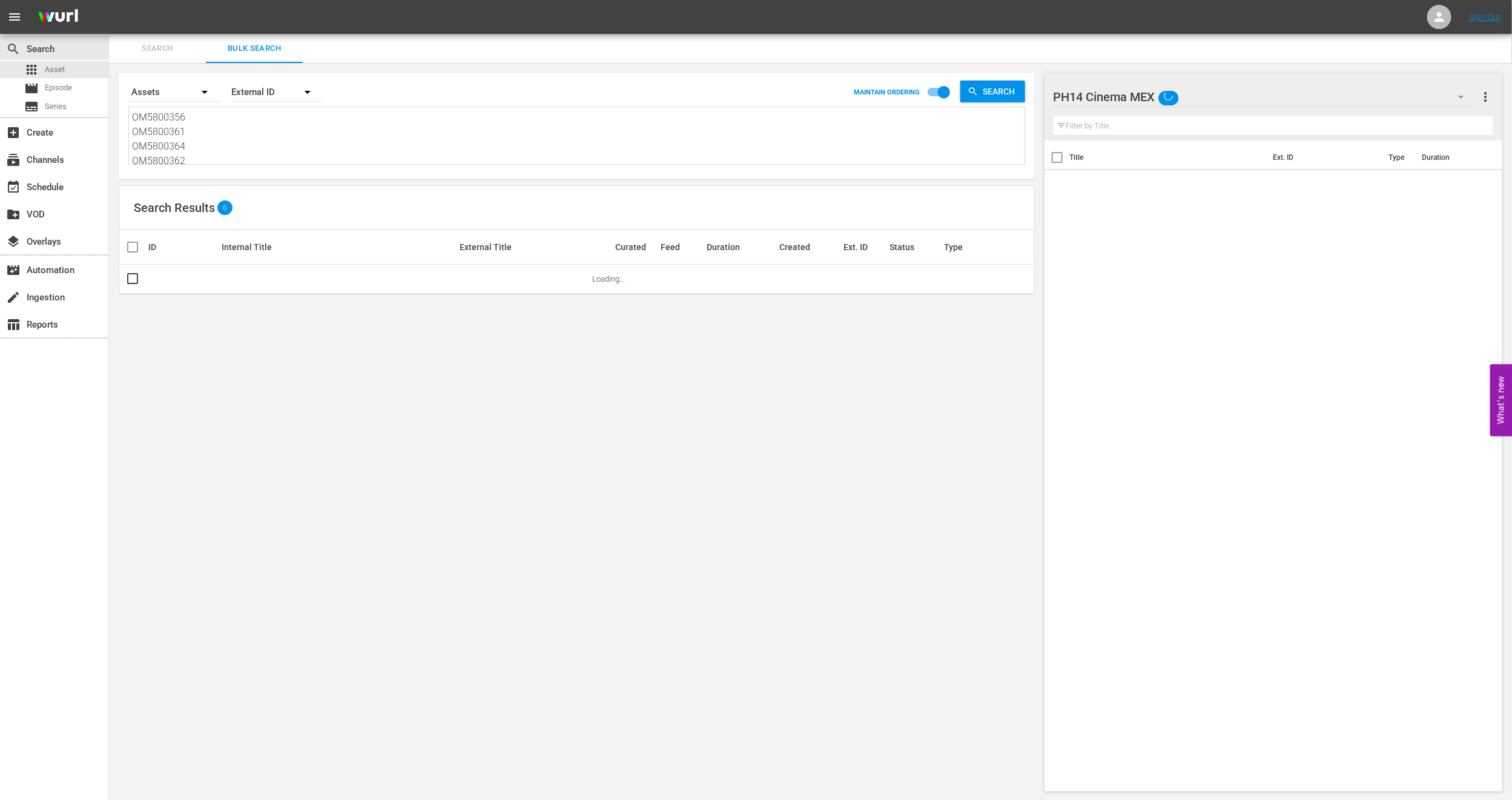
scroll to position [46, 0]
drag, startPoint x: 133, startPoint y: 115, endPoint x: 462, endPoint y: 288, distance: 371.7
click at [462, 288] on div "Search By Assets Order By External ID MAINTAIN ORDERING Search OM5800356 OM5800…" at bounding box center [576, 431] width 935 height 738
paste textarea "OM5800359 OM5800347 OM5800345"
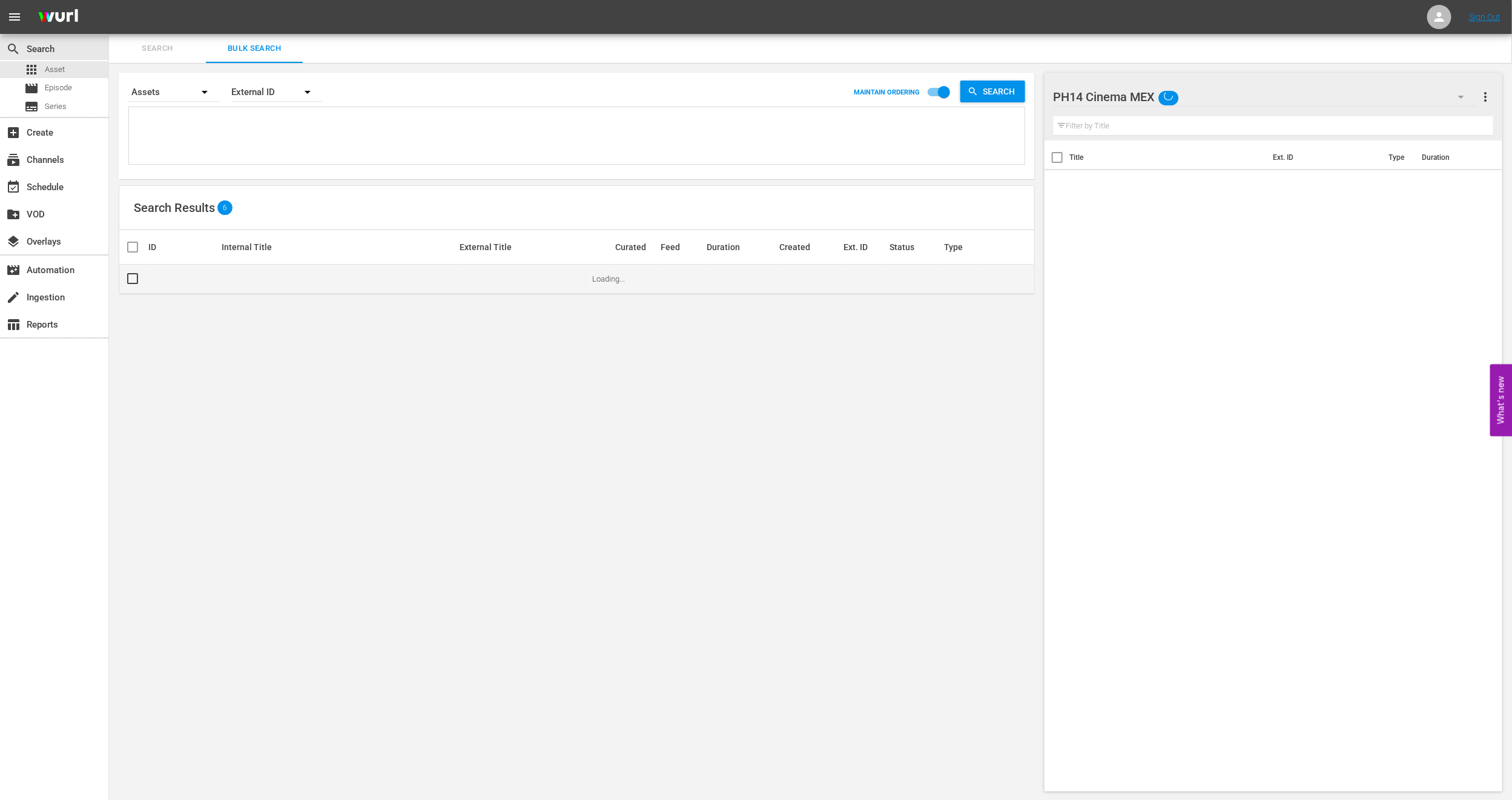
type textarea "OM5800359 OM5800347 OM5800345"
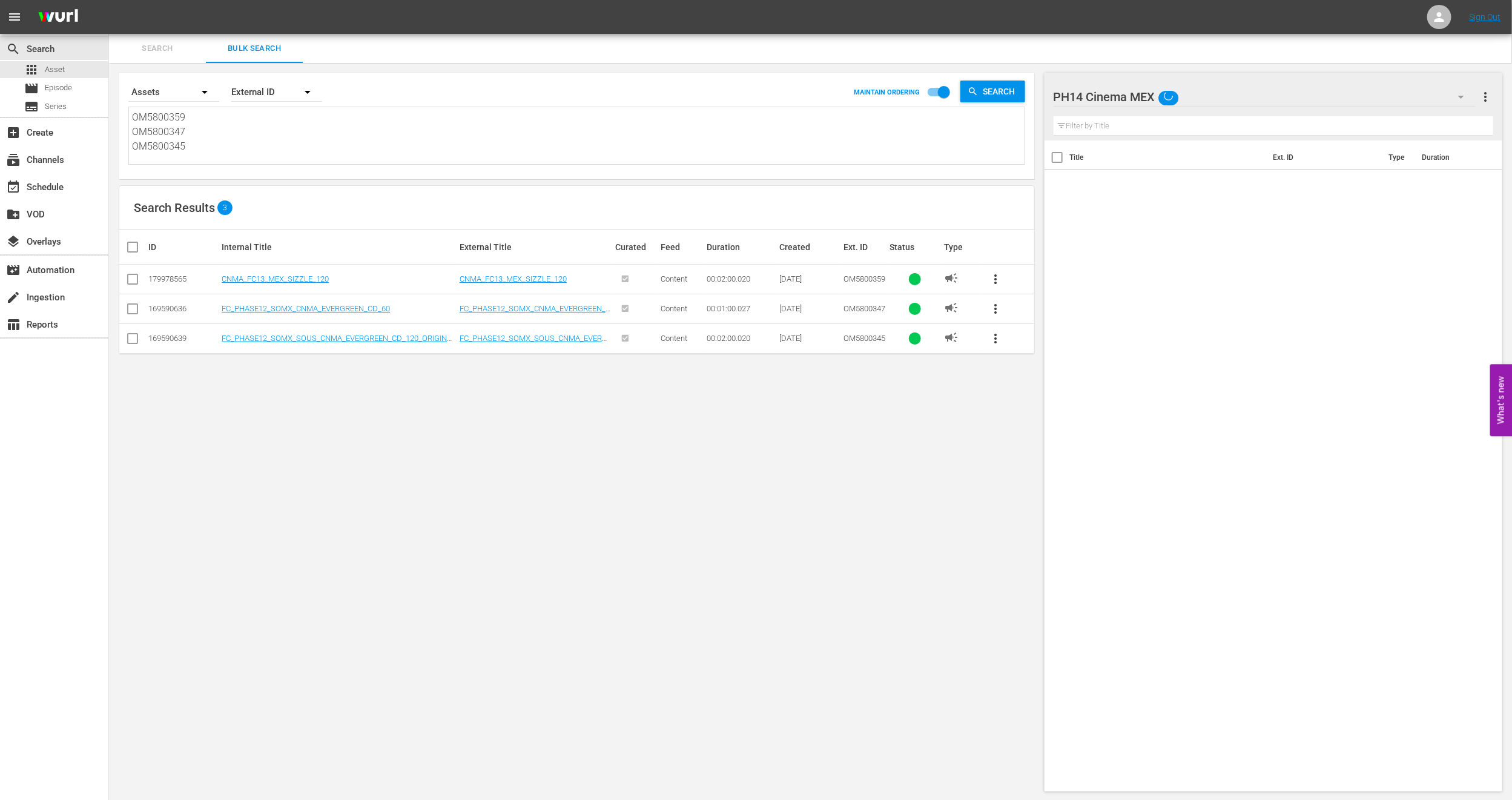
type textarea "OM5800359 OM5800347 OM5800345"
click at [136, 285] on input "checkbox" at bounding box center [132, 281] width 14 height 14
checkbox input "true"
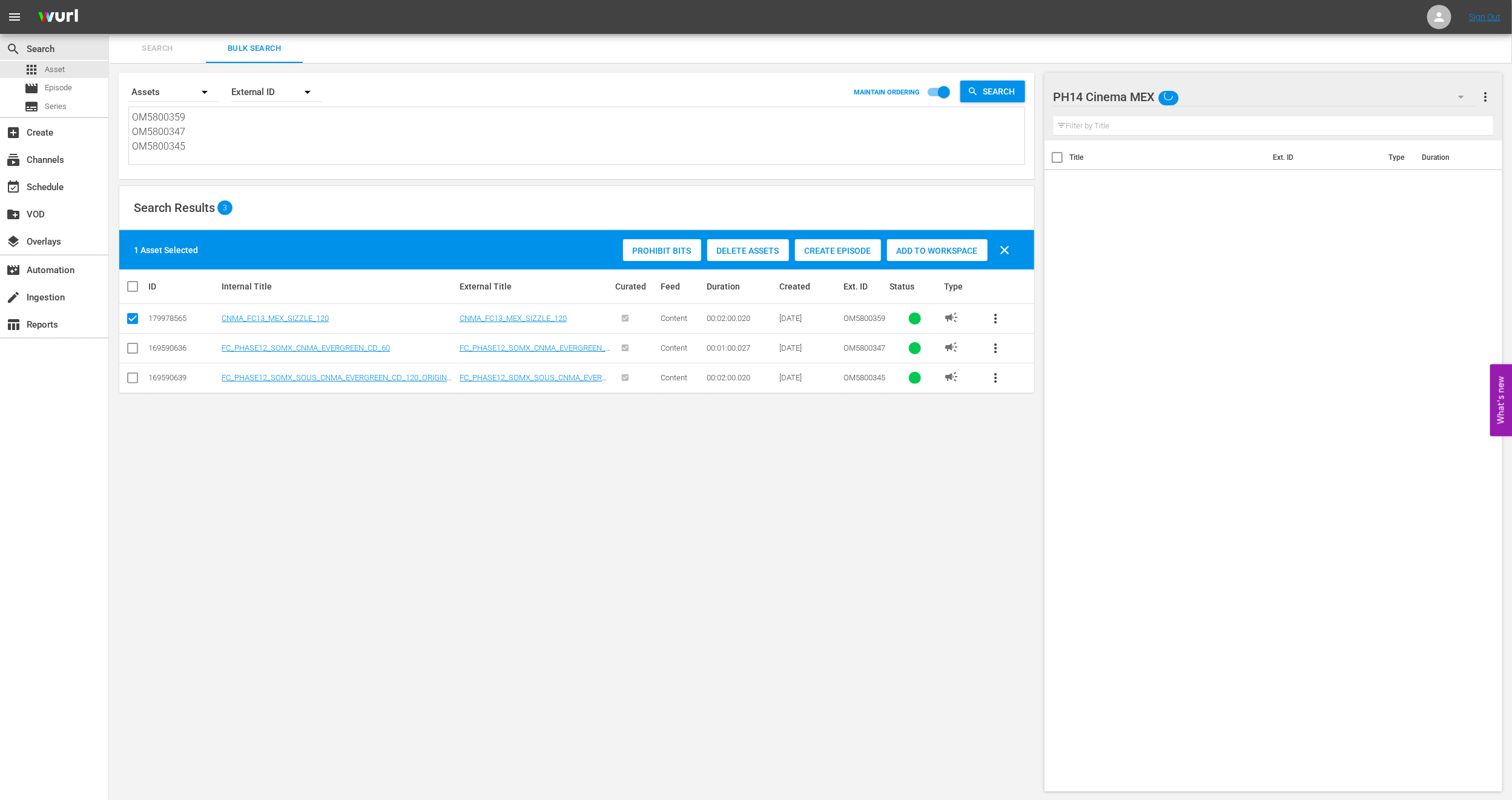
click at [137, 380] on input "checkbox" at bounding box center [132, 380] width 14 height 14
checkbox input "true"
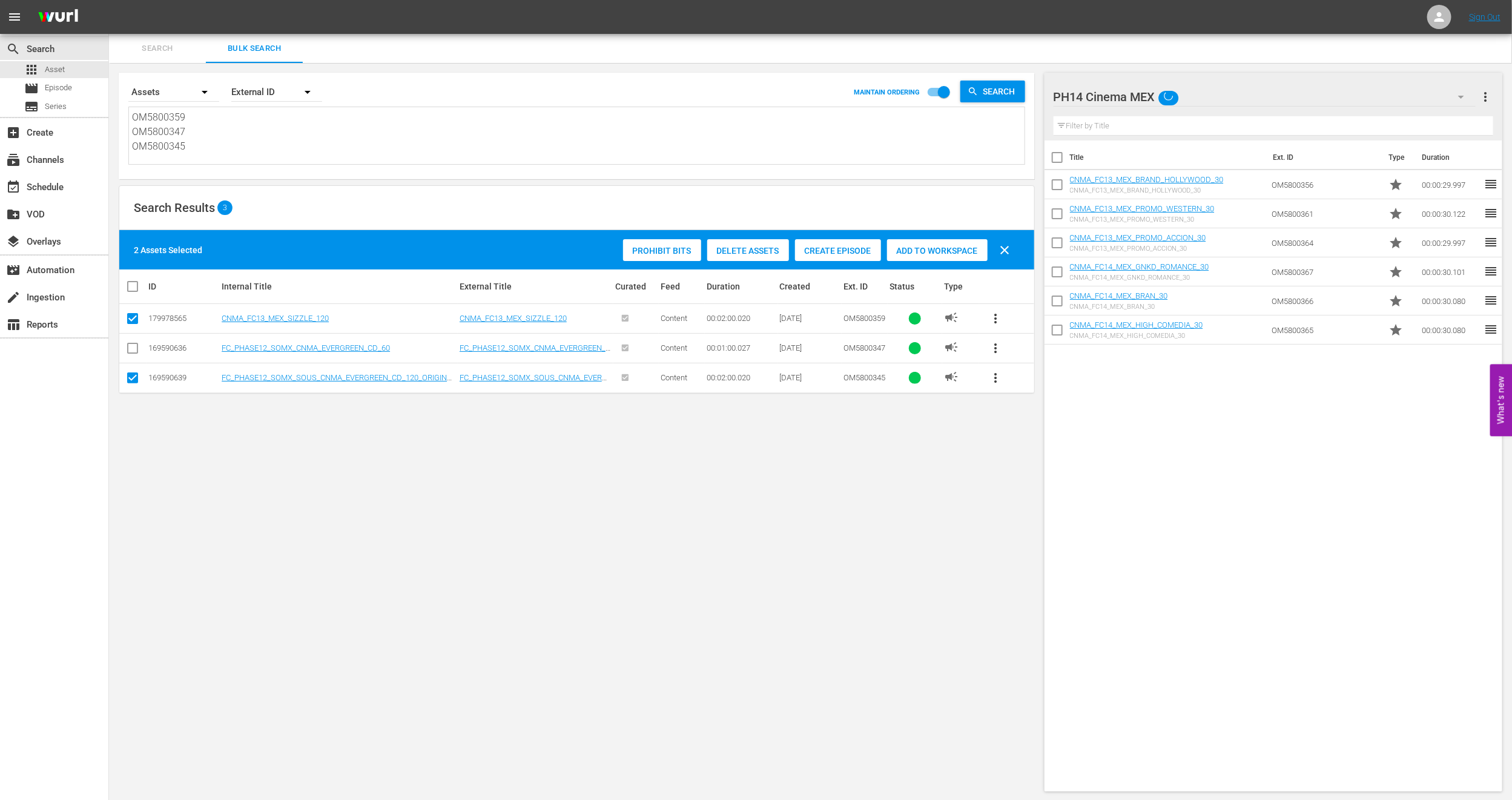
click at [916, 253] on span "Add to Workspace" at bounding box center [937, 251] width 101 height 9
click at [136, 319] on input "checkbox" at bounding box center [132, 321] width 14 height 14
checkbox input "false"
click at [133, 379] on input "checkbox" at bounding box center [132, 380] width 14 height 14
checkbox input "false"
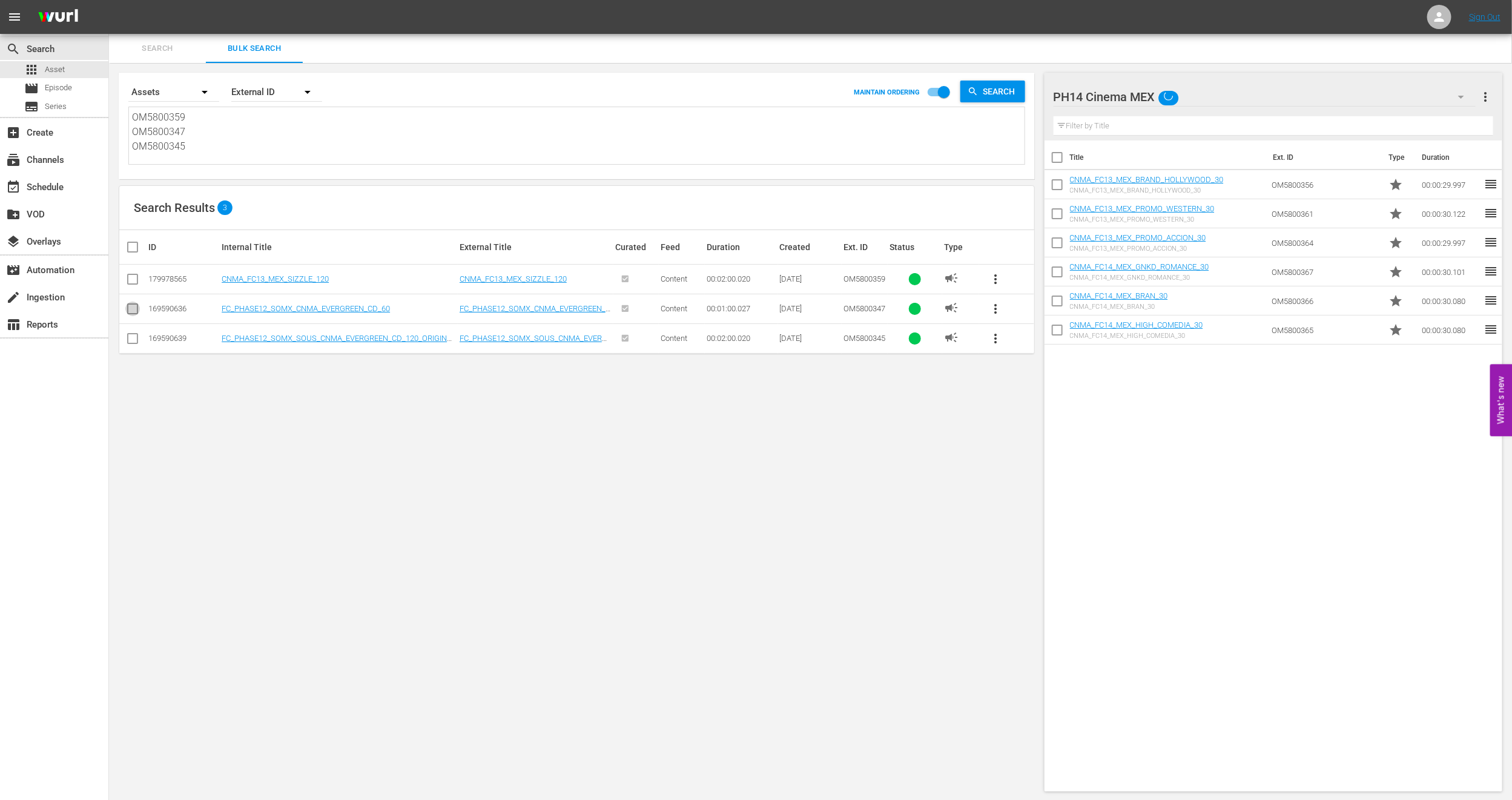
click at [136, 307] on input "checkbox" at bounding box center [132, 310] width 14 height 14
checkbox input "true"
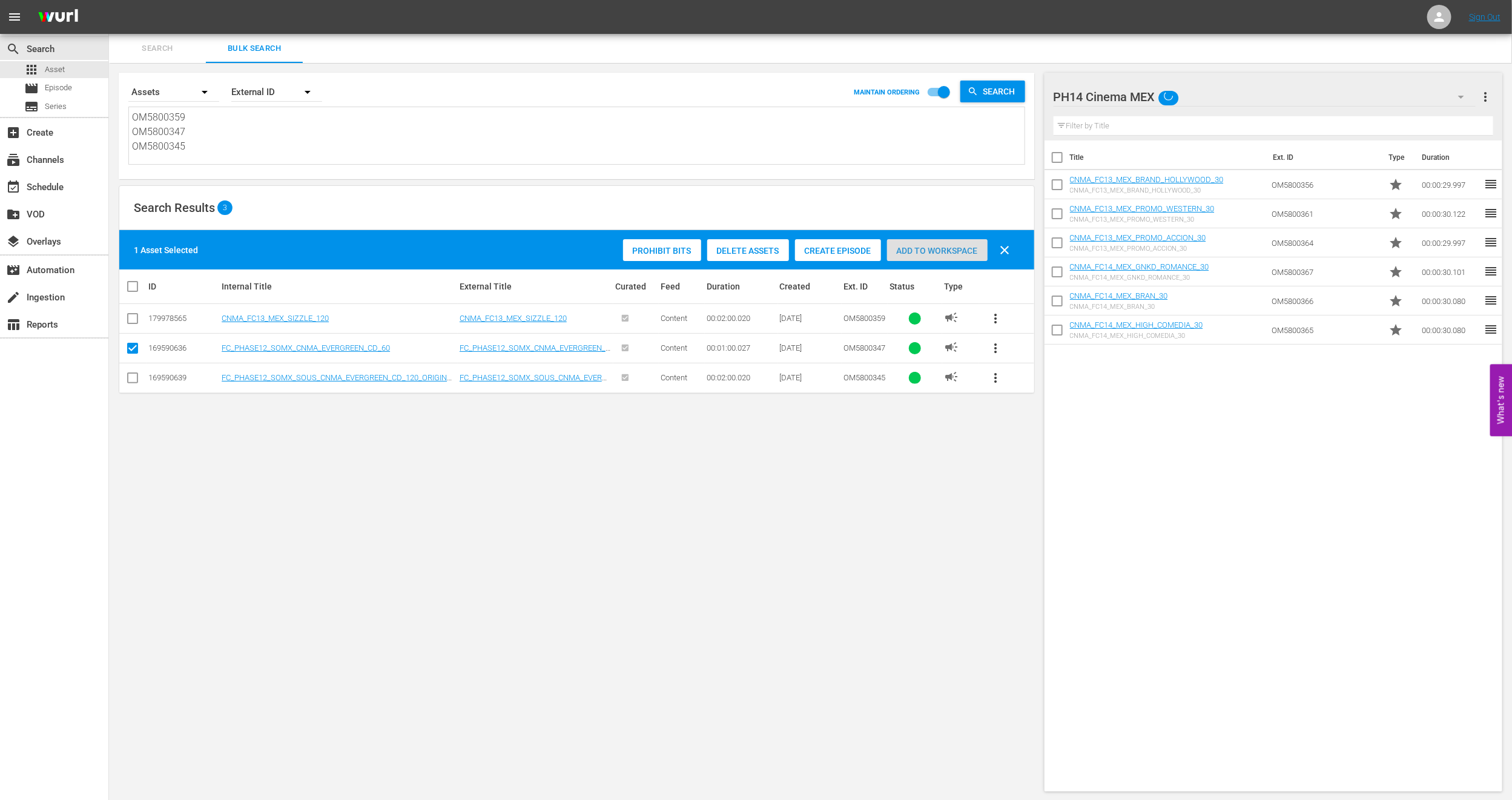
click at [925, 251] on span "Add to Workspace" at bounding box center [937, 251] width 101 height 9
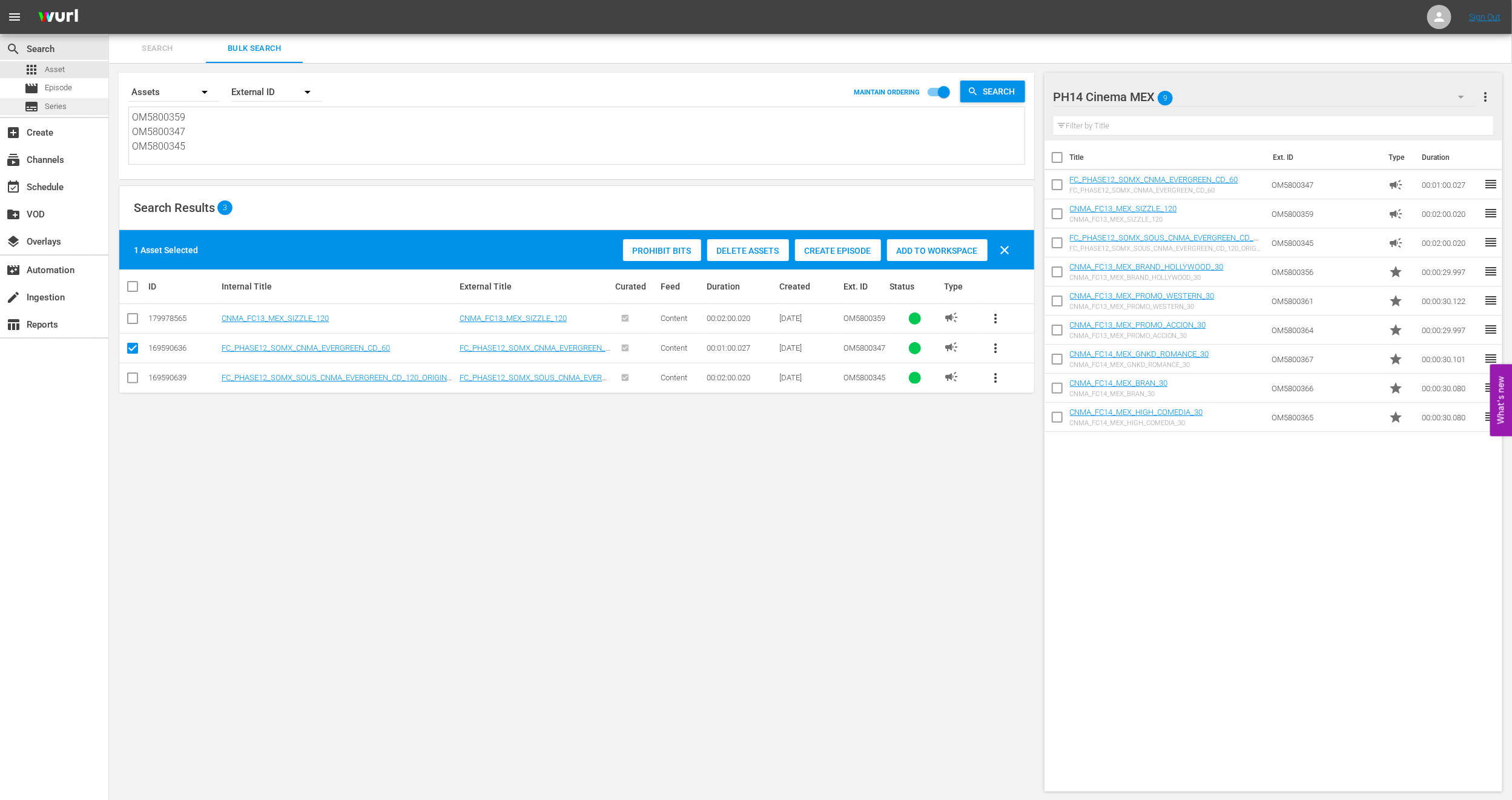
drag, startPoint x: 216, startPoint y: 146, endPoint x: 97, endPoint y: 106, distance: 125.5
click at [109, 0] on div "search Search apps Asset movie Episode subtitles Series add_box Create subscrip…" at bounding box center [810, 0] width 1403 height 0
paste textarea "4800961 OM4800959 OM4800964_v2 OM4800958"
type textarea "OM4800961 OM4800959 OM4800964_v2 OM4800958"
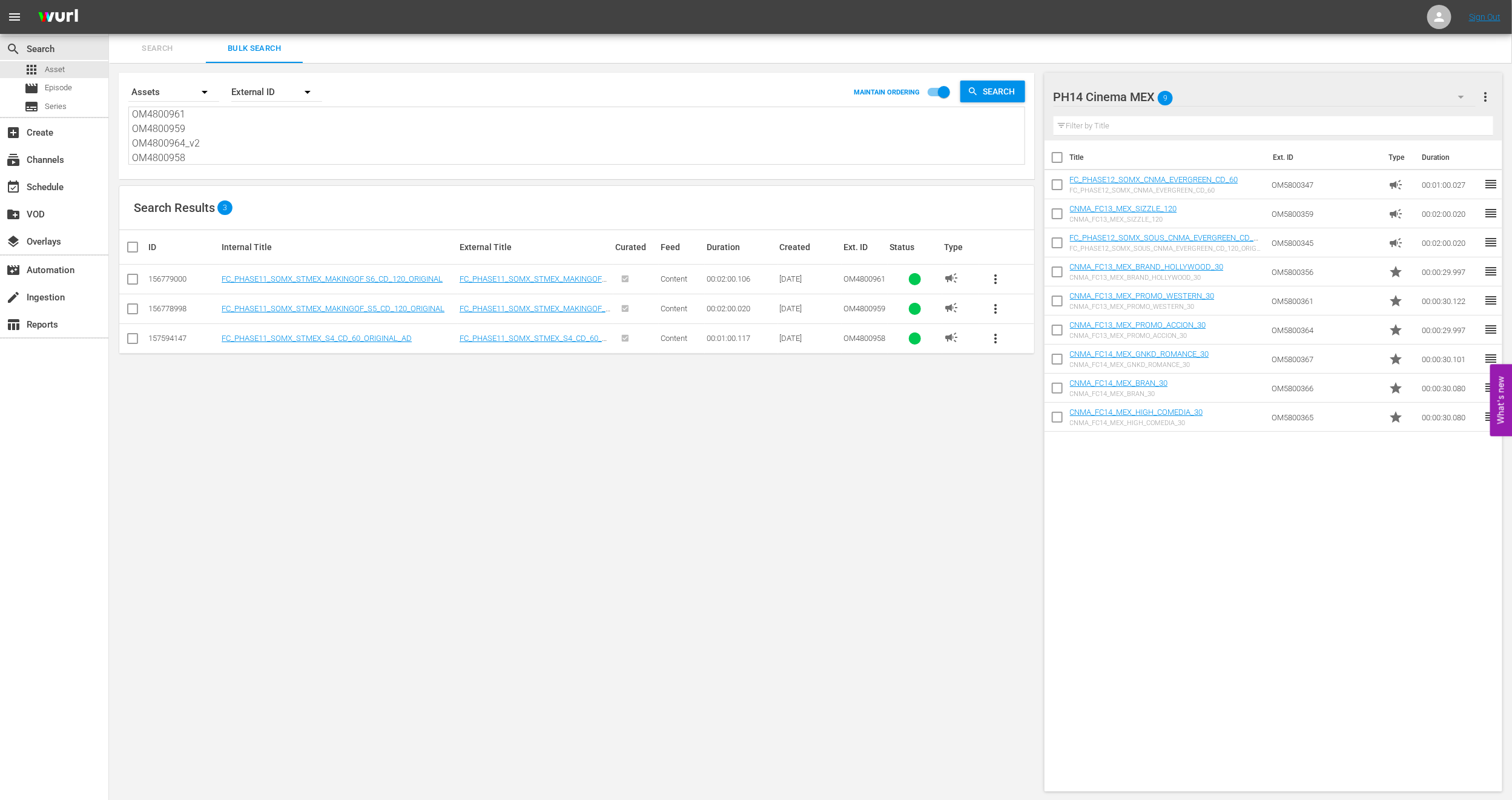
type textarea "OM4800961 OM4800959 OM4800964_v2 OM4800958"
click at [131, 280] on input "checkbox" at bounding box center [132, 281] width 14 height 14
checkbox input "true"
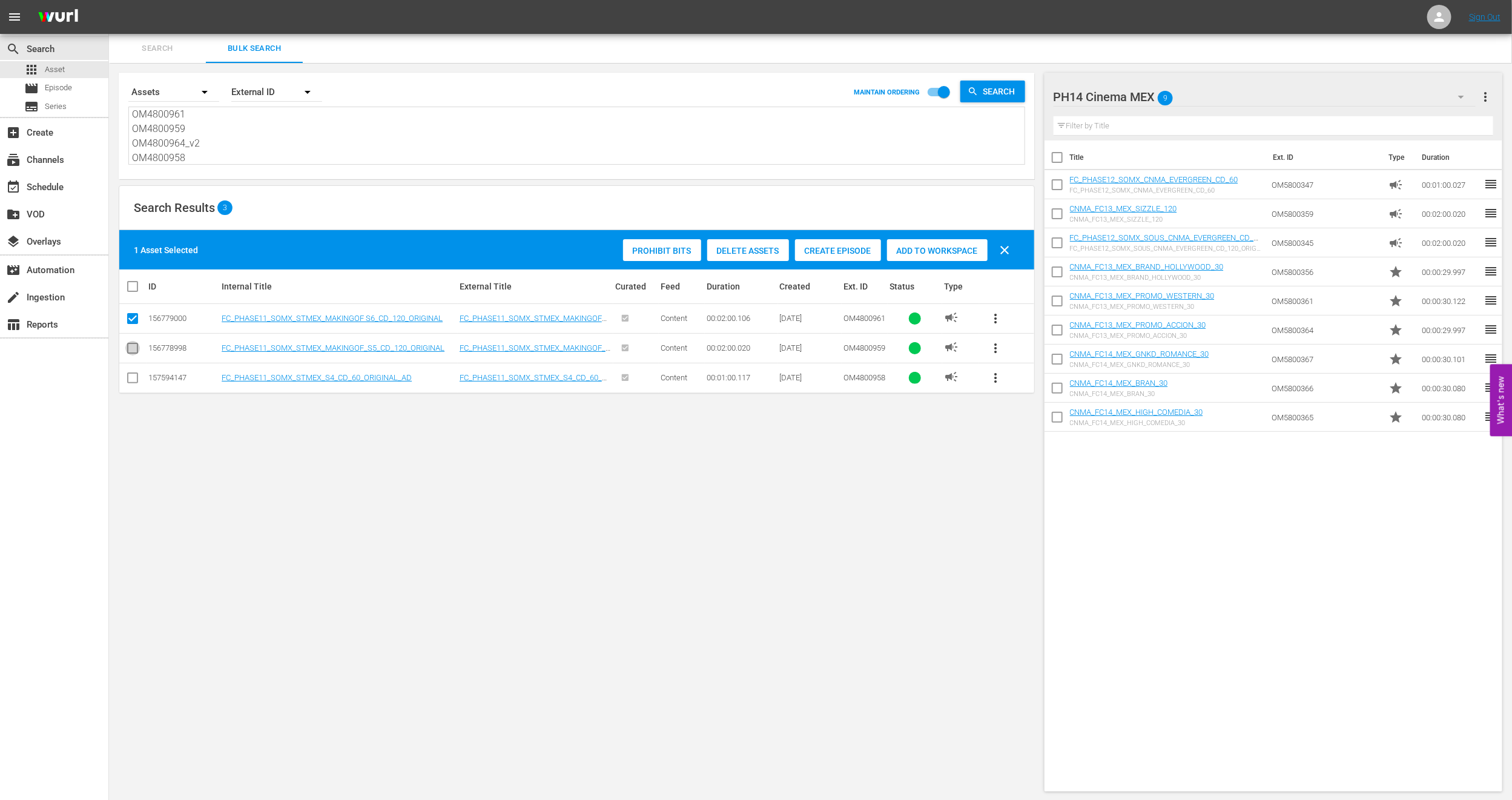
click at [131, 353] on input "checkbox" at bounding box center [132, 350] width 14 height 14
checkbox input "true"
click at [941, 257] on div "Add to Workspace" at bounding box center [937, 250] width 101 height 23
click at [161, 50] on span "Search" at bounding box center [158, 48] width 83 height 14
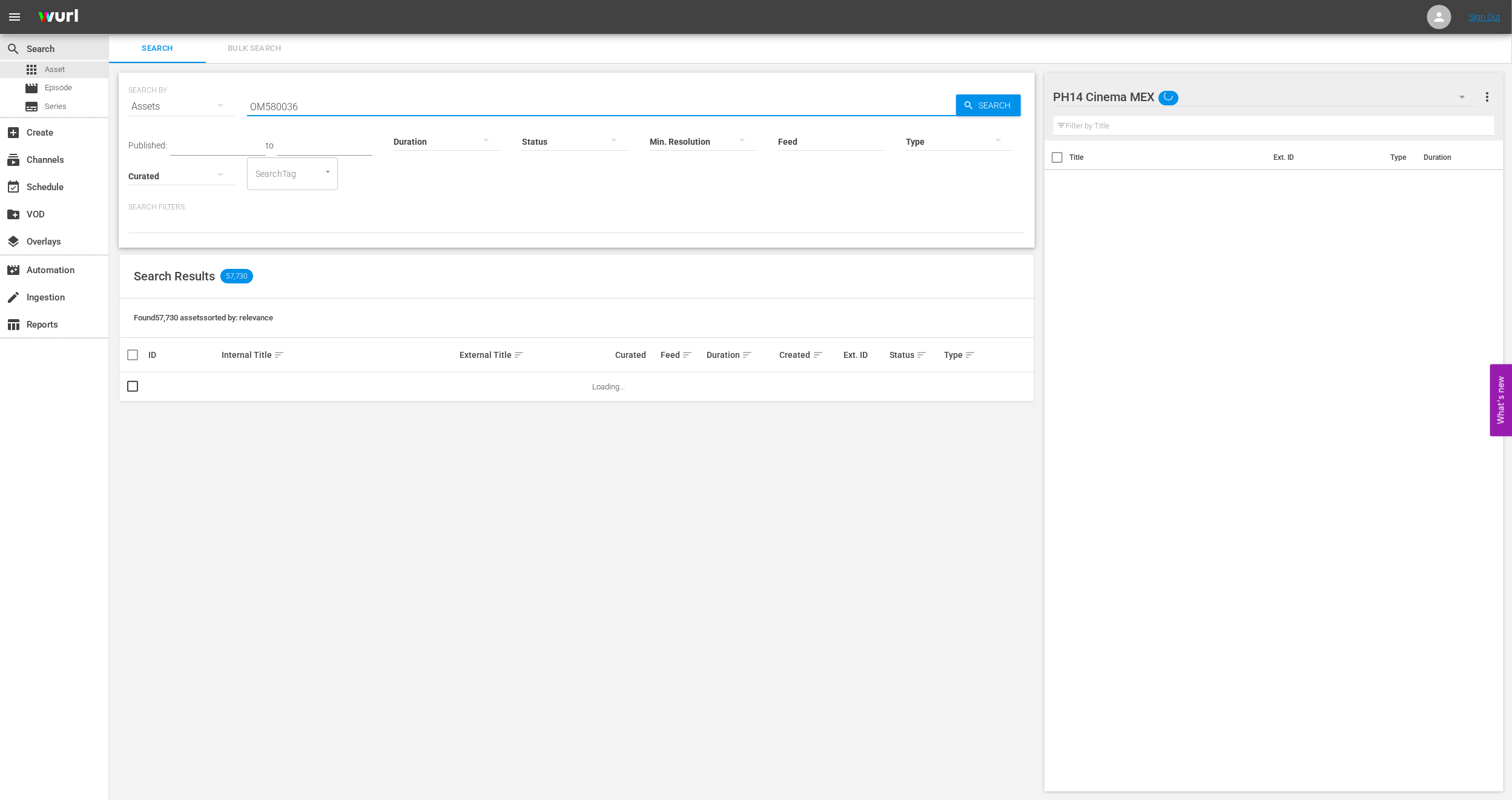
drag, startPoint x: 313, startPoint y: 100, endPoint x: 155, endPoint y: 100, distance: 158.0
click at [155, 100] on div "SEARCH BY Search By Assets Search ID, Title, Description, Keywords, or Category…" at bounding box center [577, 99] width 896 height 43
paste input "4800964_v2"
type input "OM4800964_v2"
click at [138, 389] on input "checkbox" at bounding box center [132, 389] width 14 height 14
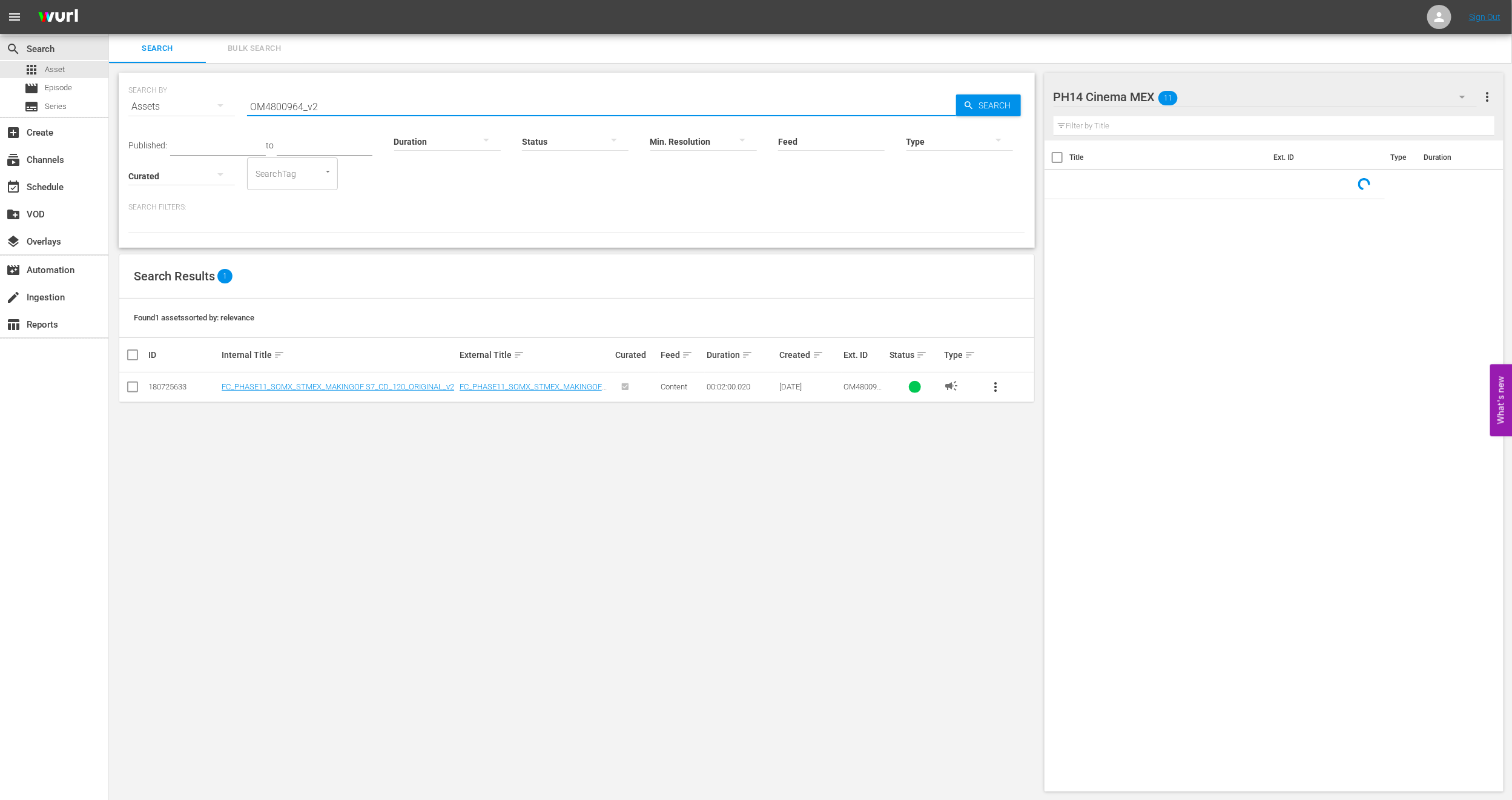
checkbox input "true"
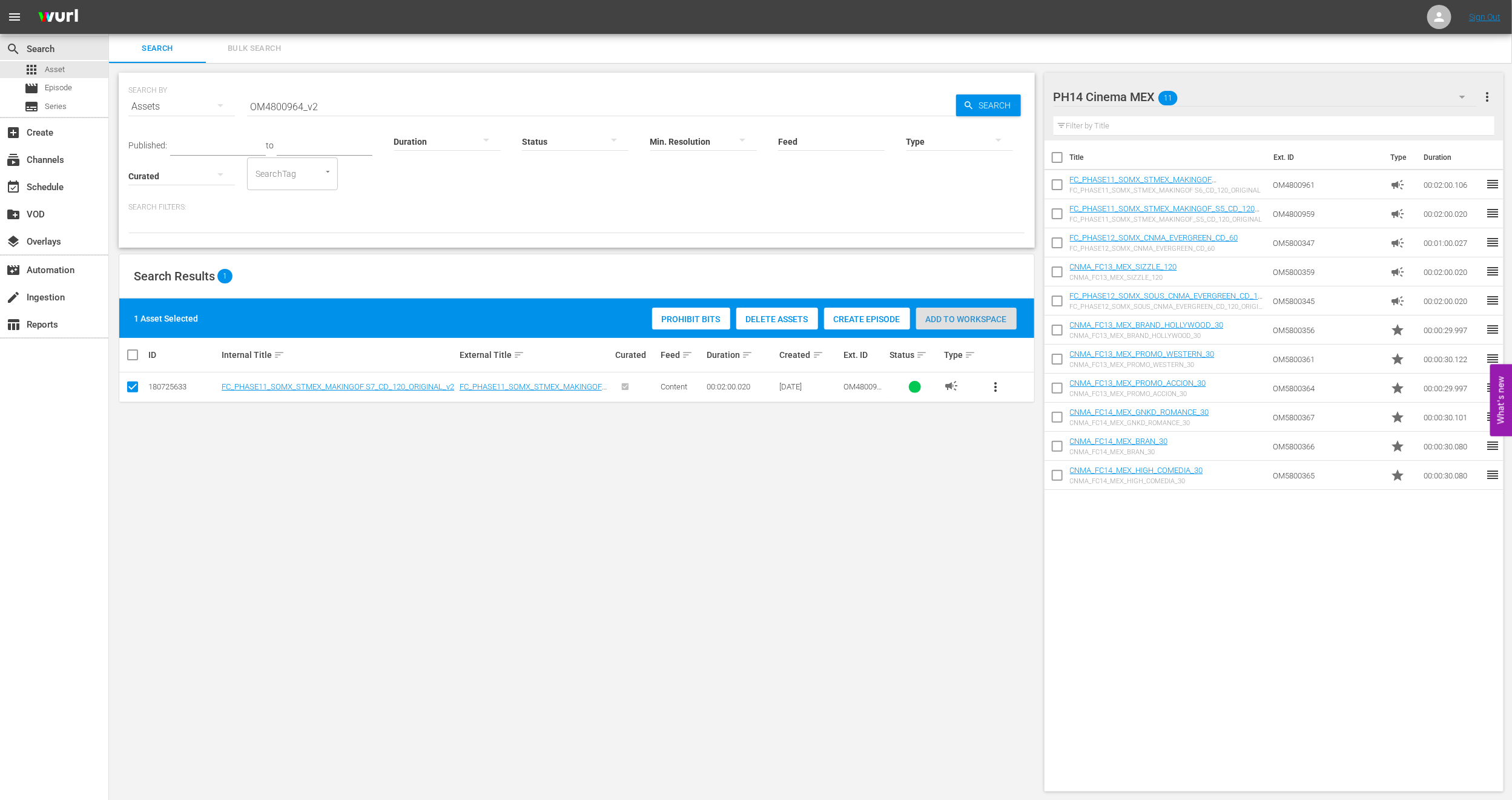
click at [969, 322] on span "Add to Workspace" at bounding box center [966, 319] width 101 height 9
click at [260, 39] on button "Bulk Search" at bounding box center [254, 48] width 97 height 29
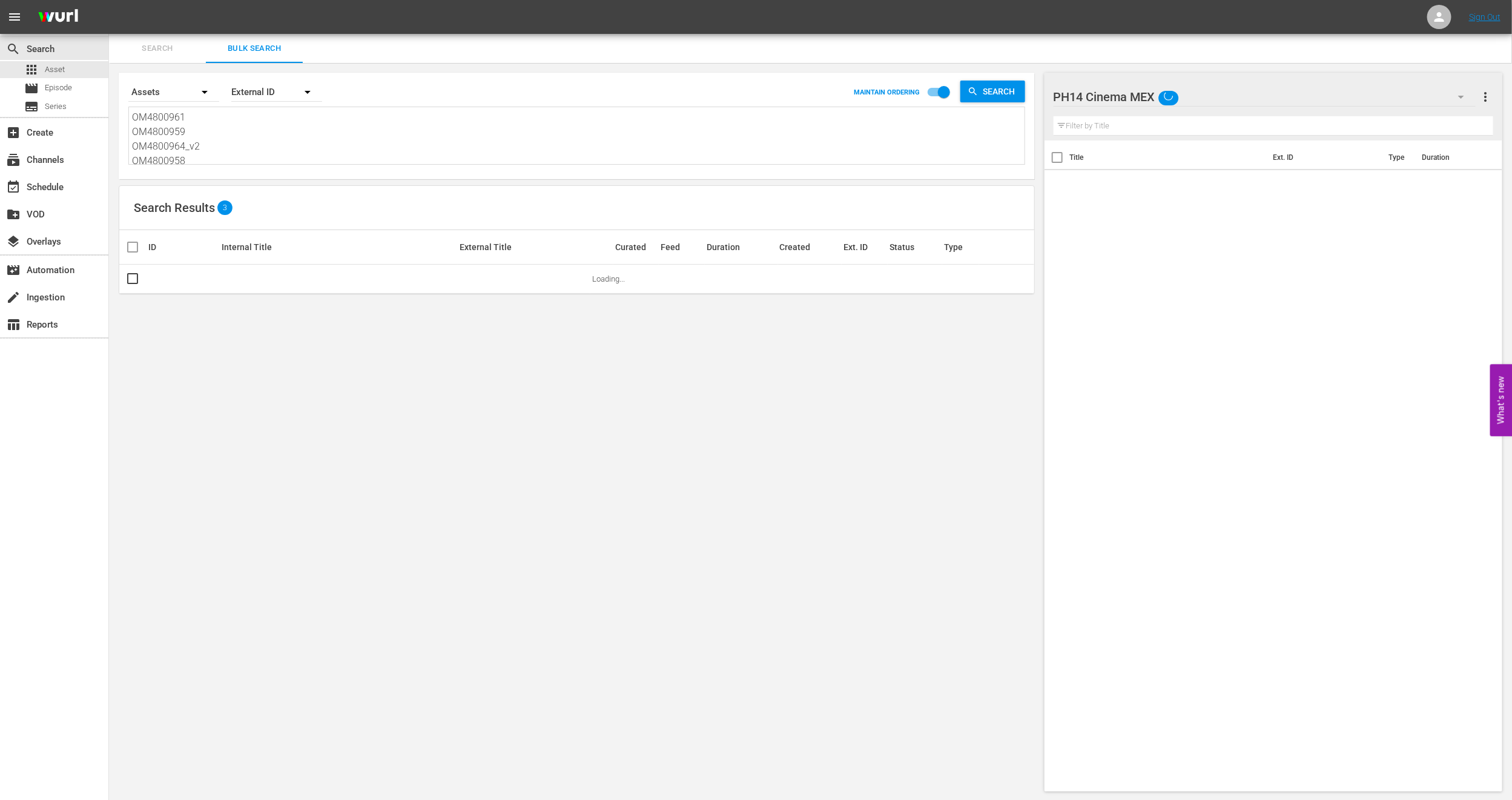
scroll to position [3, 0]
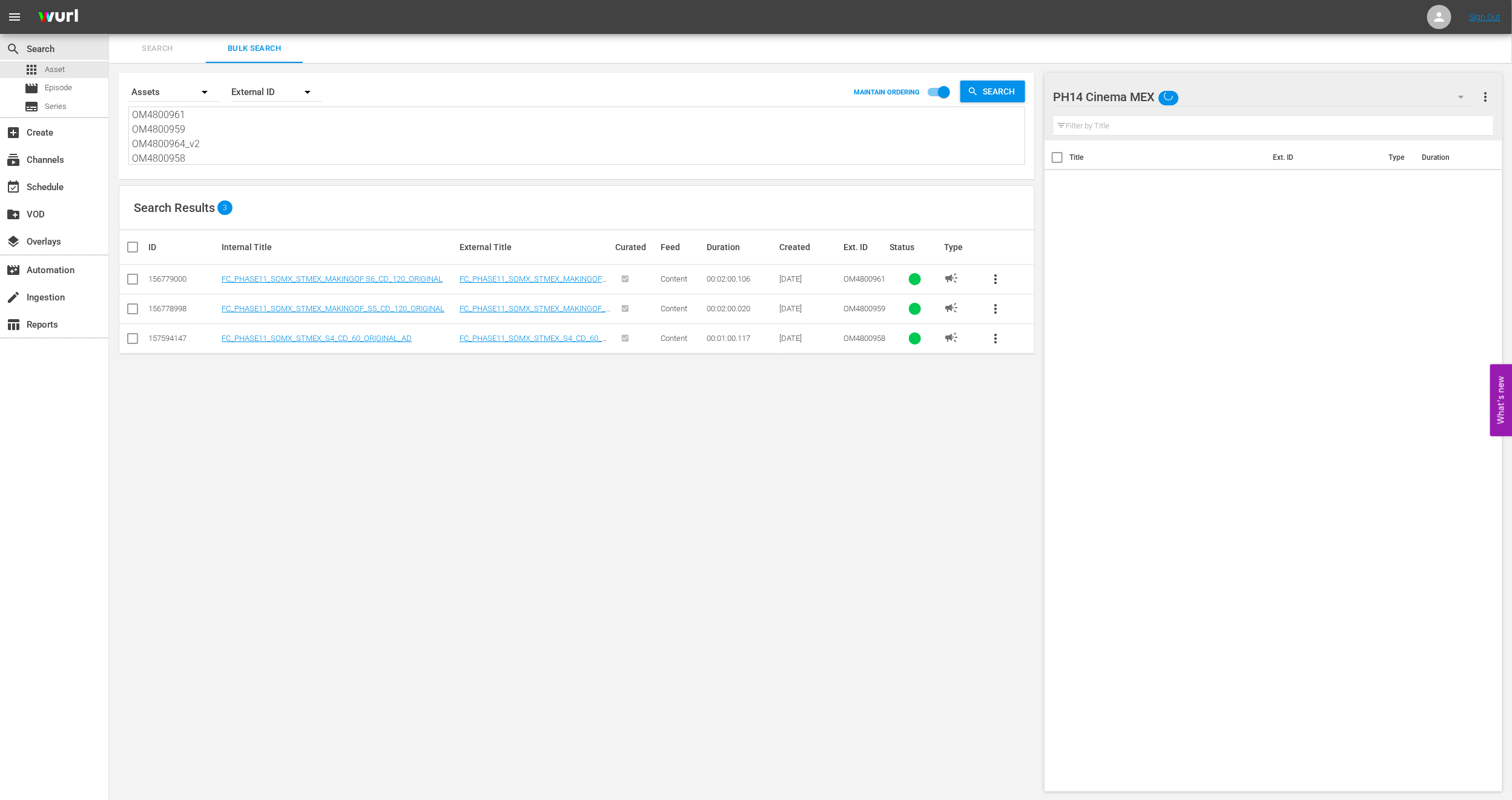
click at [134, 335] on input "checkbox" at bounding box center [132, 340] width 14 height 14
checkbox input "true"
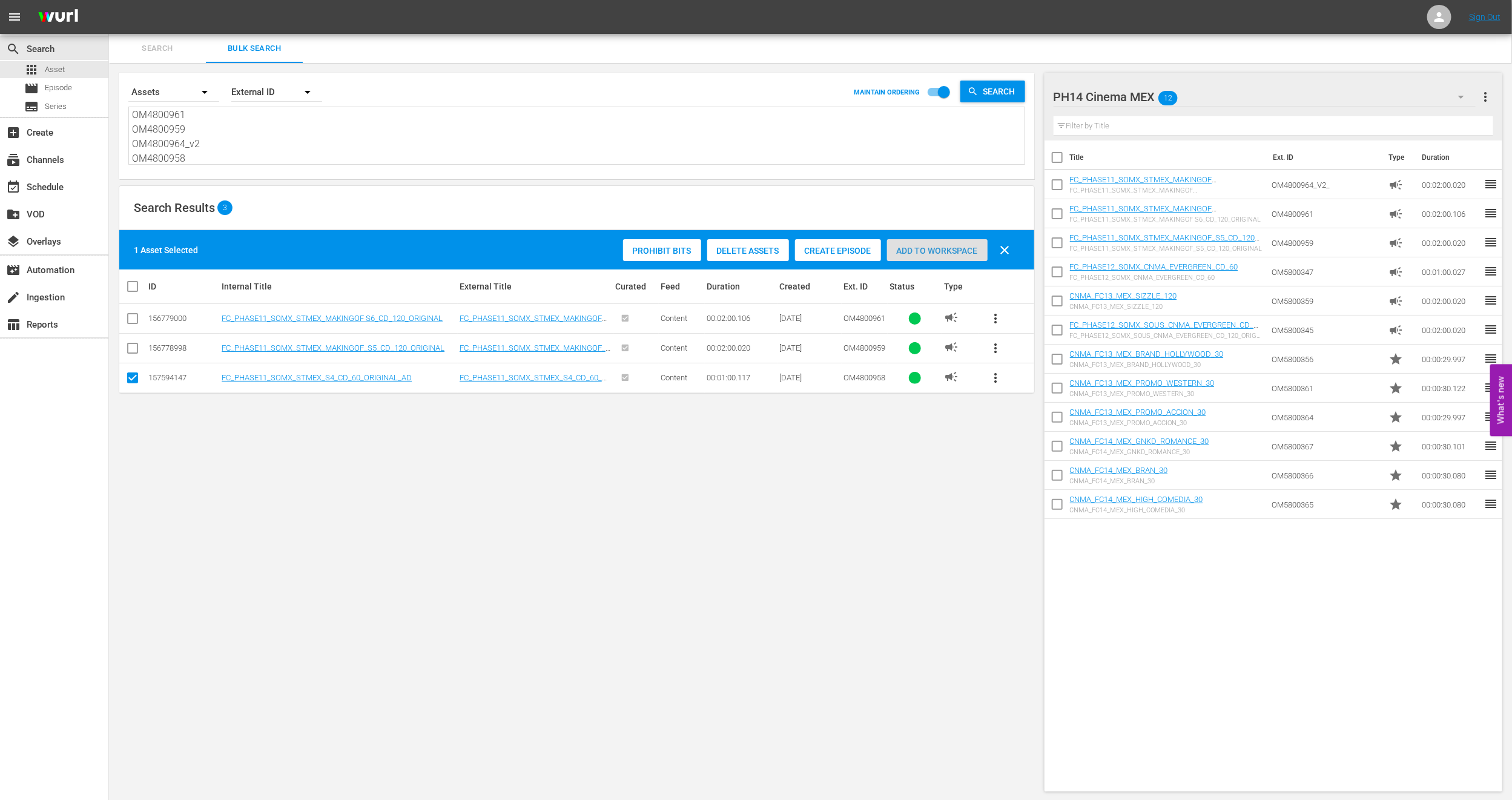
click at [932, 247] on span "Add to Workspace" at bounding box center [937, 251] width 101 height 9
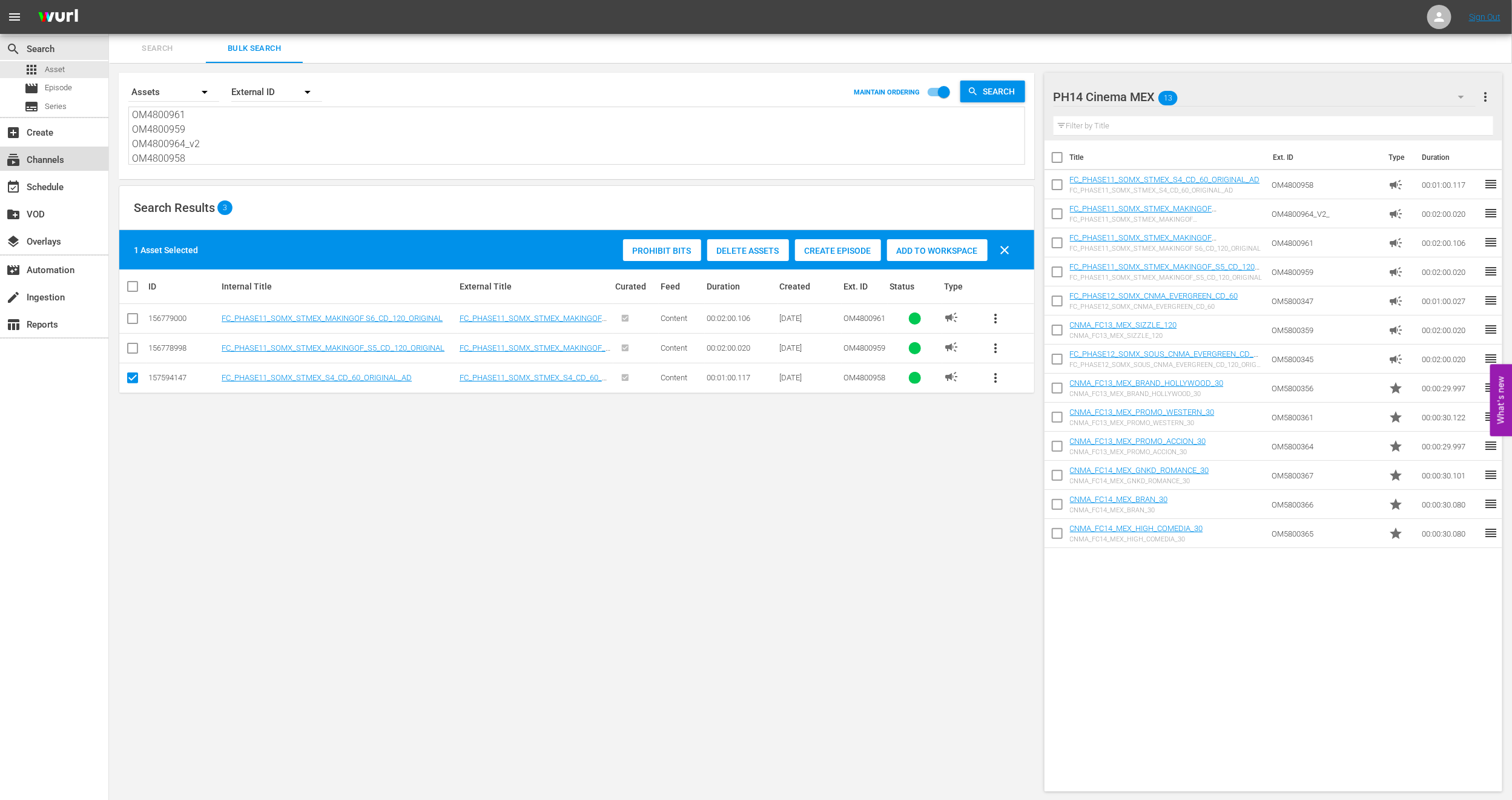
click at [83, 165] on div "subscriptions Channels" at bounding box center [54, 159] width 108 height 24
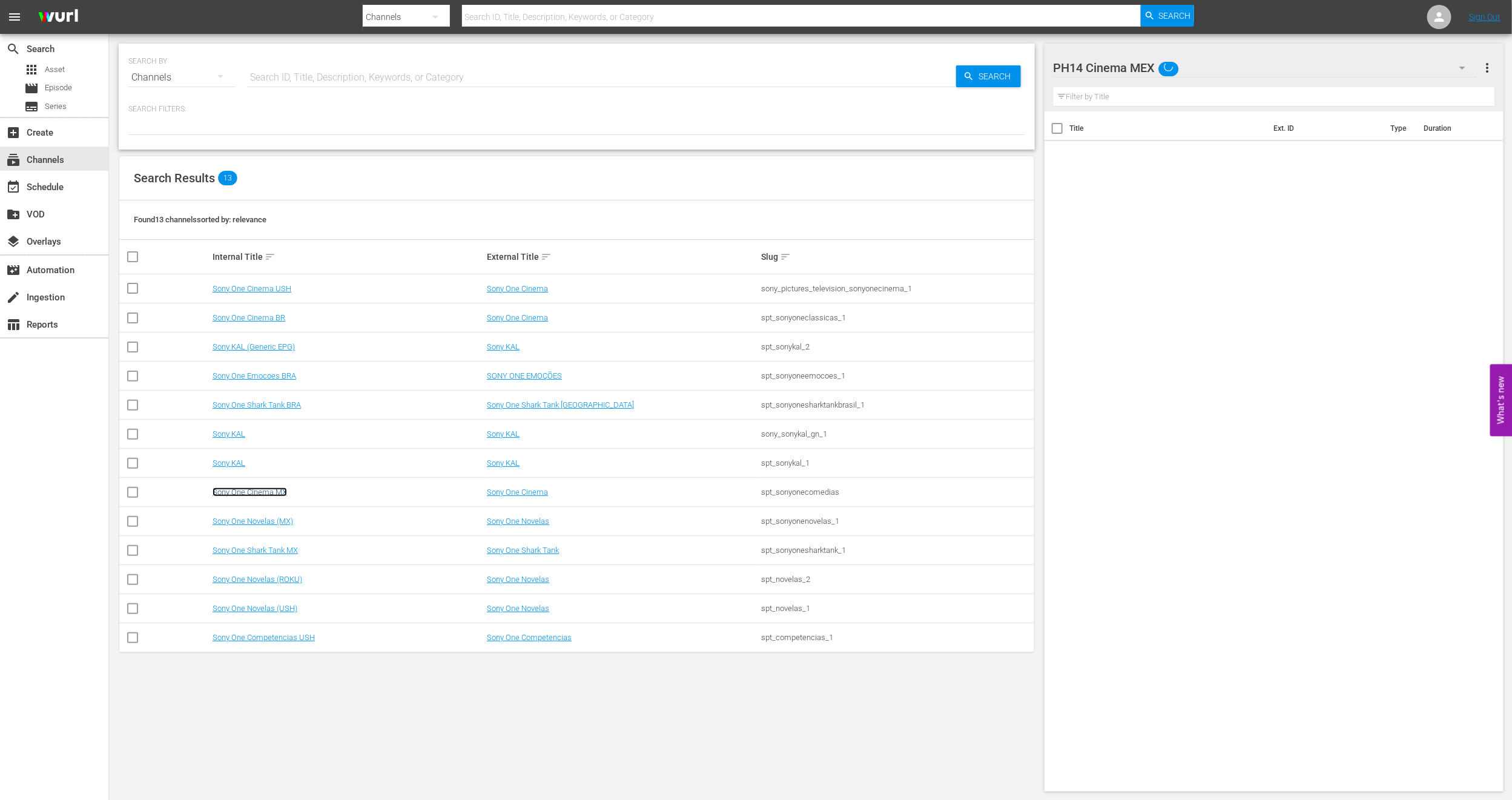
click at [280, 496] on link "Sony One Cinema MX" at bounding box center [249, 493] width 74 height 9
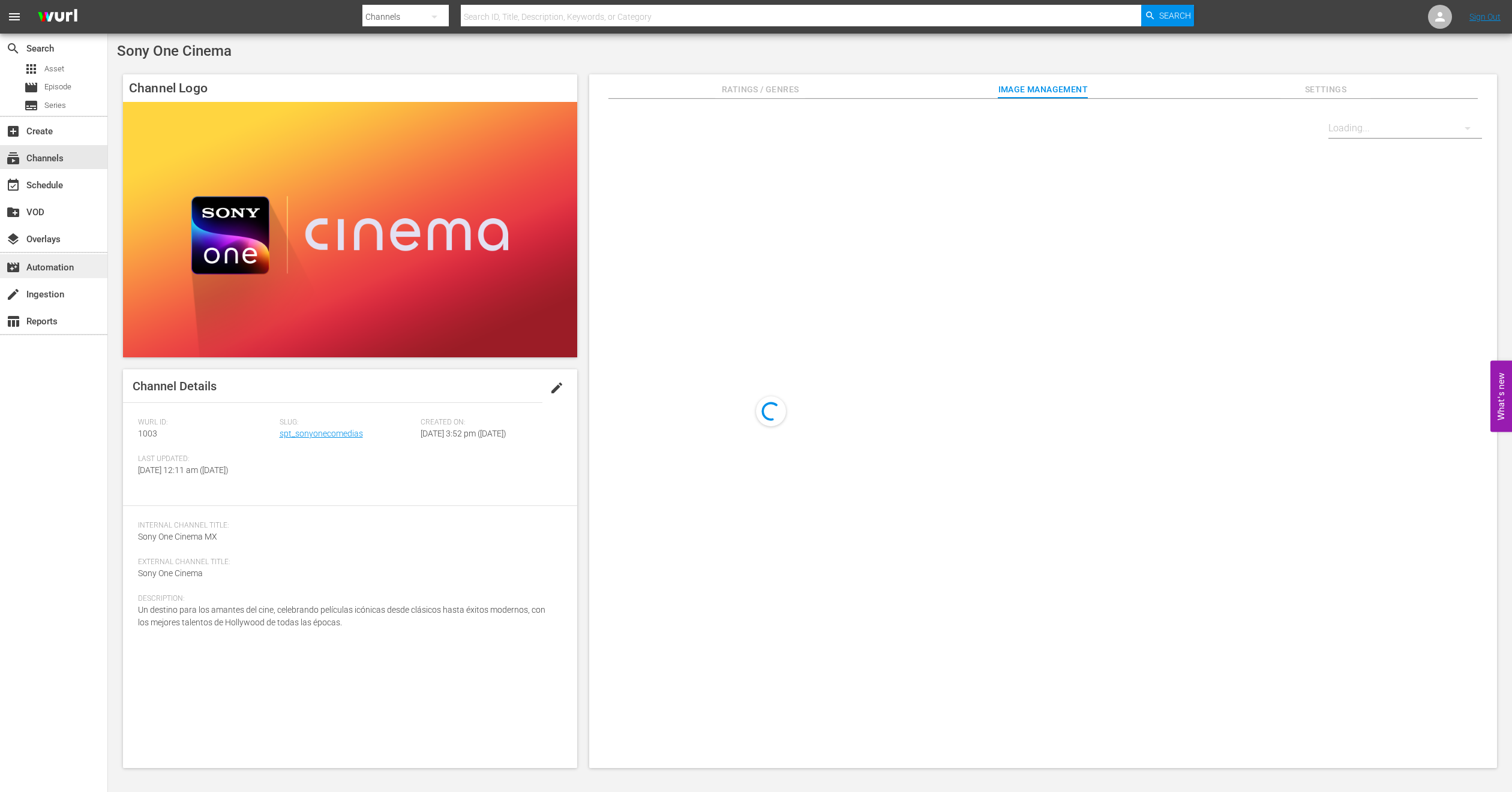
click at [75, 262] on div "movie_filter Automation" at bounding box center [53, 266] width 107 height 24
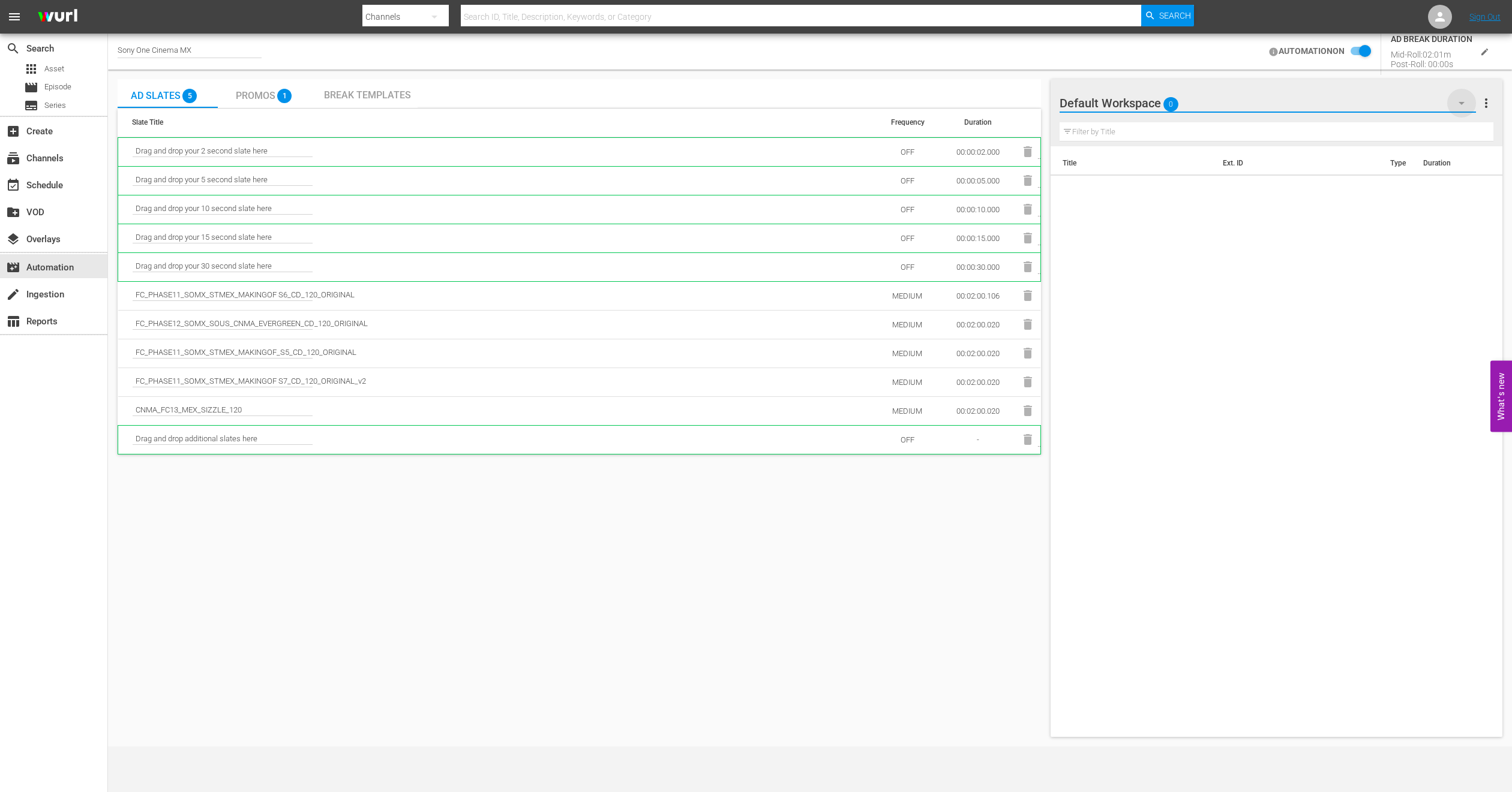
click at [1462, 108] on icon "button" at bounding box center [1461, 102] width 14 height 14
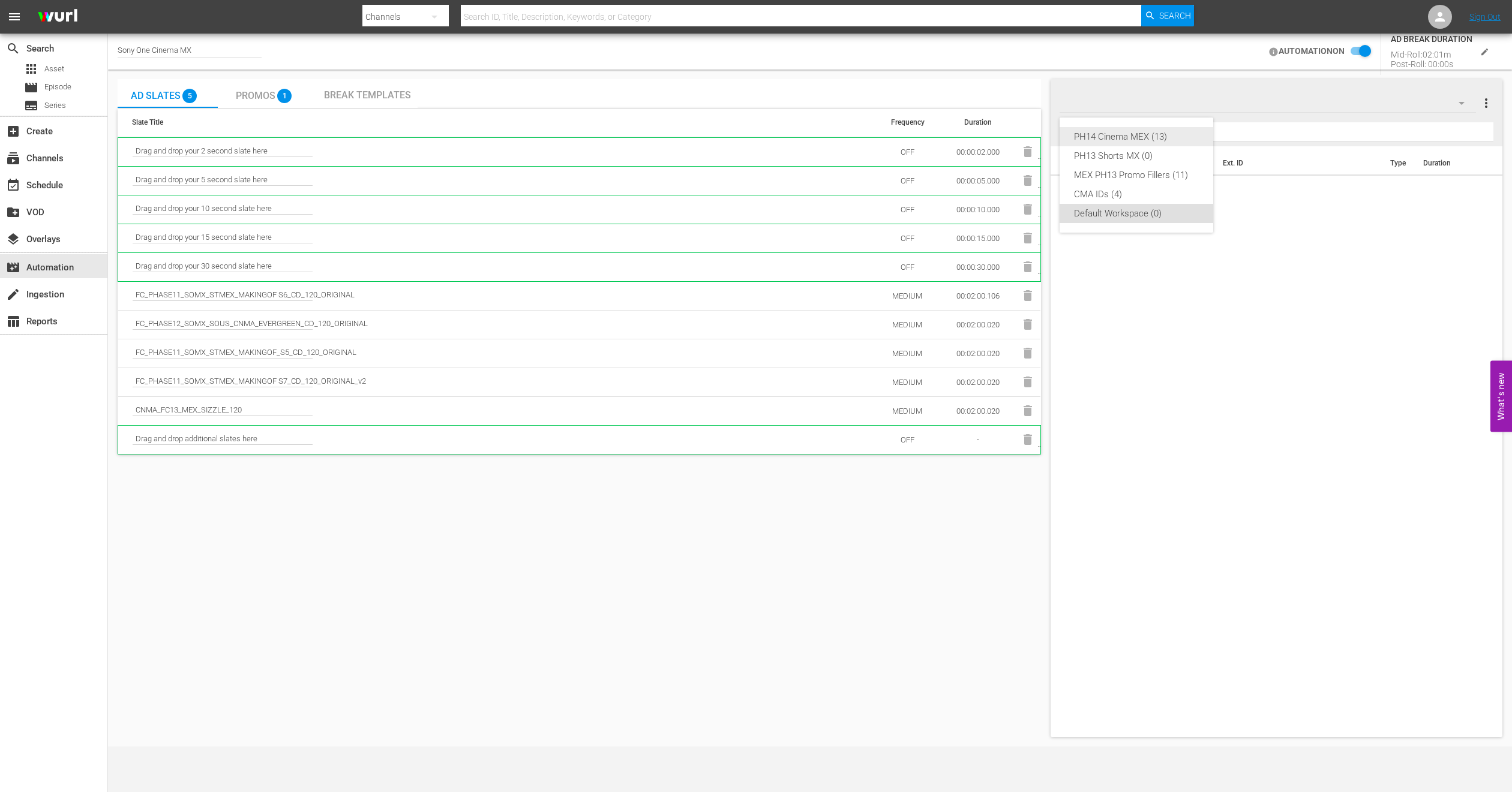
click at [1147, 139] on div "PH14 Cinema MEX (13)" at bounding box center [1136, 137] width 125 height 20
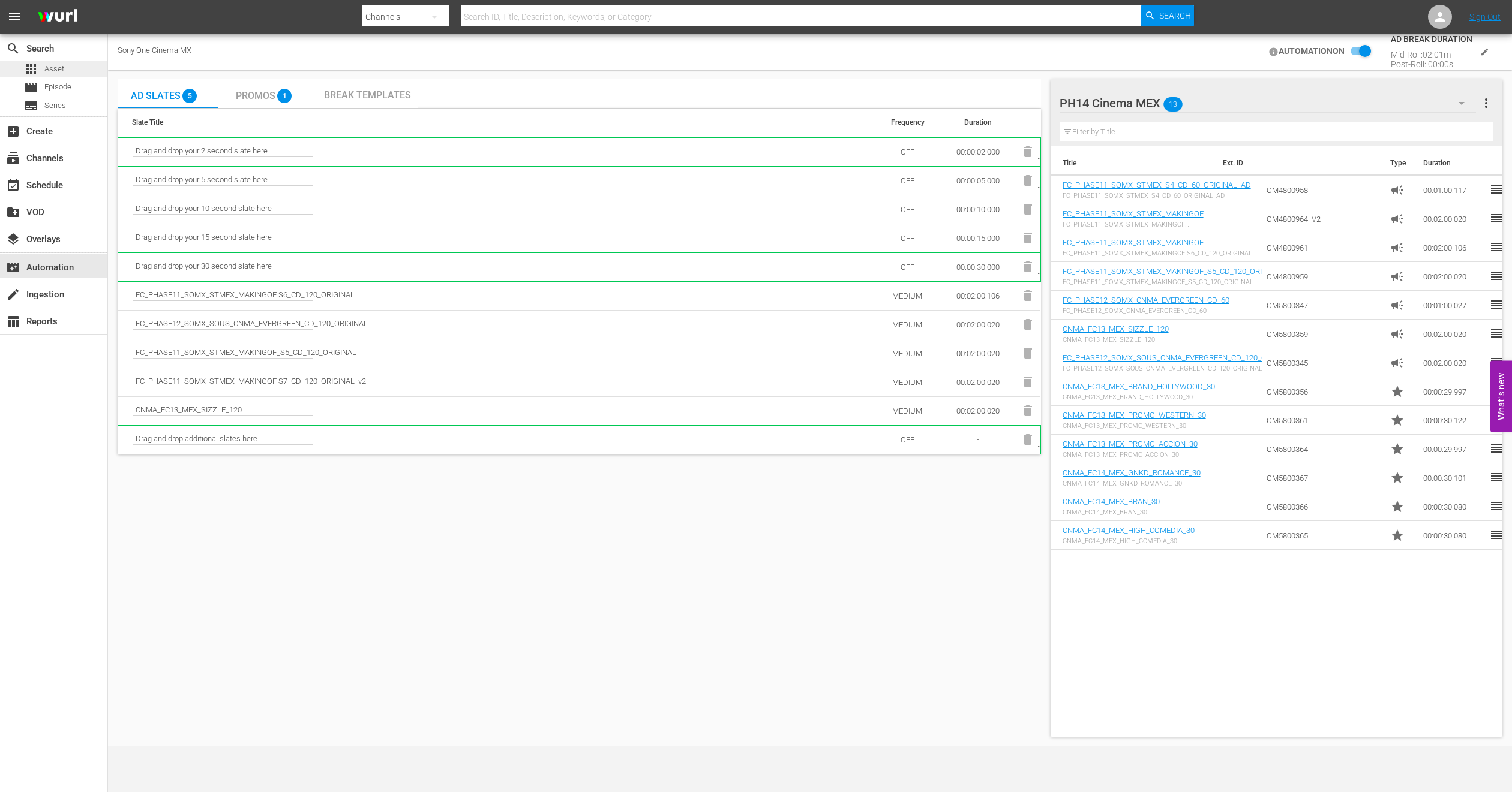
click at [65, 65] on div "apps Asset" at bounding box center [53, 69] width 107 height 17
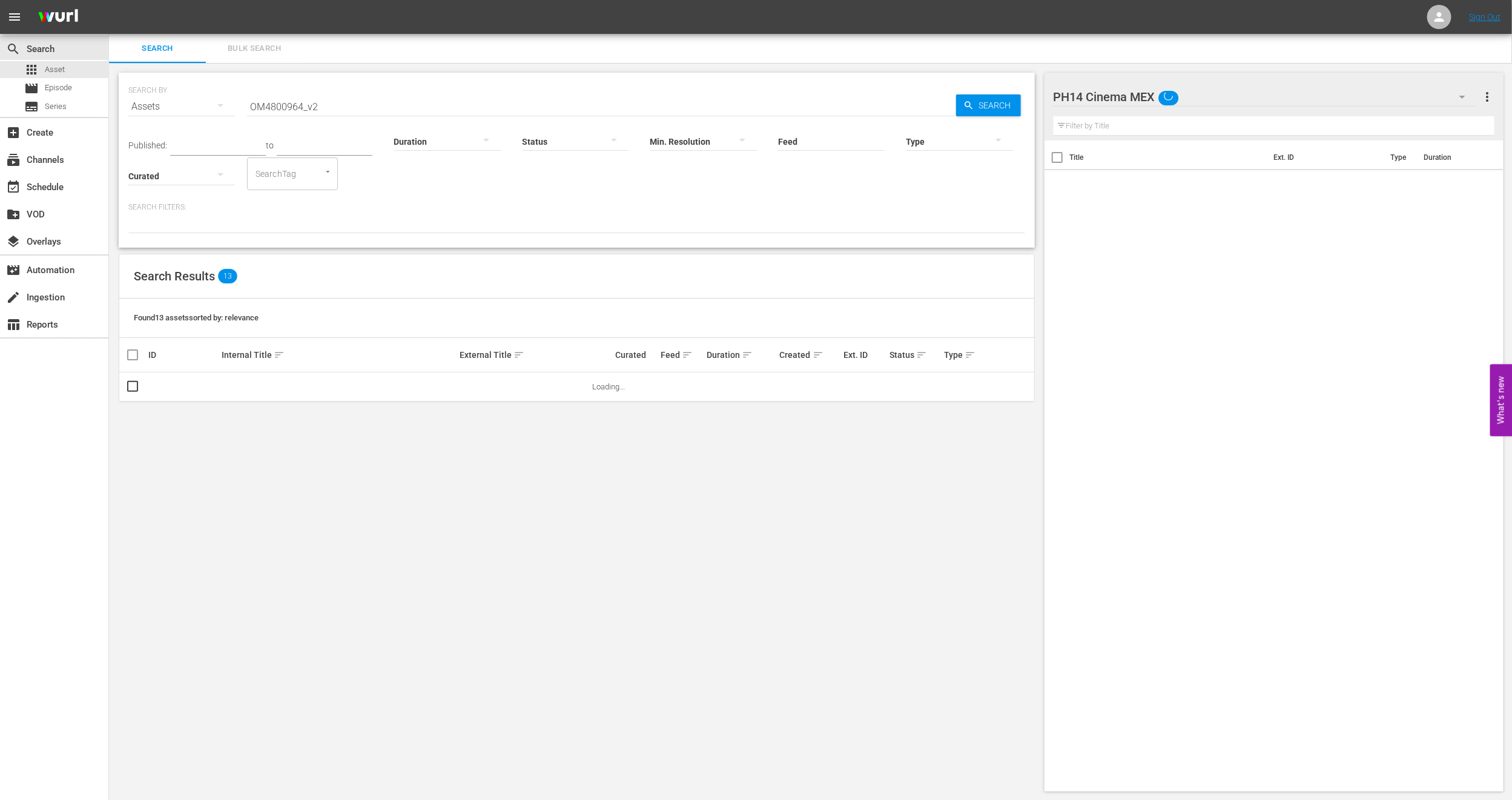
click at [1446, 96] on div "PH14 Cinema MEX" at bounding box center [1265, 97] width 424 height 34
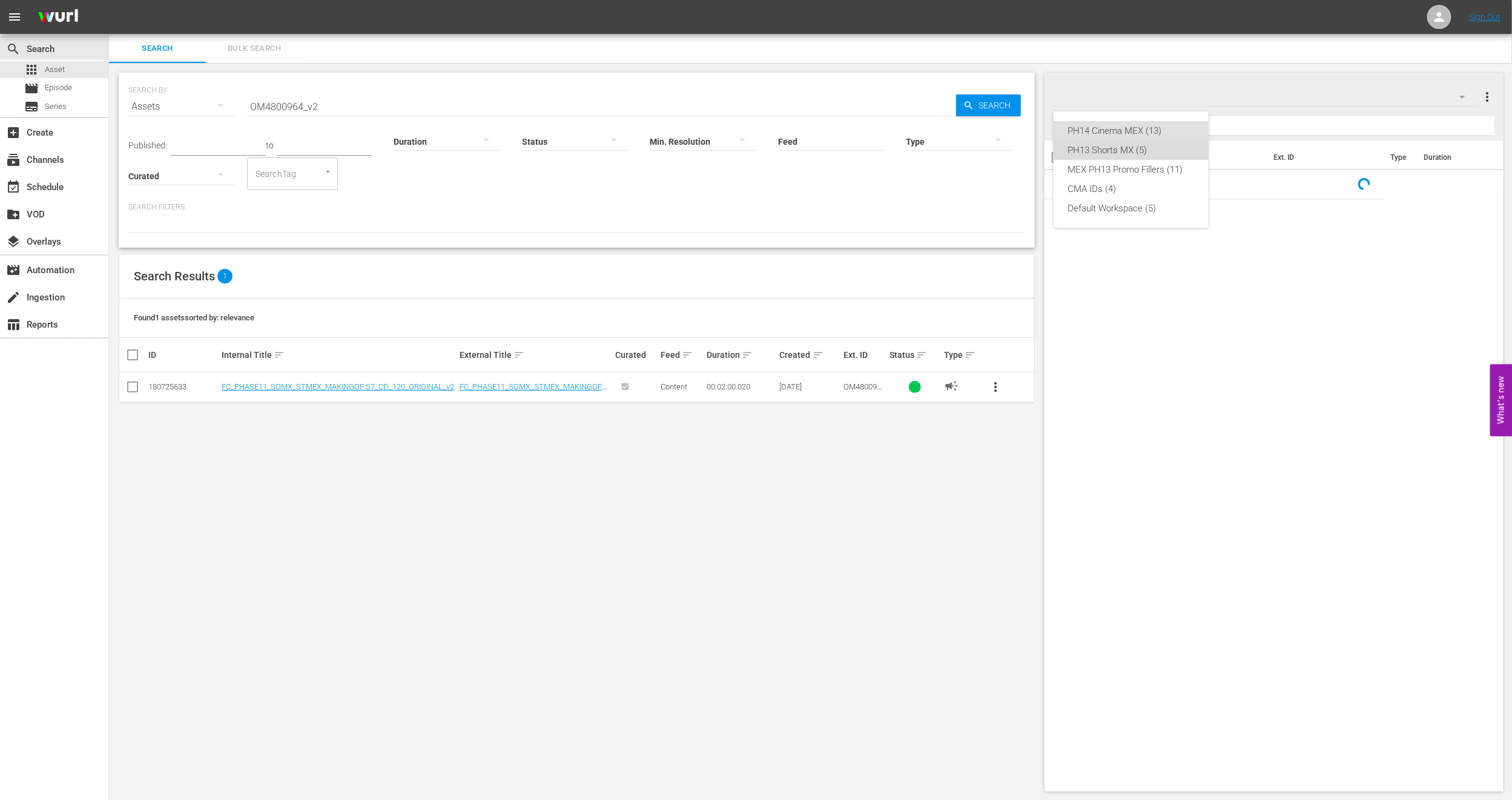
drag, startPoint x: 1119, startPoint y: 149, endPoint x: 1109, endPoint y: 153, distance: 10.8
click at [1109, 153] on div "PH13 Shorts MX (5)" at bounding box center [1131, 149] width 126 height 20
click at [1493, 93] on span "more_vert" at bounding box center [1487, 96] width 14 height 14
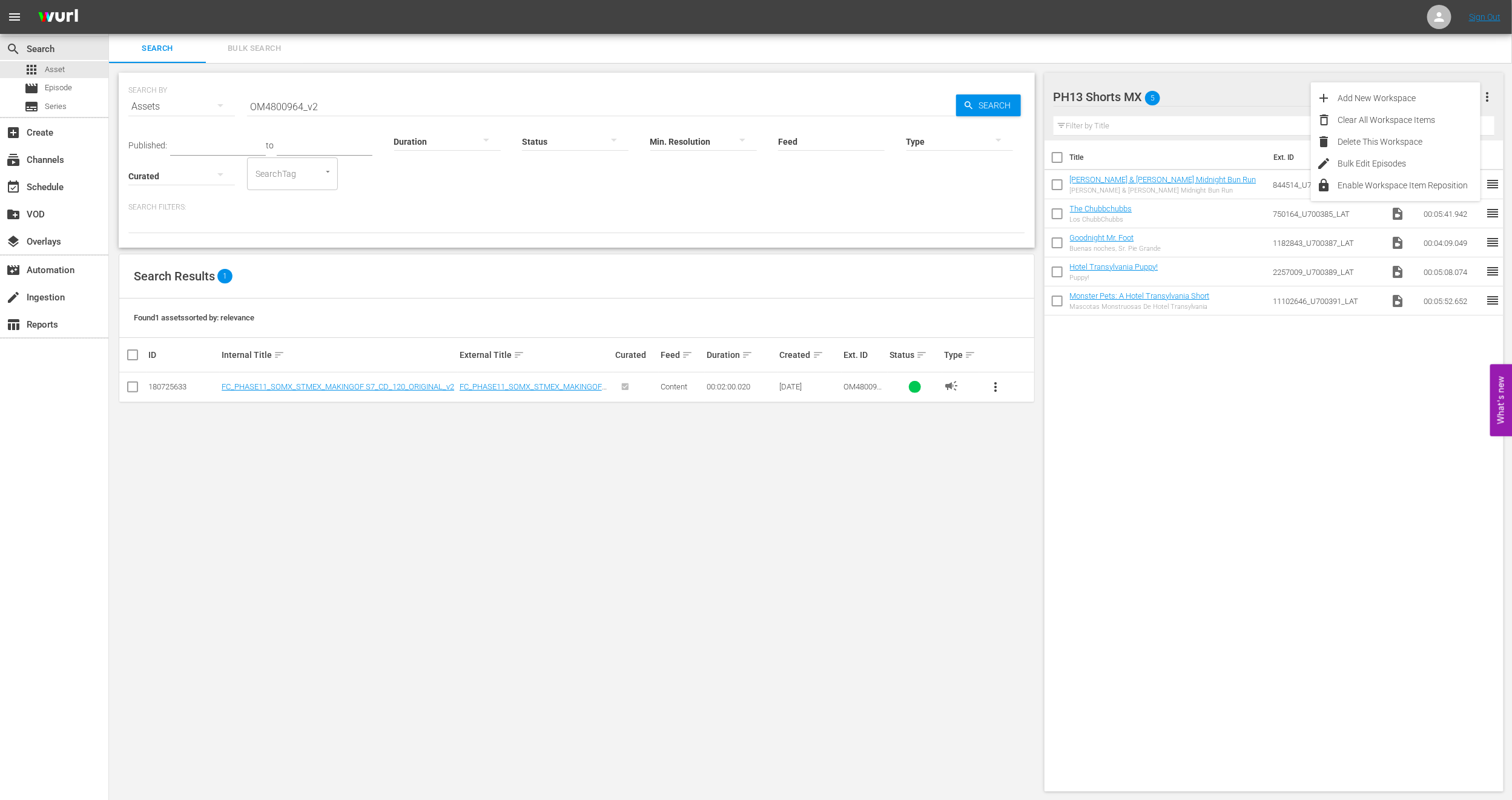
click at [1141, 473] on div "Title Ext. ID Type Duration [PERSON_NAME] & [PERSON_NAME] Midnight Bun Run [PER…" at bounding box center [1273, 463] width 460 height 646
click at [1480, 91] on span "more_vert" at bounding box center [1487, 96] width 14 height 14
click at [1192, 107] on div "PH13 Shorts MX 5" at bounding box center [1265, 97] width 424 height 34
click at [1183, 91] on div "PH14 Cinema MEX (13) PH13 Shorts MX (5) MEX PH13 Promo Fillers (11) CMA IDs (4)…" at bounding box center [756, 400] width 1512 height 800
click at [1480, 95] on span "more_vert" at bounding box center [1487, 96] width 14 height 14
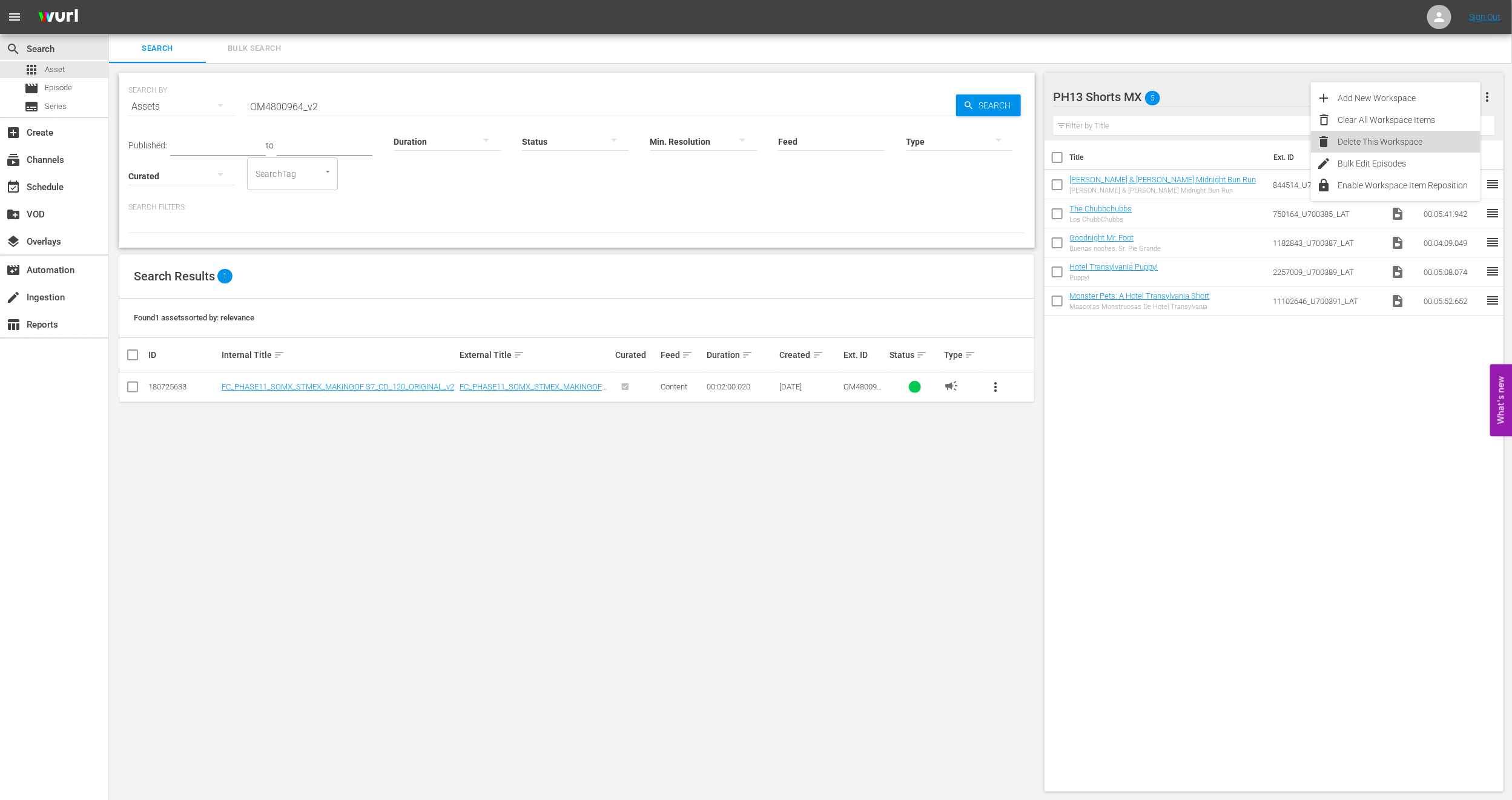
click at [1400, 144] on div "Delete This Workspace" at bounding box center [1409, 141] width 142 height 22
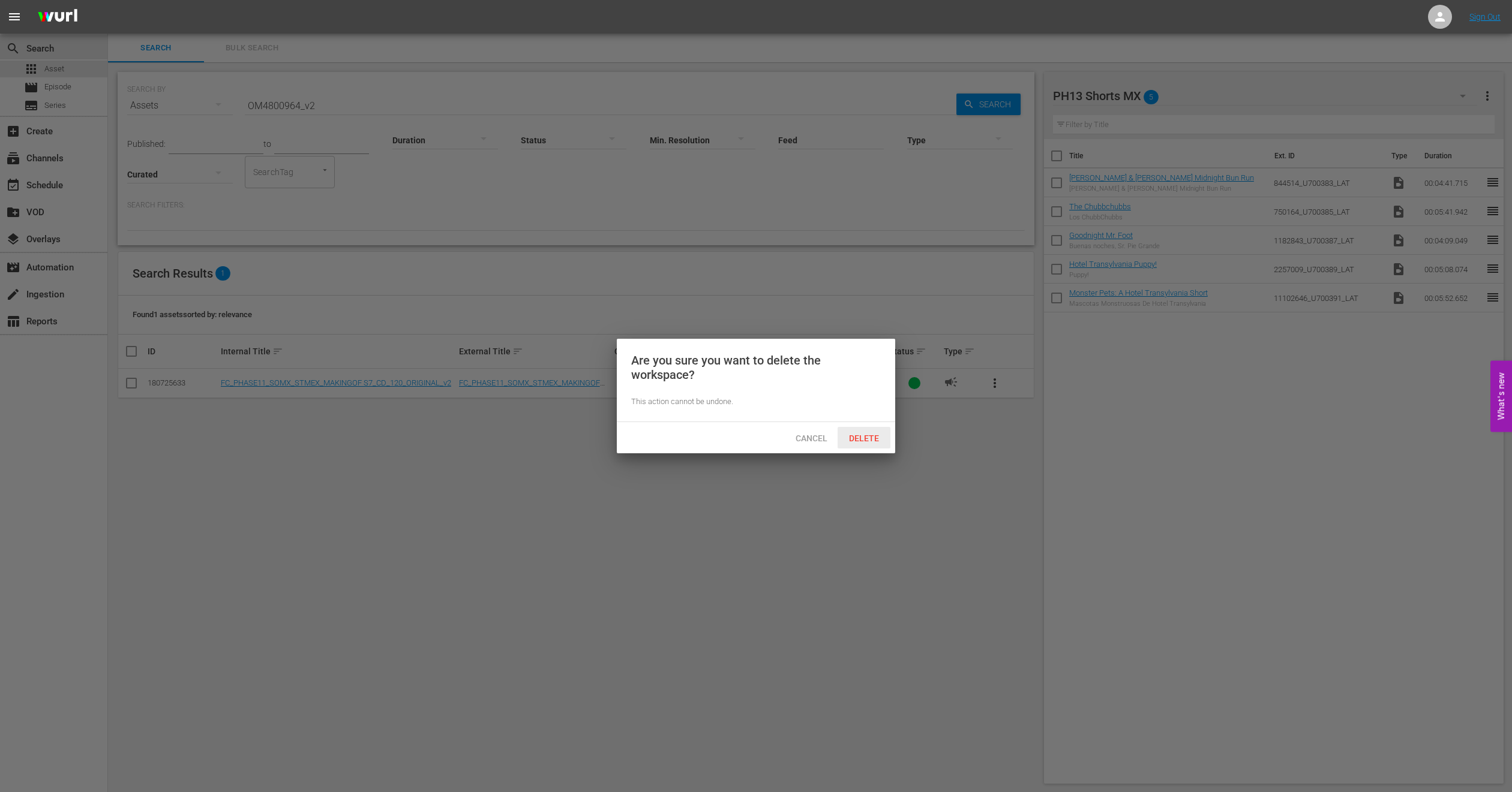
click at [881, 439] on span "Delete" at bounding box center [863, 438] width 49 height 9
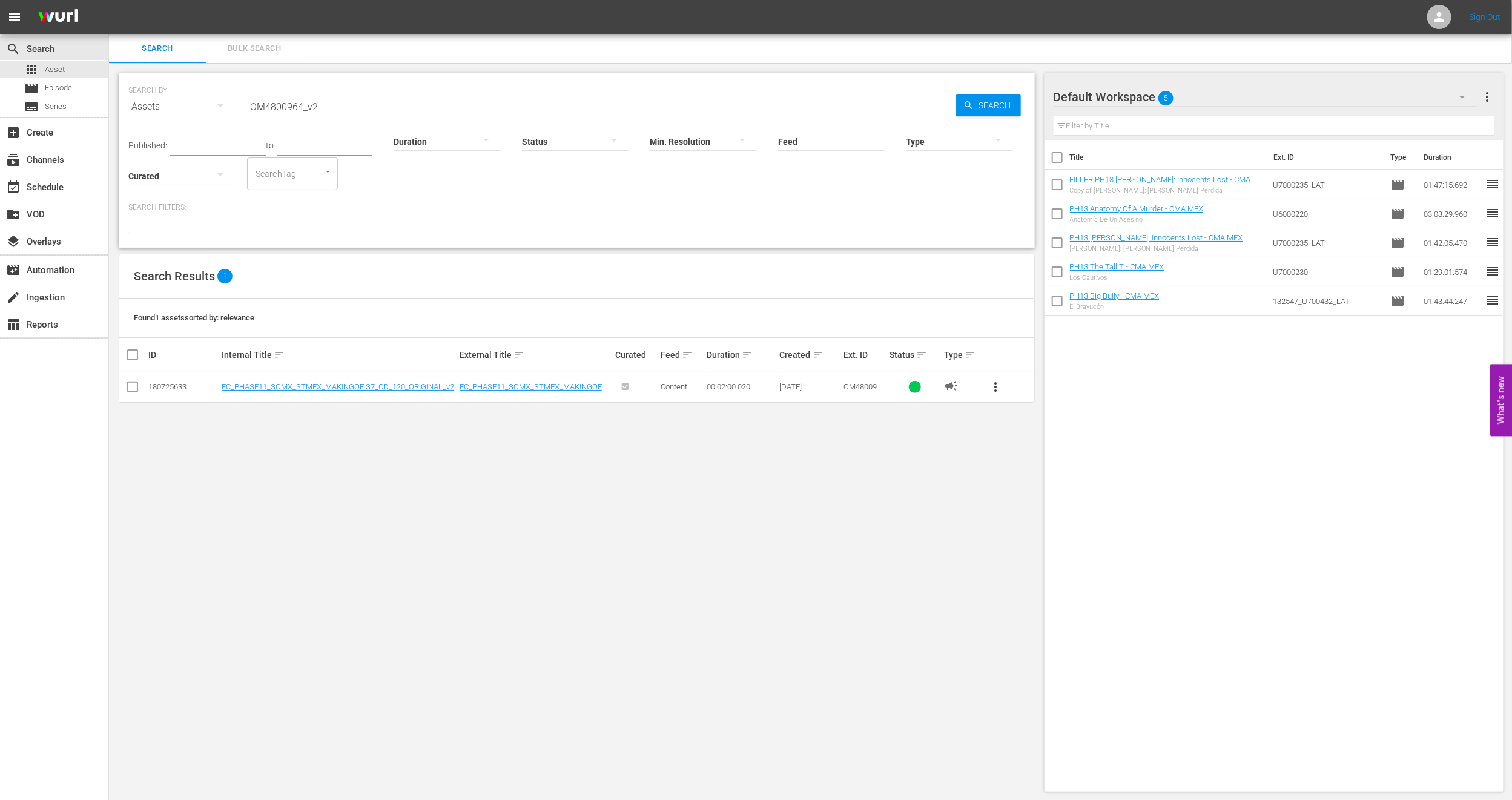
click at [1435, 110] on div "Default Workspace 5" at bounding box center [1265, 97] width 424 height 34
click at [1161, 150] on div "MEX PH13 Promo Fillers (11)" at bounding box center [1131, 149] width 126 height 20
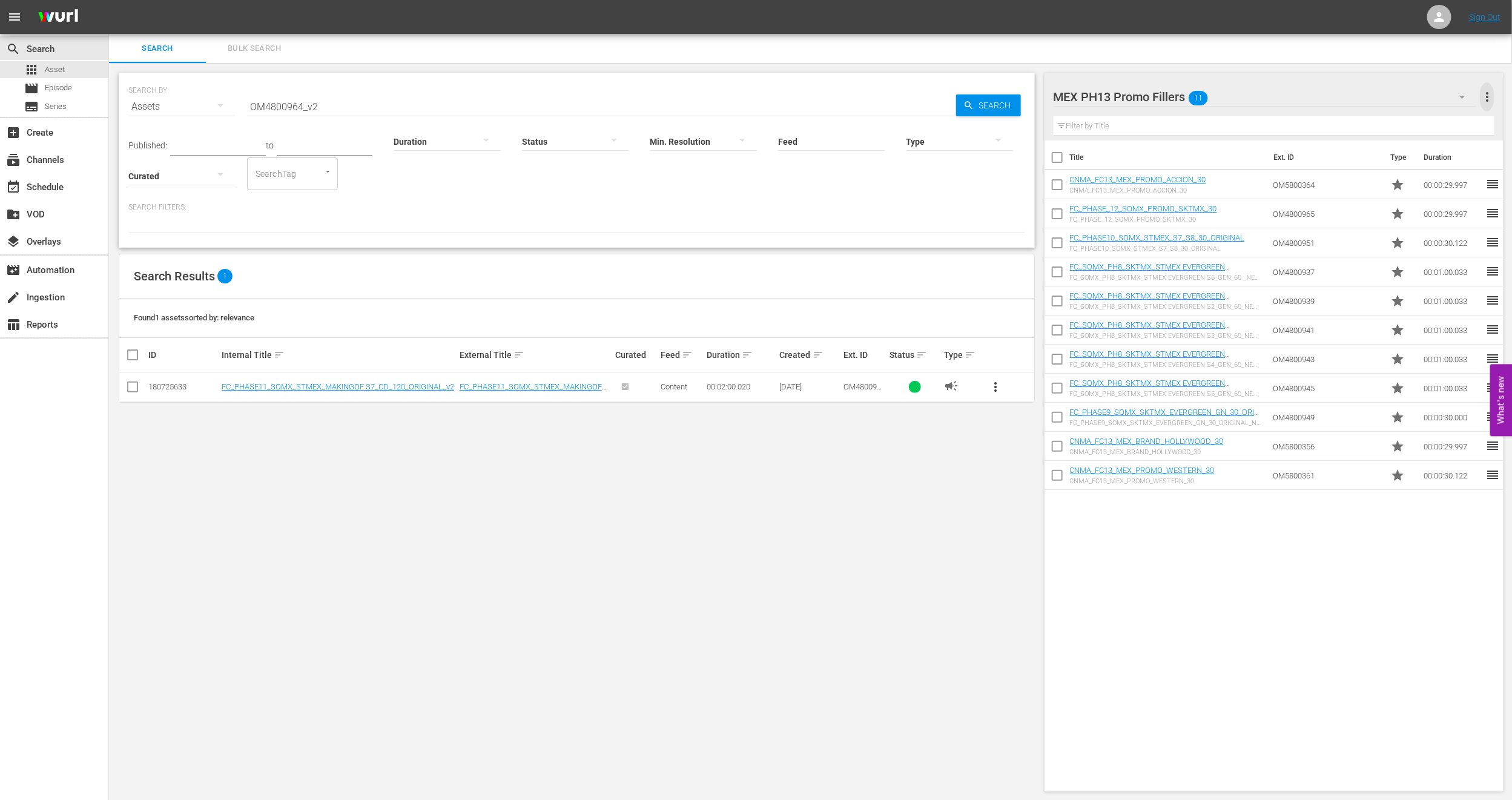
click at [1490, 93] on span "more_vert" at bounding box center [1487, 96] width 14 height 14
click at [1402, 125] on div "Clear All Workspace Items" at bounding box center [1409, 119] width 142 height 22
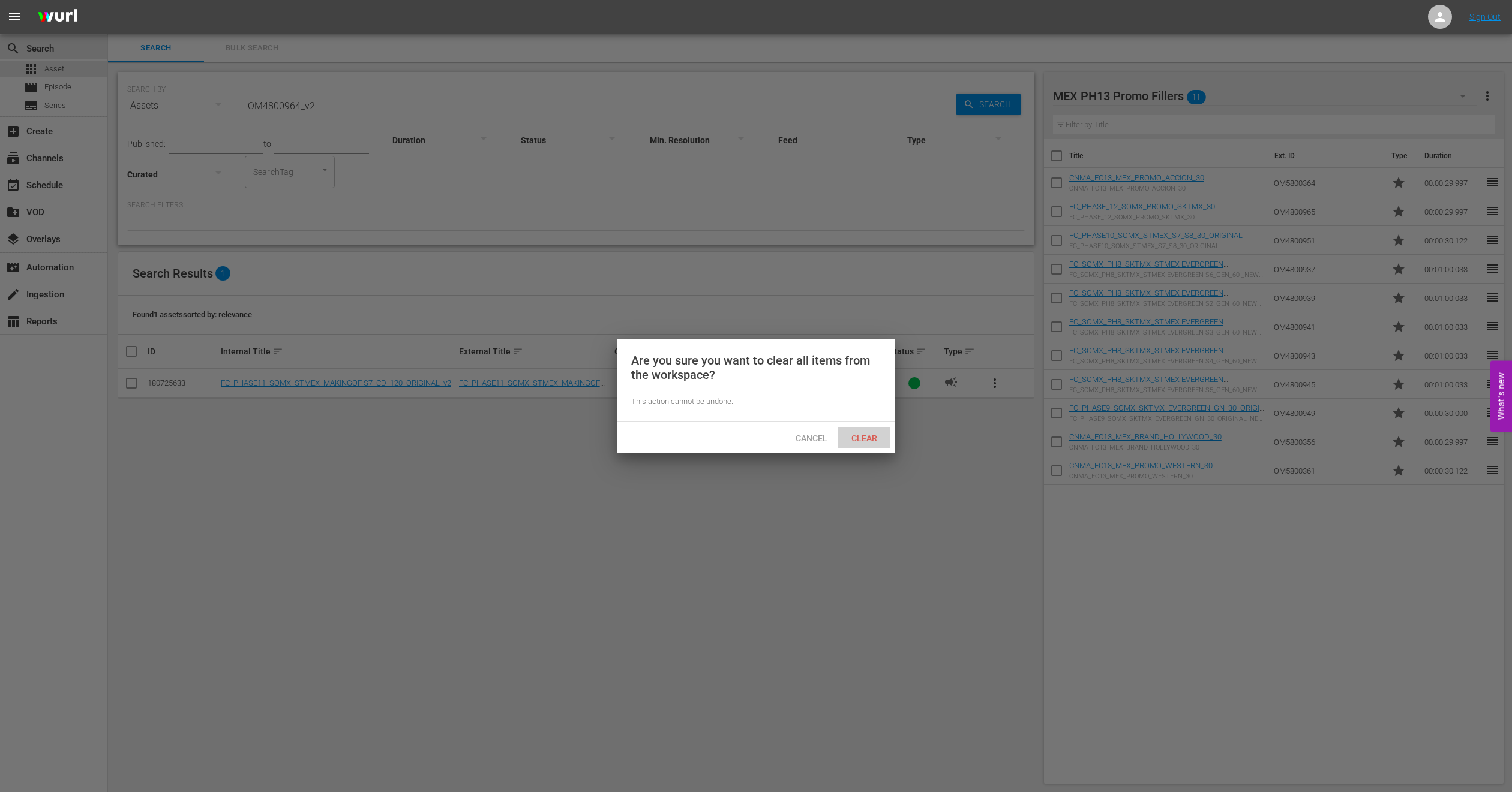
click at [873, 437] on span "Clear" at bounding box center [864, 438] width 45 height 9
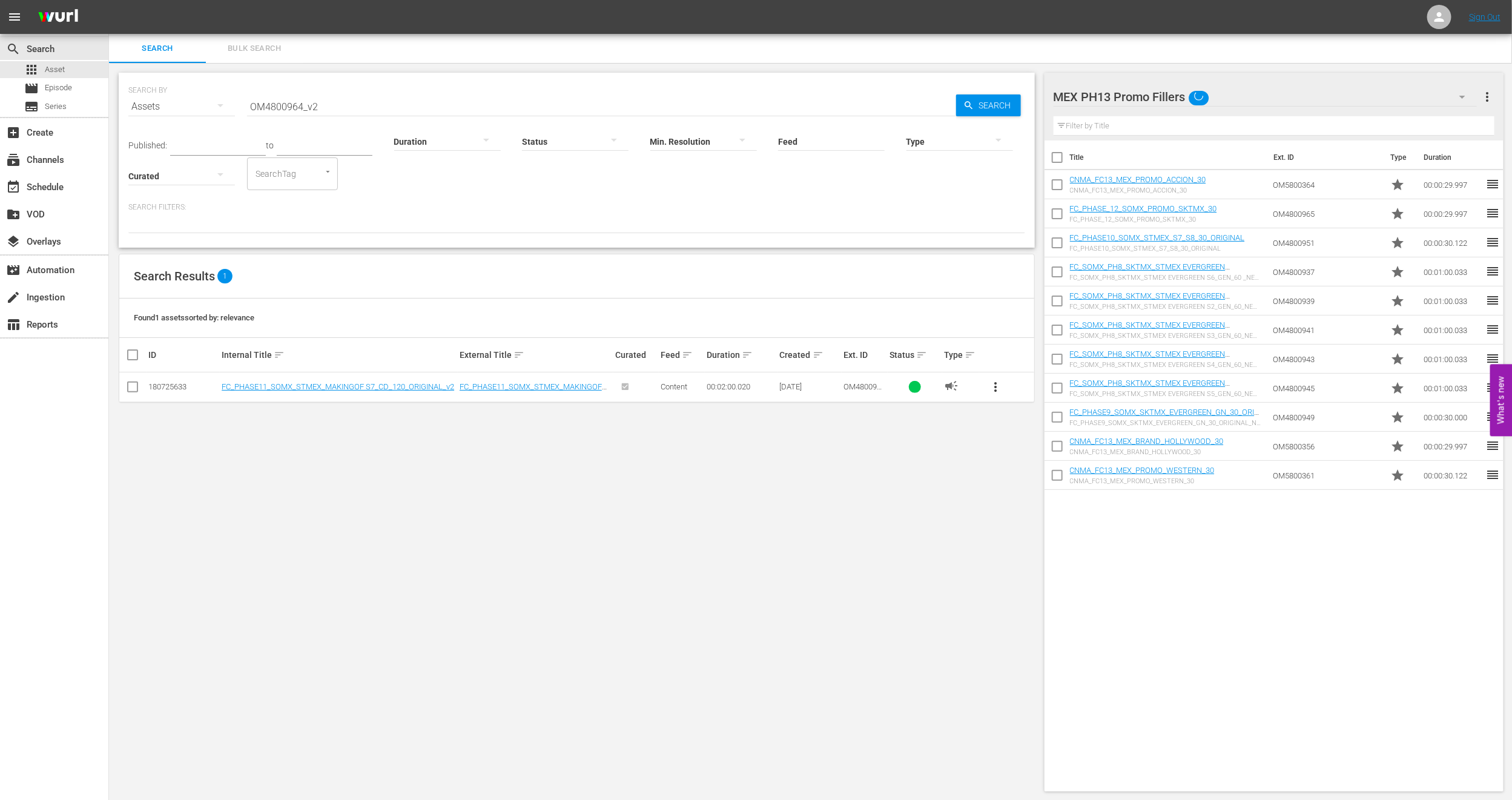
click at [249, 51] on span "Bulk Search" at bounding box center [255, 48] width 83 height 14
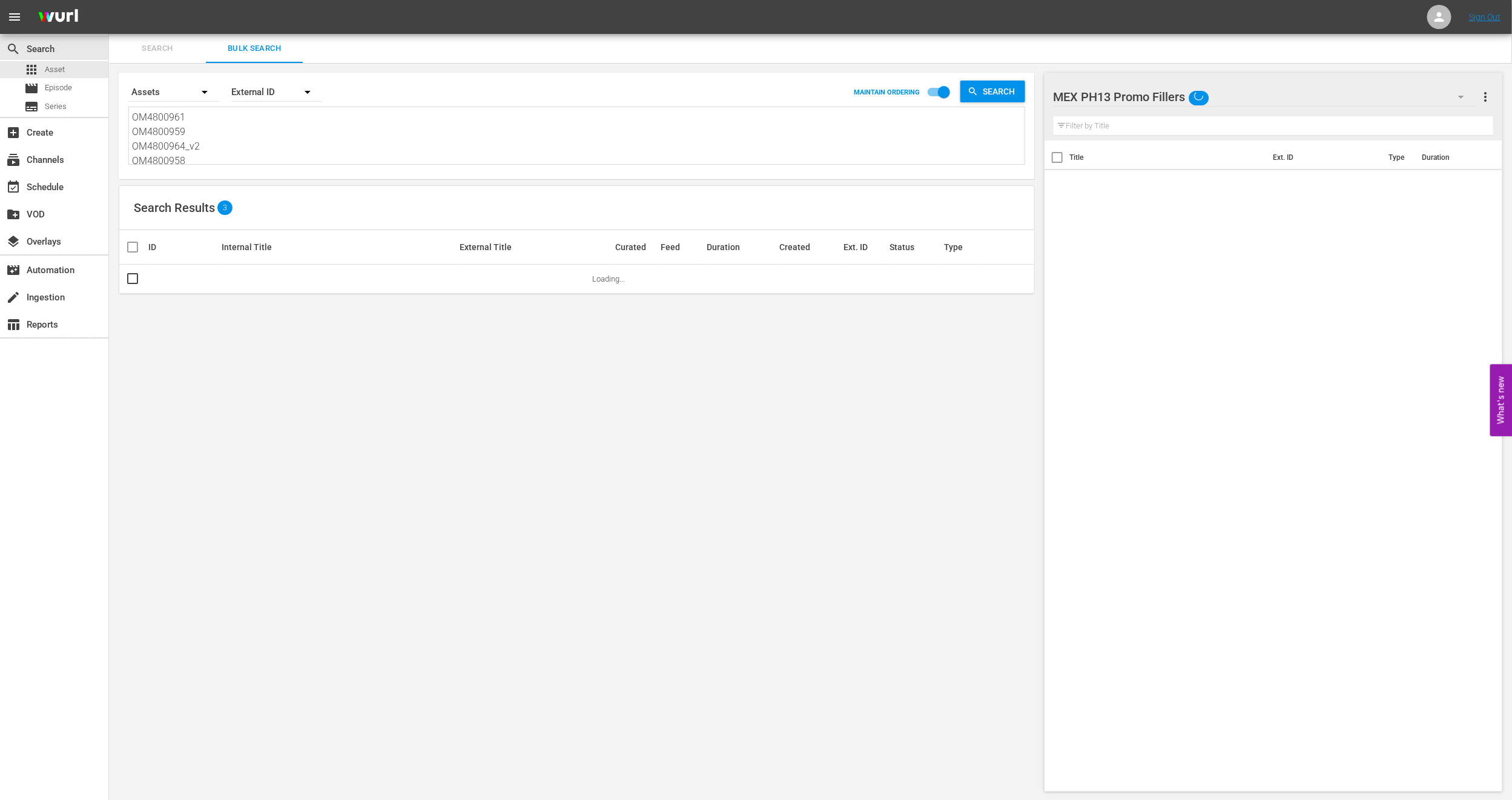
scroll to position [3, 0]
drag, startPoint x: 135, startPoint y: 112, endPoint x: 366, endPoint y: 229, distance: 258.9
click at [366, 229] on div "Search By Assets Order By External ID MAINTAIN ORDERING Search OM4800961 OM4800…" at bounding box center [576, 431] width 935 height 738
paste textarea "OM5800356 OM5800361 OM5800364 OM5800362 OM5800367 OM5800366 OM5800365"
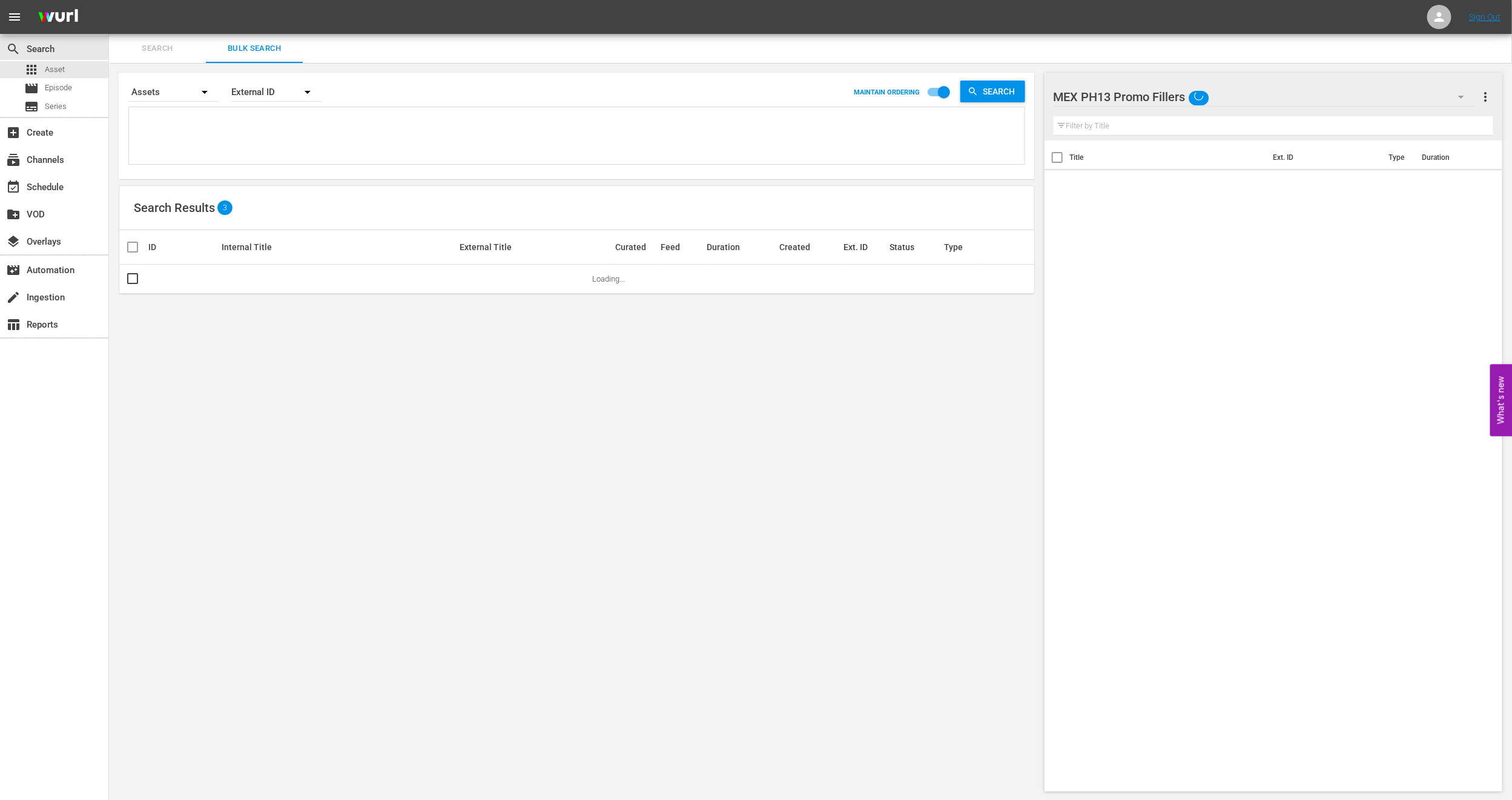
type textarea "OM5800356 OM5800361 OM5800364 OM5800362 OM5800367 OM5800366 OM5800365"
click at [1161, 91] on div at bounding box center [1130, 98] width 152 height 30
click at [1096, 93] on input "MEX PH13 Promo Fillers" at bounding box center [1268, 97] width 429 height 29
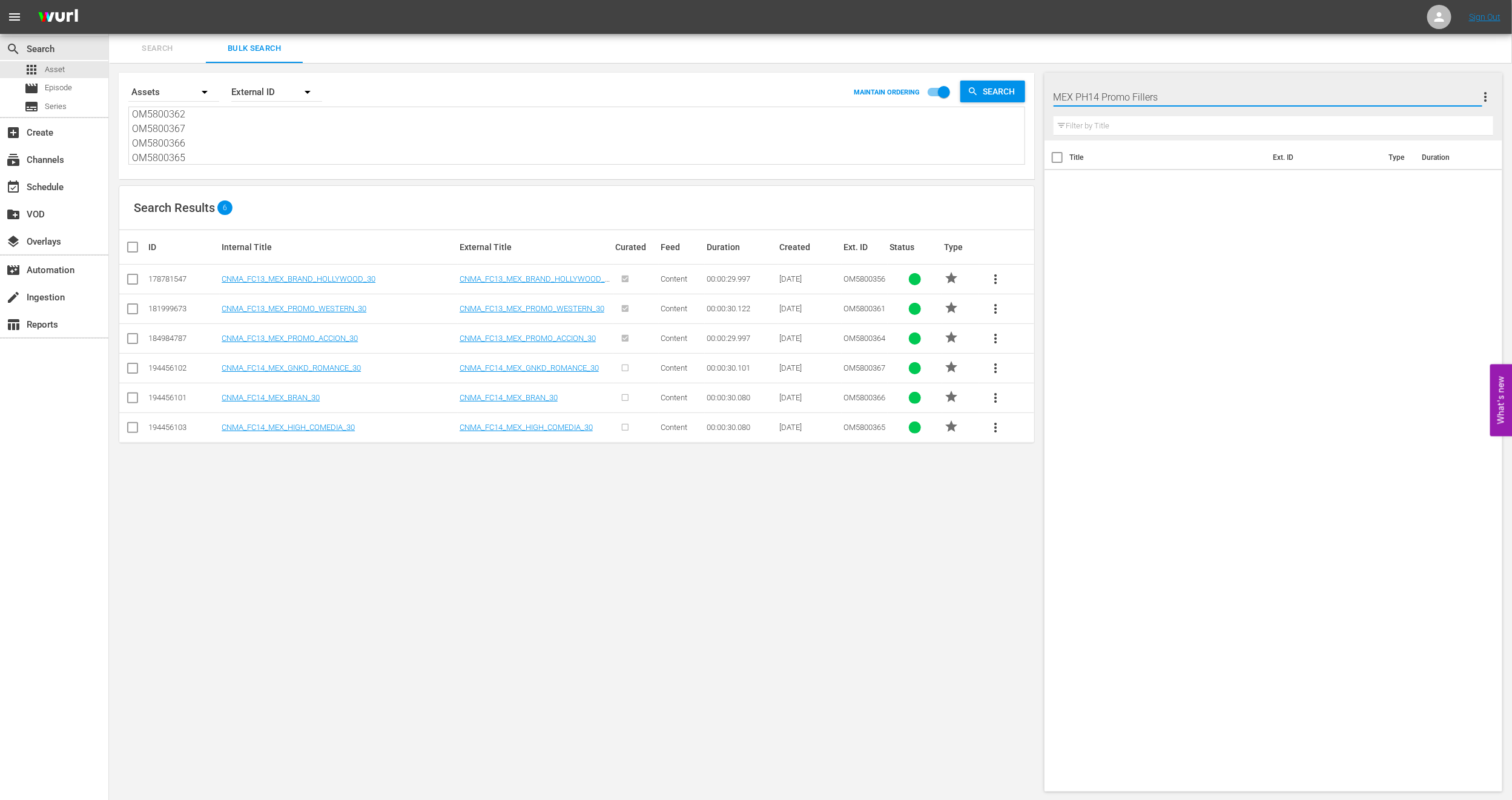
type input "MEX PH14 Promo Fillers"
click at [131, 247] on input "checkbox" at bounding box center [137, 246] width 24 height 14
checkbox input "true"
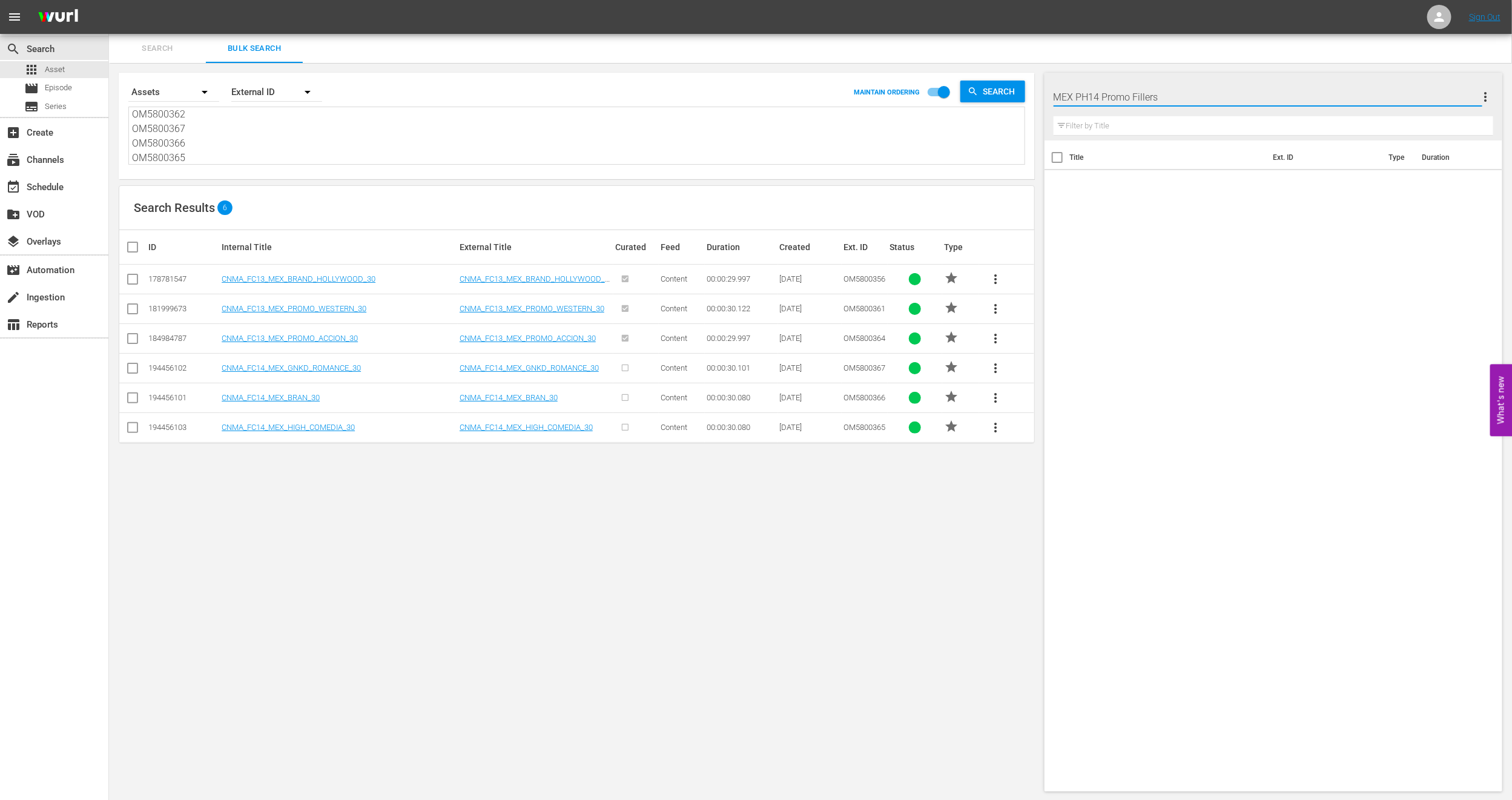
checkbox input "true"
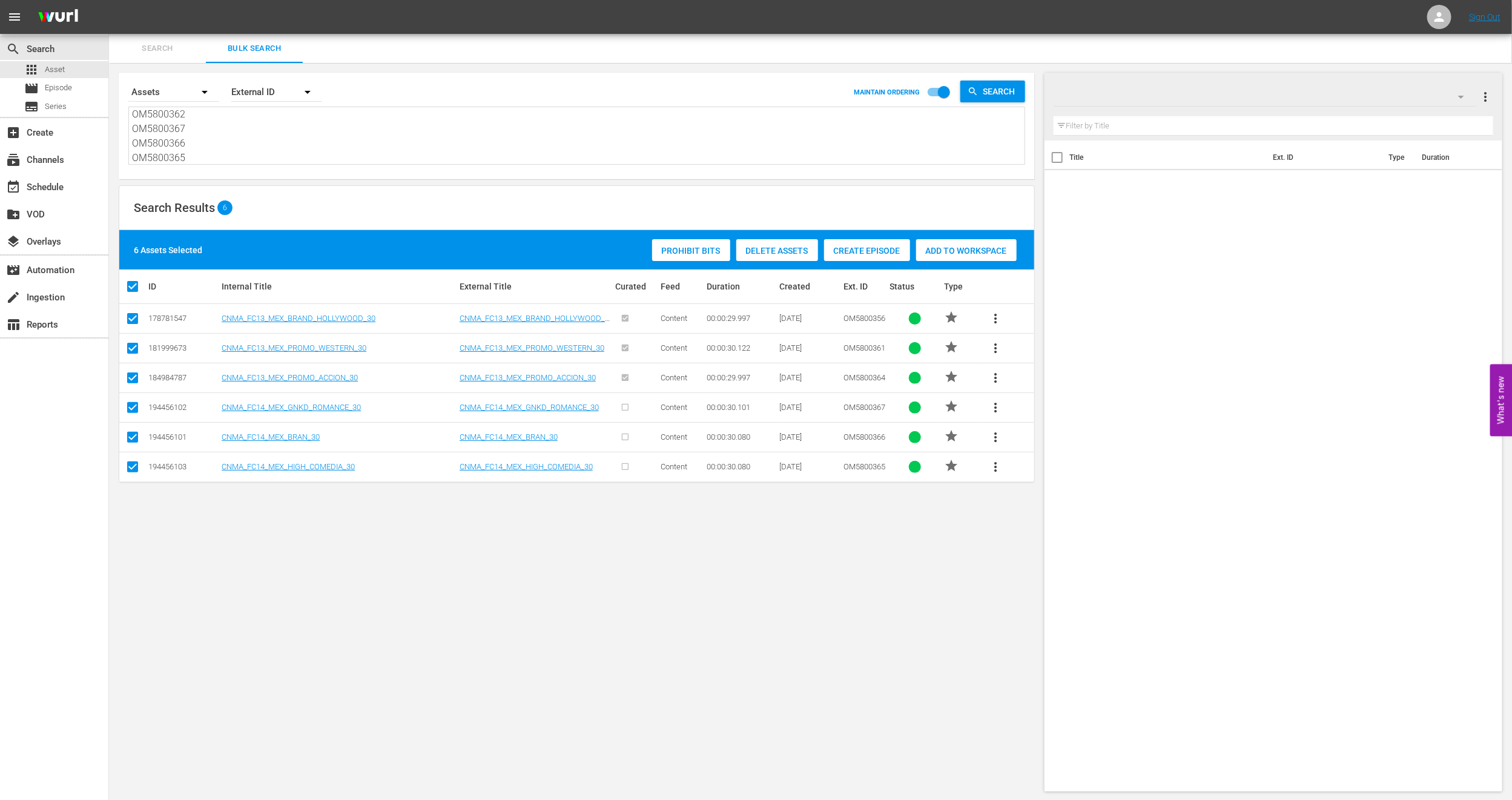
click at [992, 255] on span "Add to Workspace" at bounding box center [966, 251] width 101 height 9
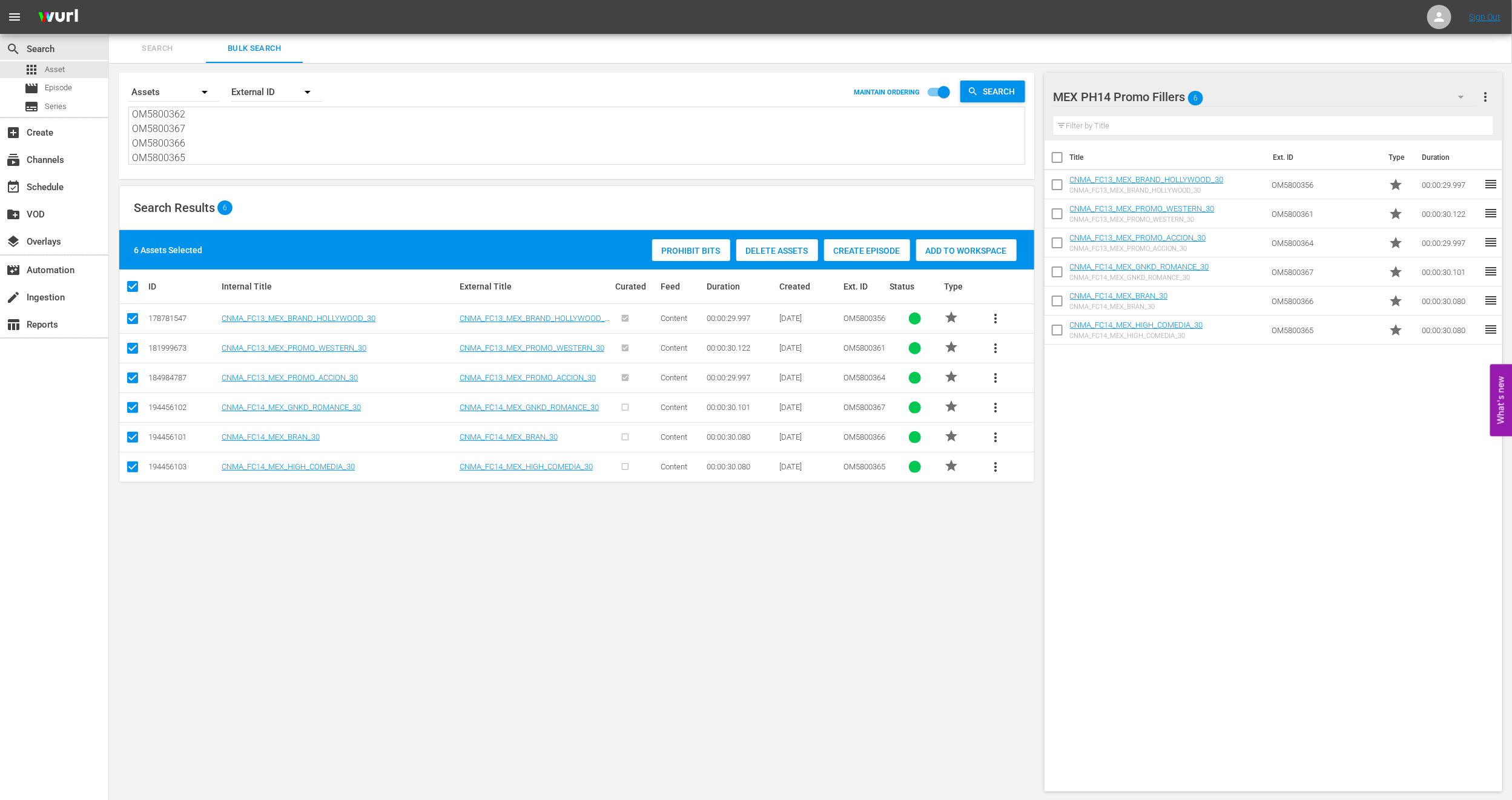
click at [1453, 86] on button "button" at bounding box center [1460, 97] width 29 height 29
click at [1177, 148] on div "PH14 Cinema MEX (13)" at bounding box center [1131, 149] width 126 height 20
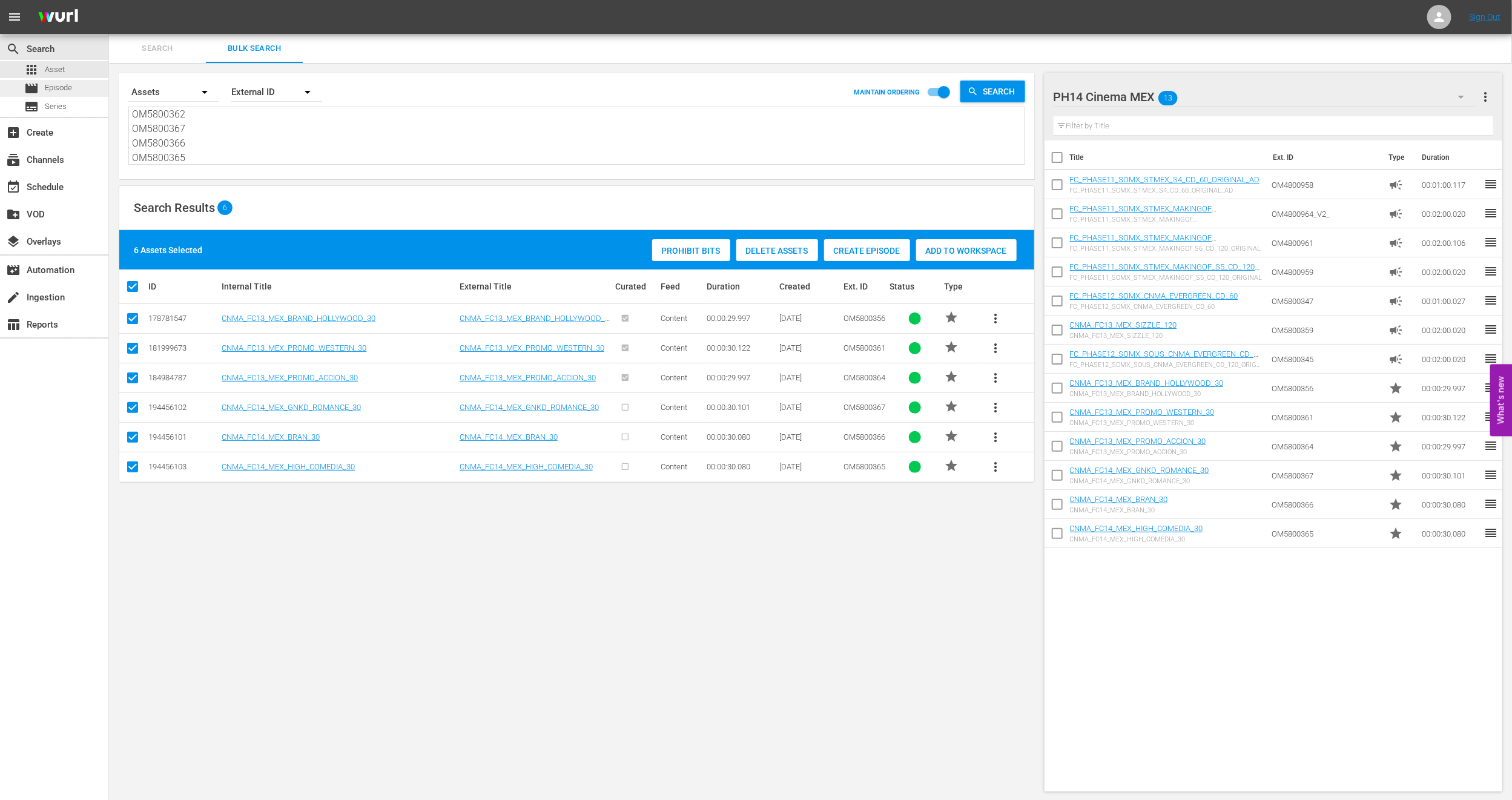
click at [89, 89] on div "movie Episode" at bounding box center [54, 88] width 108 height 17
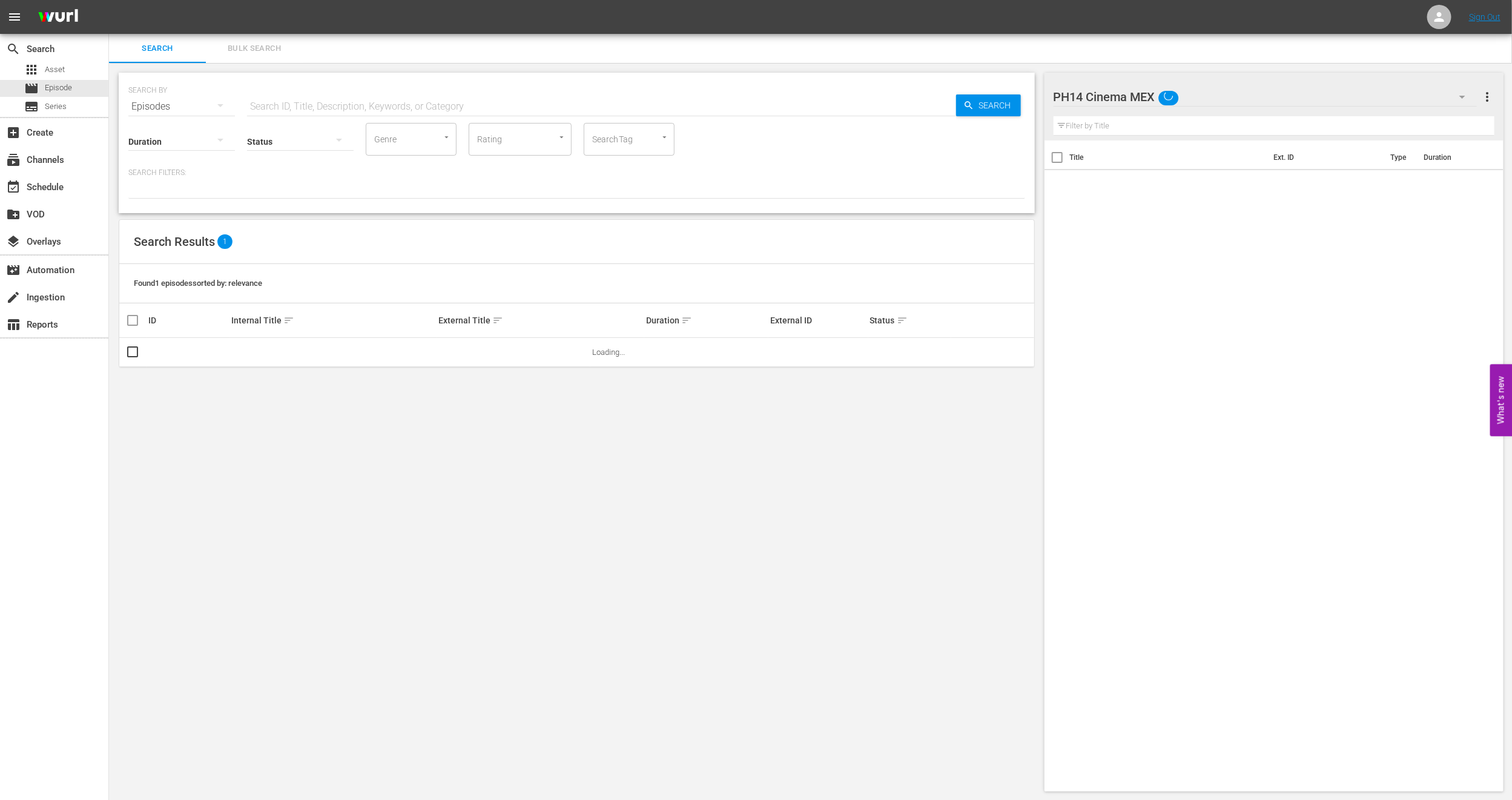
click at [242, 42] on span "Bulk Search" at bounding box center [255, 48] width 83 height 14
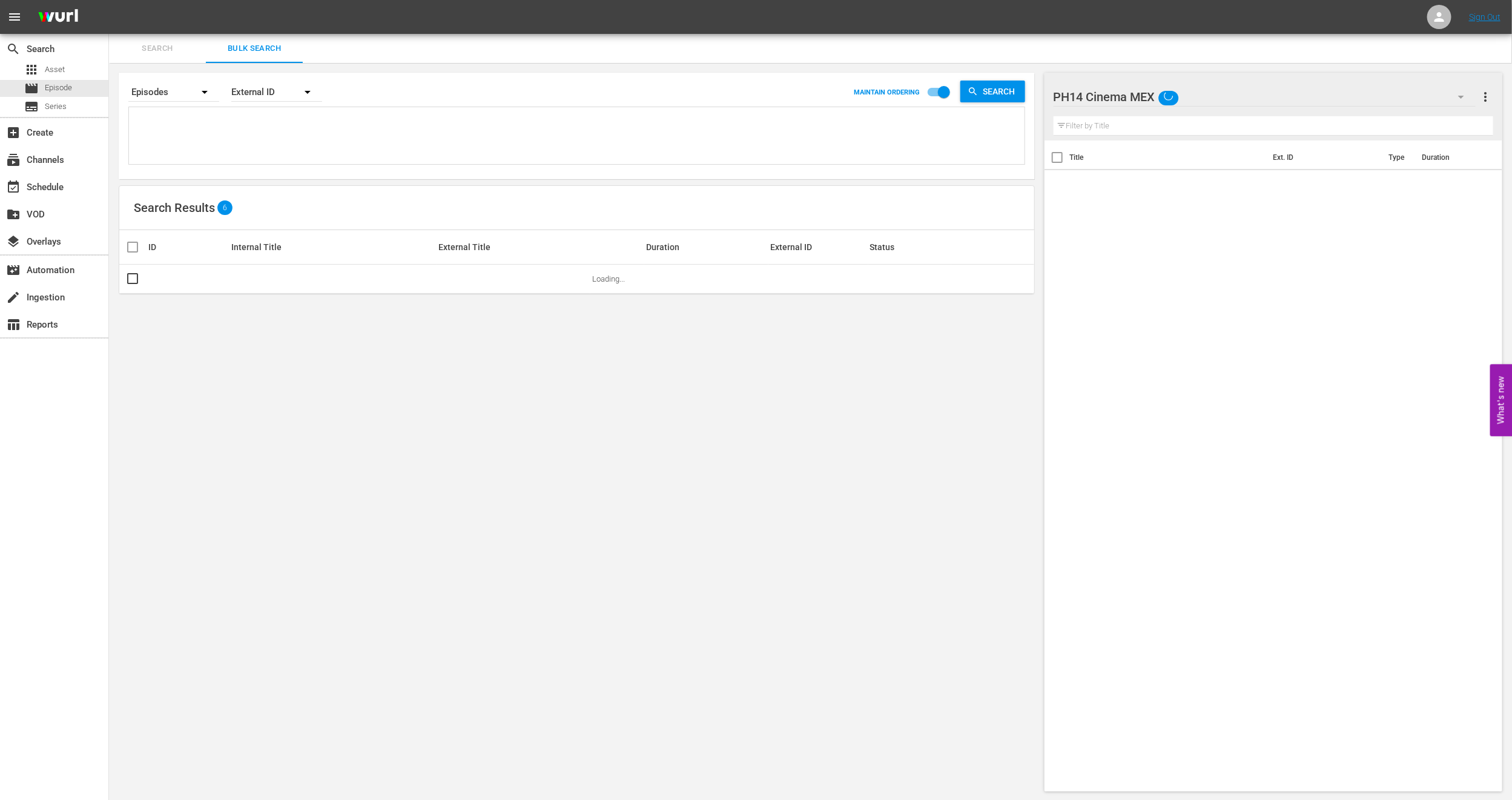
click at [221, 120] on textarea at bounding box center [578, 137] width 893 height 55
paste textarea "U6000033"
type textarea "U6000033"
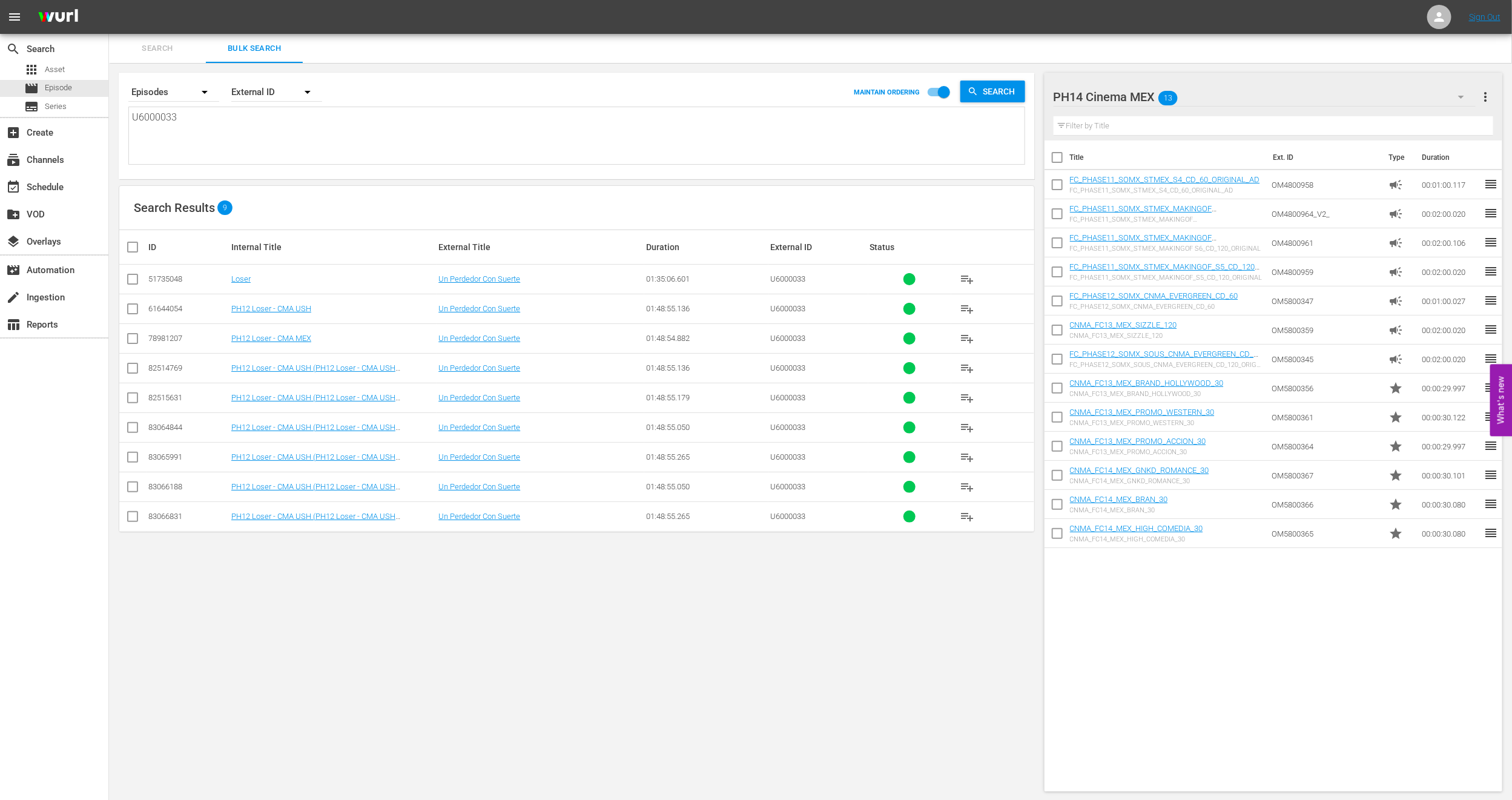
type textarea "U6000033"
click at [1452, 100] on button "button" at bounding box center [1460, 97] width 29 height 29
click at [1122, 130] on div "MEX PH14 Promo Fillers (6)" at bounding box center [1131, 131] width 126 height 20
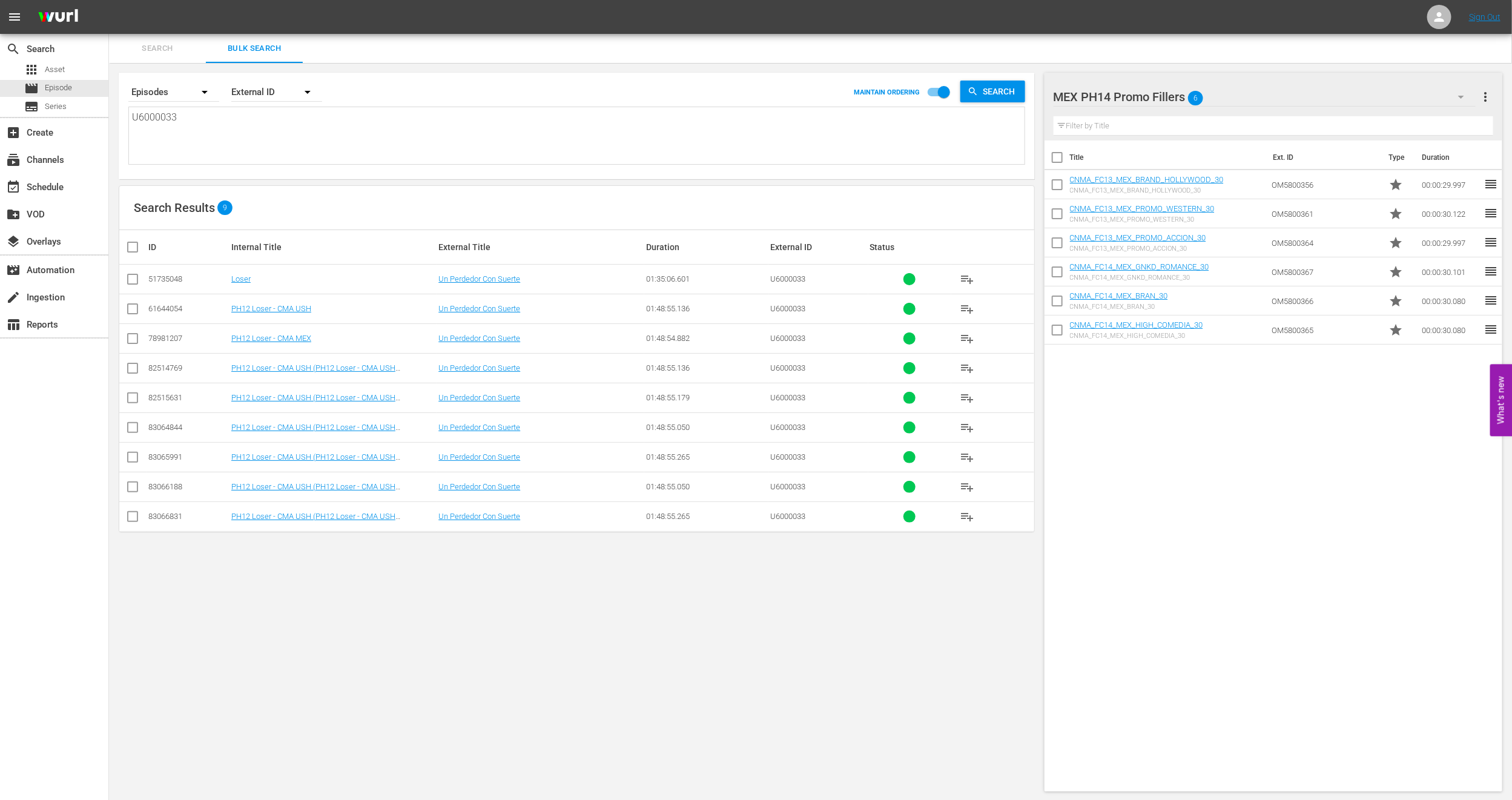
click at [1456, 97] on icon "button" at bounding box center [1460, 96] width 14 height 14
click at [1172, 151] on div "PH14 Cinema MEX (13)" at bounding box center [1131, 149] width 126 height 20
click at [129, 368] on input "checkbox" at bounding box center [132, 370] width 14 height 14
checkbox input "true"
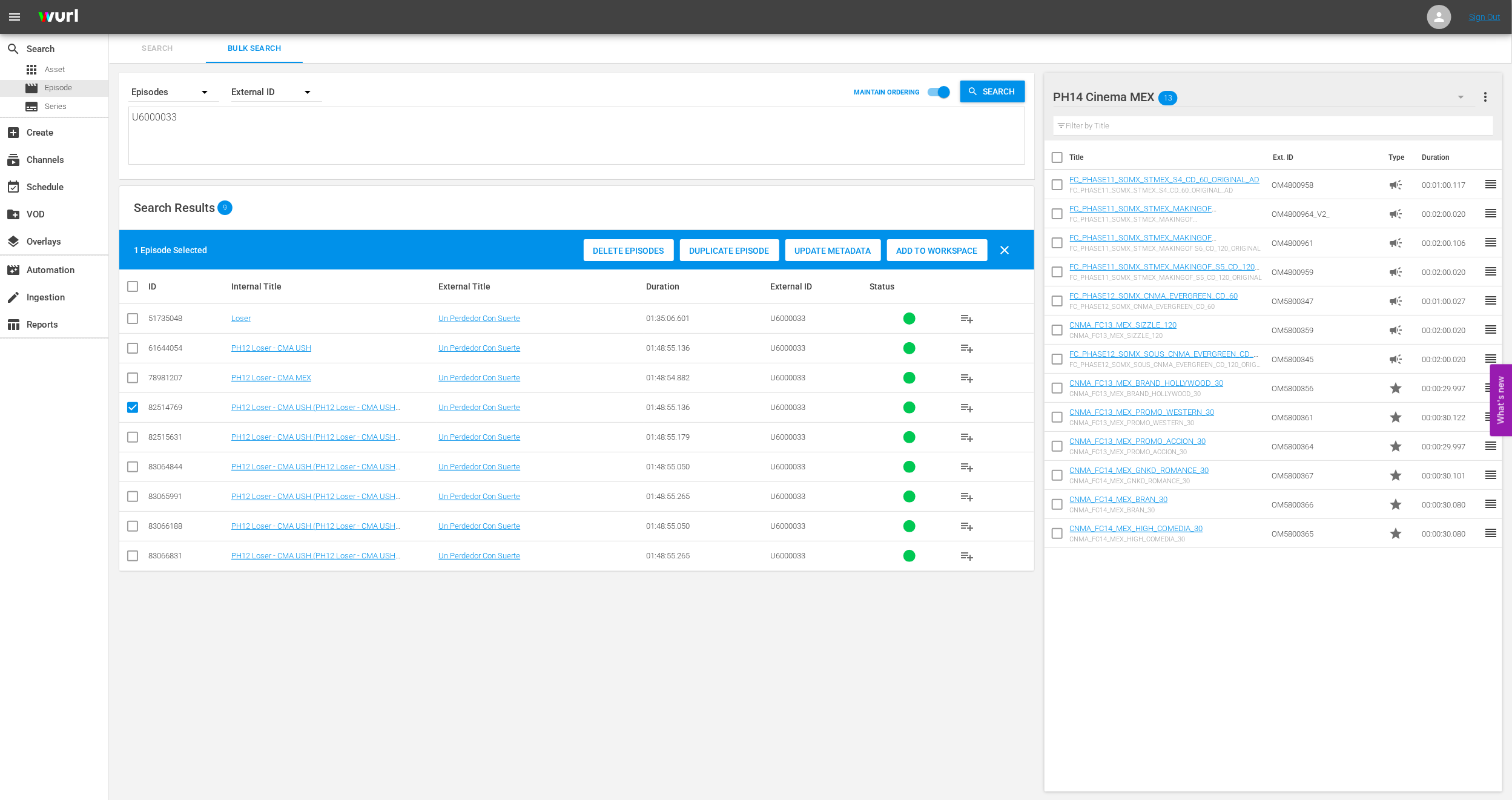
click at [133, 444] on input "checkbox" at bounding box center [132, 439] width 14 height 14
checkbox input "true"
click at [132, 469] on input "checkbox" at bounding box center [132, 469] width 14 height 14
checkbox input "true"
click at [132, 509] on td at bounding box center [132, 496] width 27 height 30
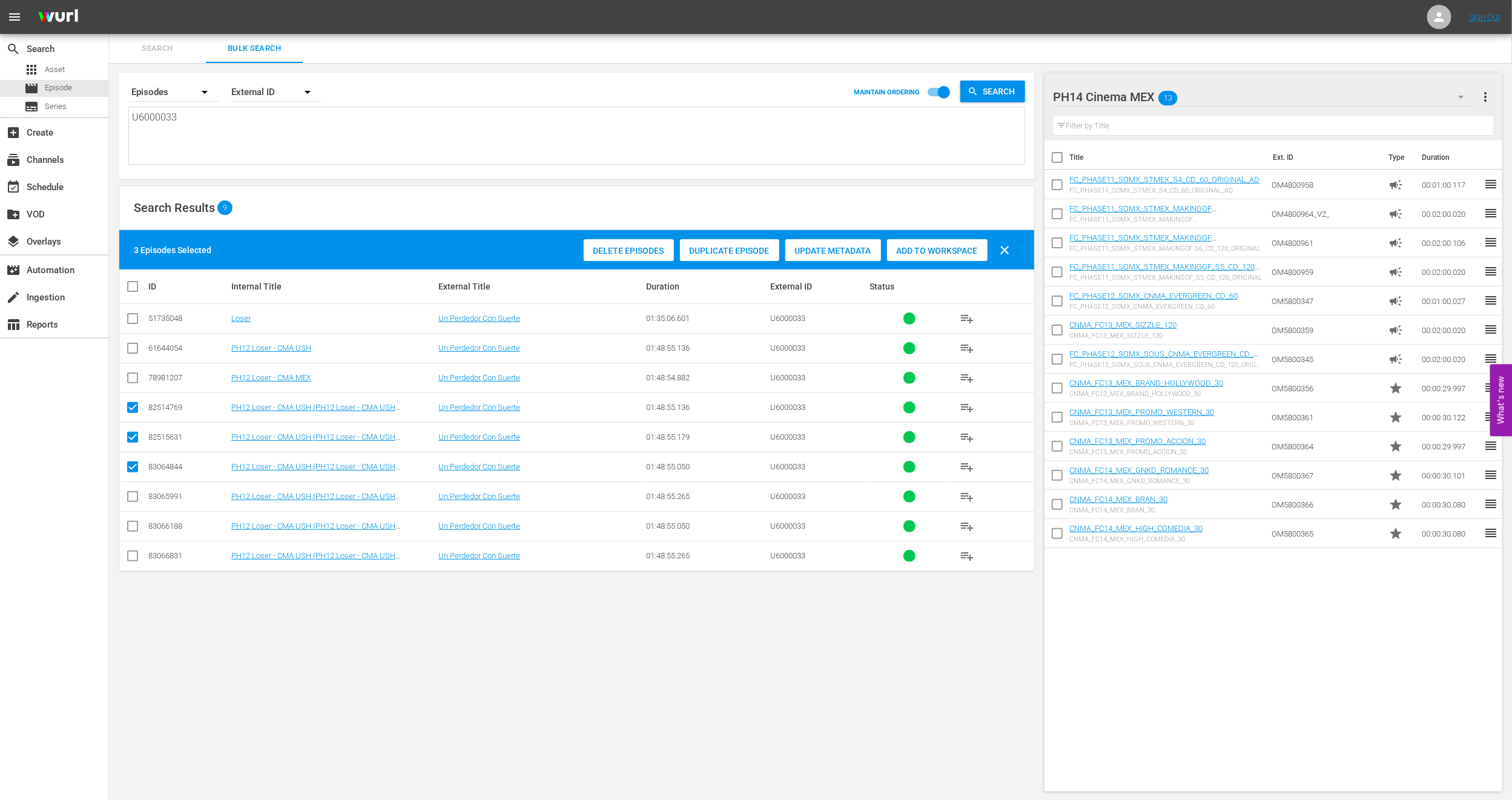
click at [132, 498] on input "checkbox" at bounding box center [132, 498] width 14 height 14
checkbox input "true"
click at [132, 536] on input "checkbox" at bounding box center [132, 528] width 14 height 14
checkbox input "true"
click at [132, 563] on input "checkbox" at bounding box center [132, 557] width 14 height 14
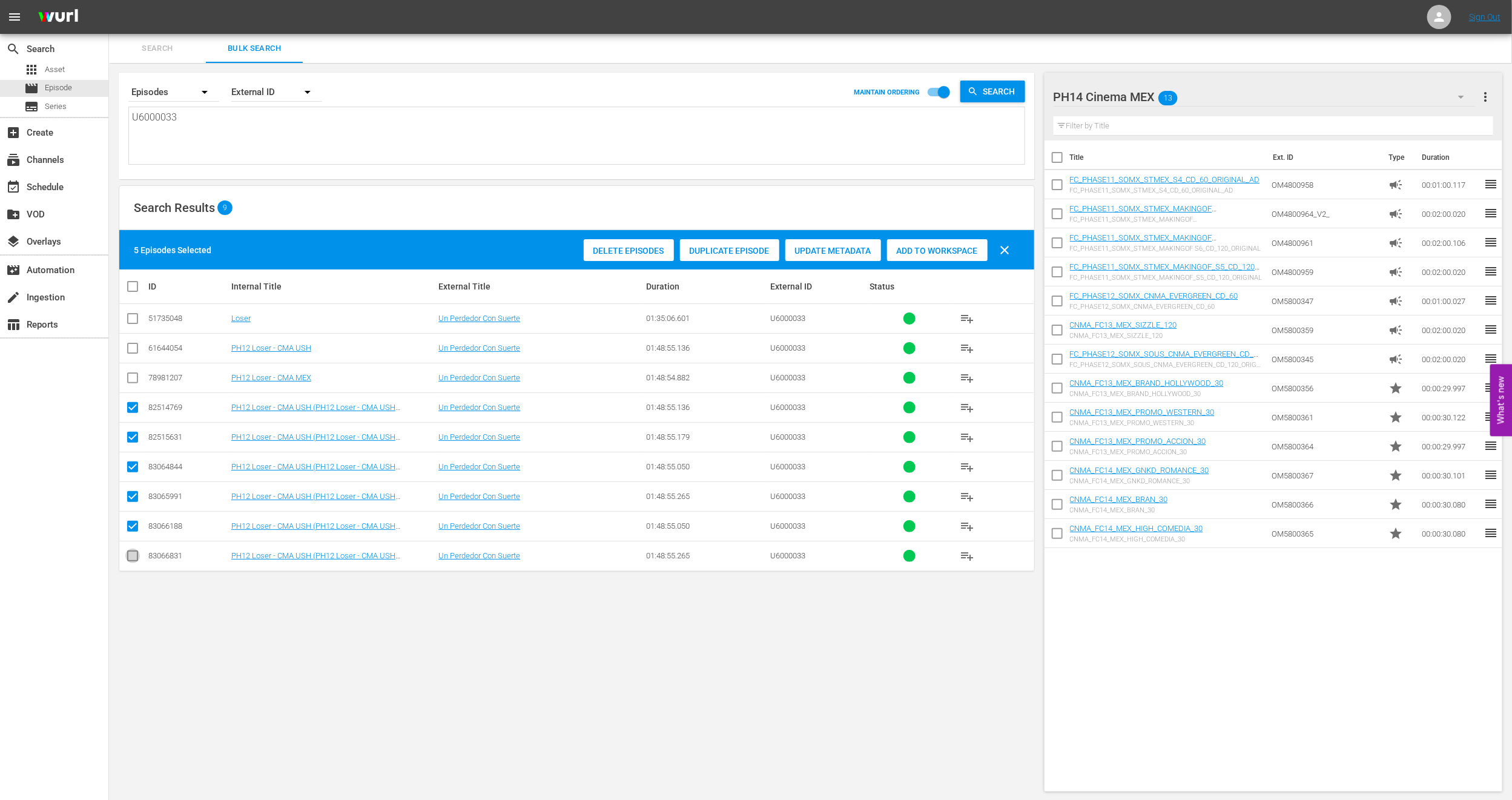
checkbox input "true"
click at [129, 344] on input "checkbox" at bounding box center [132, 350] width 14 height 14
checkbox input "true"
click at [607, 243] on div "Delete Episodes" at bounding box center [629, 250] width 90 height 23
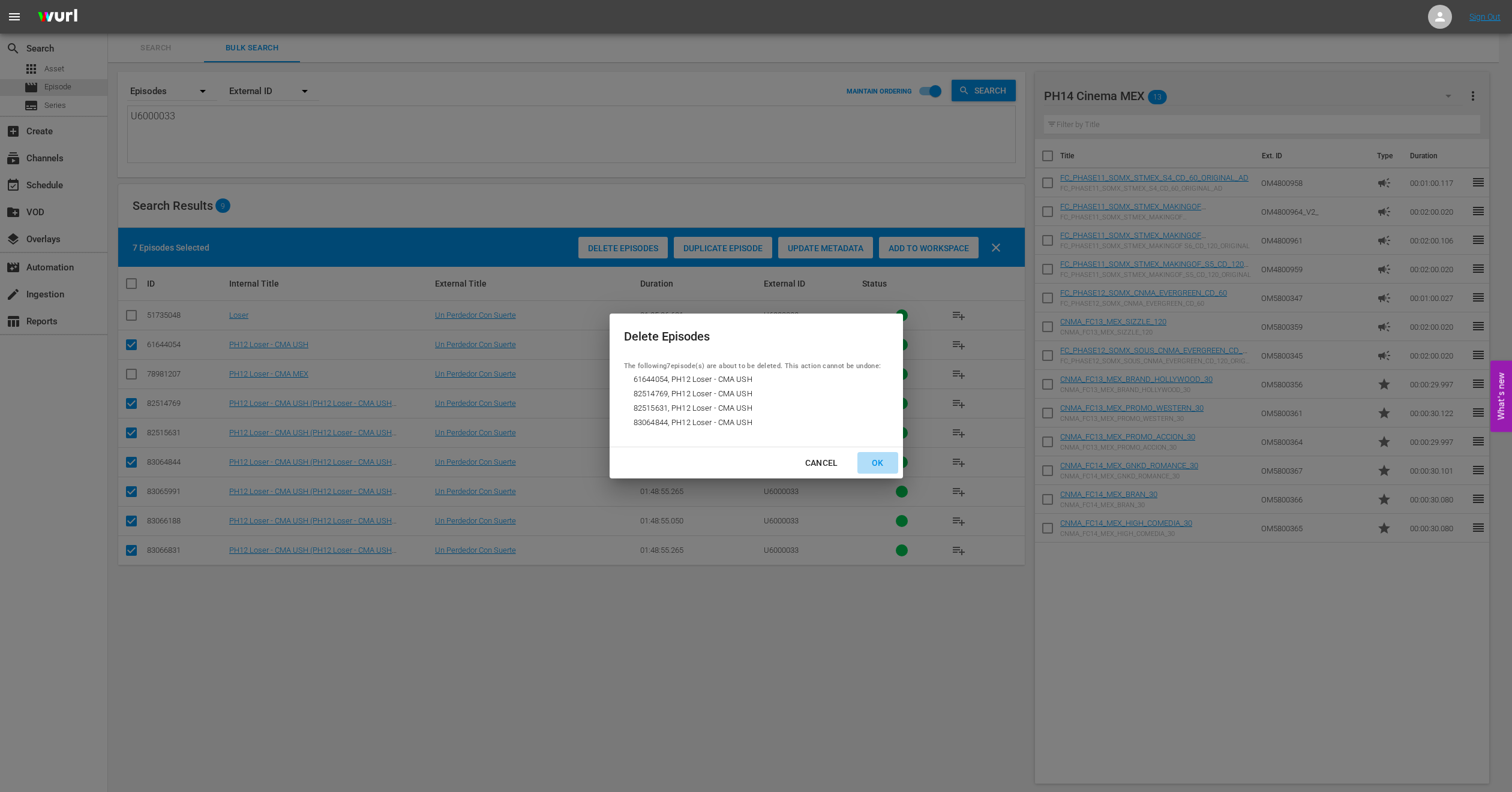
click at [876, 464] on div "OK" at bounding box center [878, 463] width 32 height 15
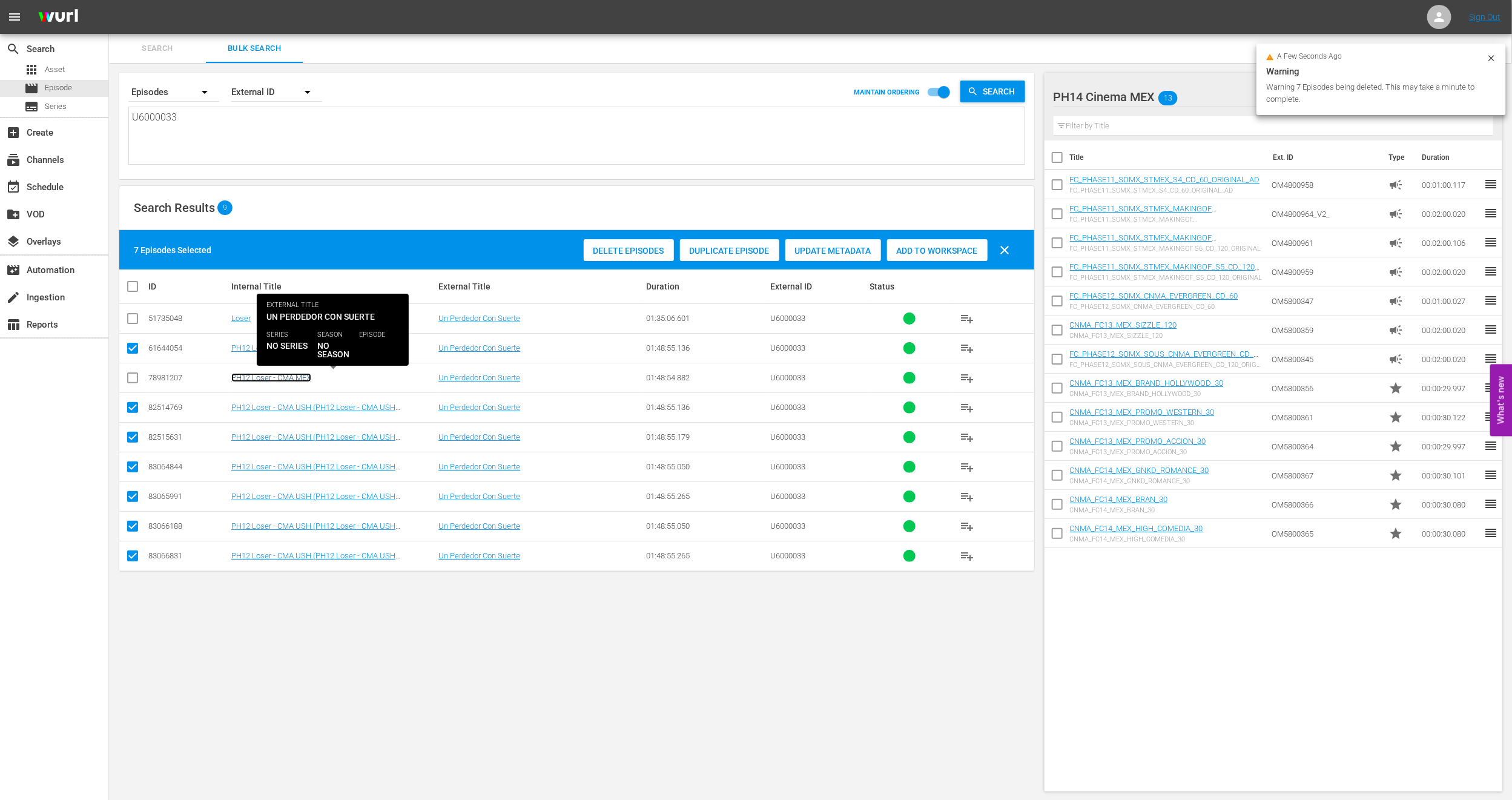
click at [259, 377] on link "PH12 Loser - CMA MEX" at bounding box center [271, 378] width 80 height 9
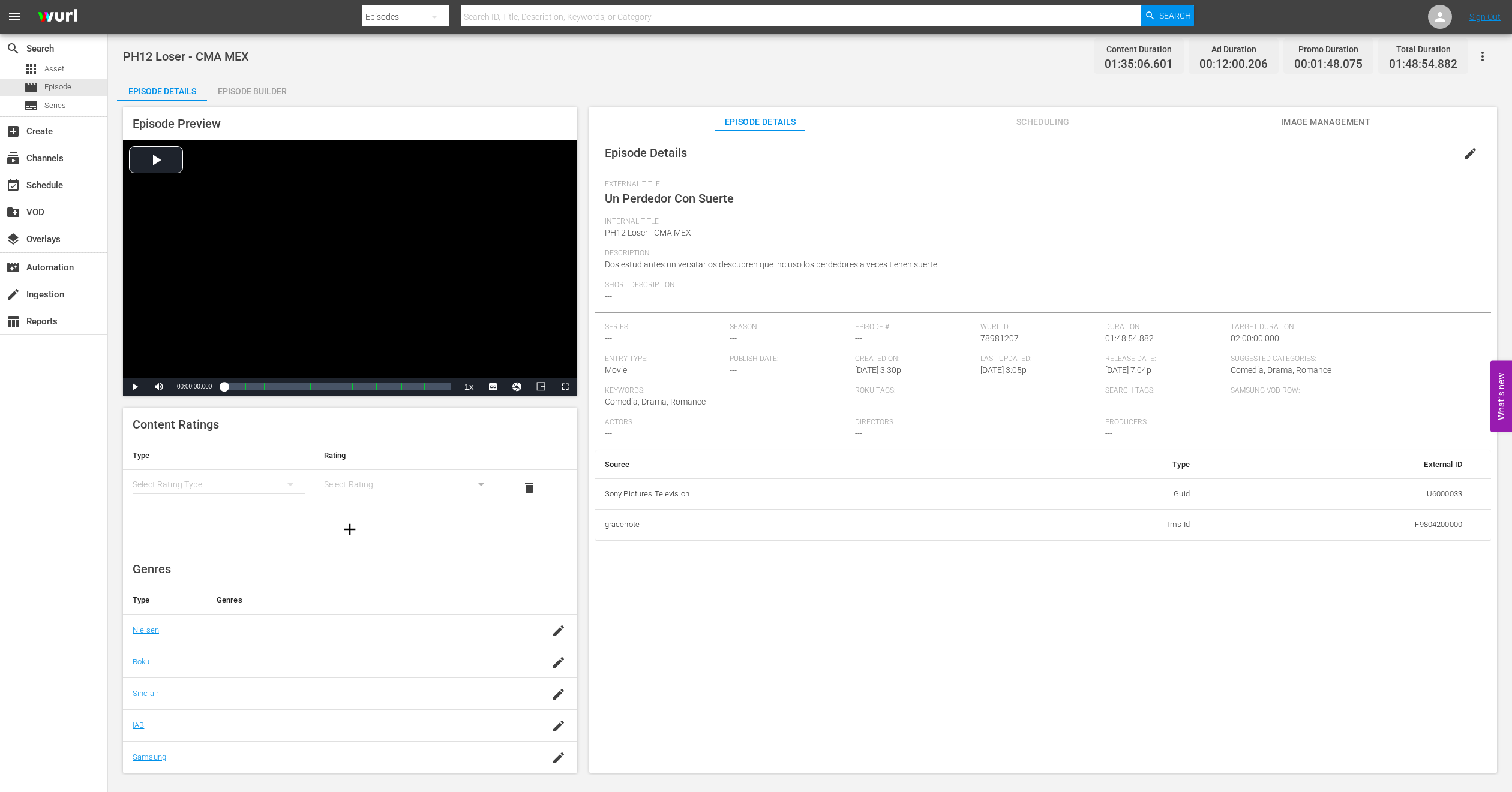
click at [1296, 124] on span "Image Management" at bounding box center [1325, 122] width 90 height 15
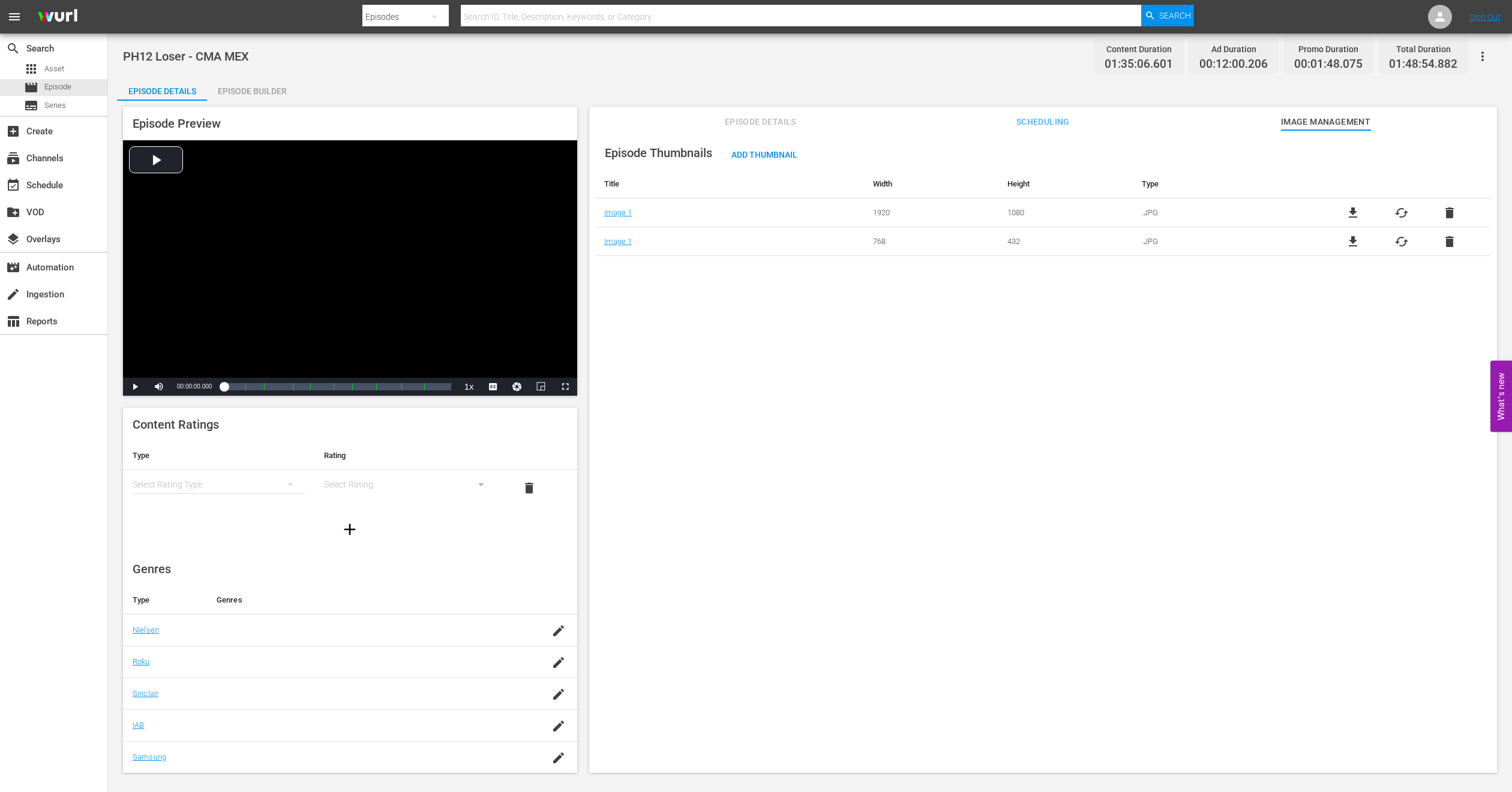
click at [234, 90] on div "Episode Builder" at bounding box center [251, 90] width 90 height 29
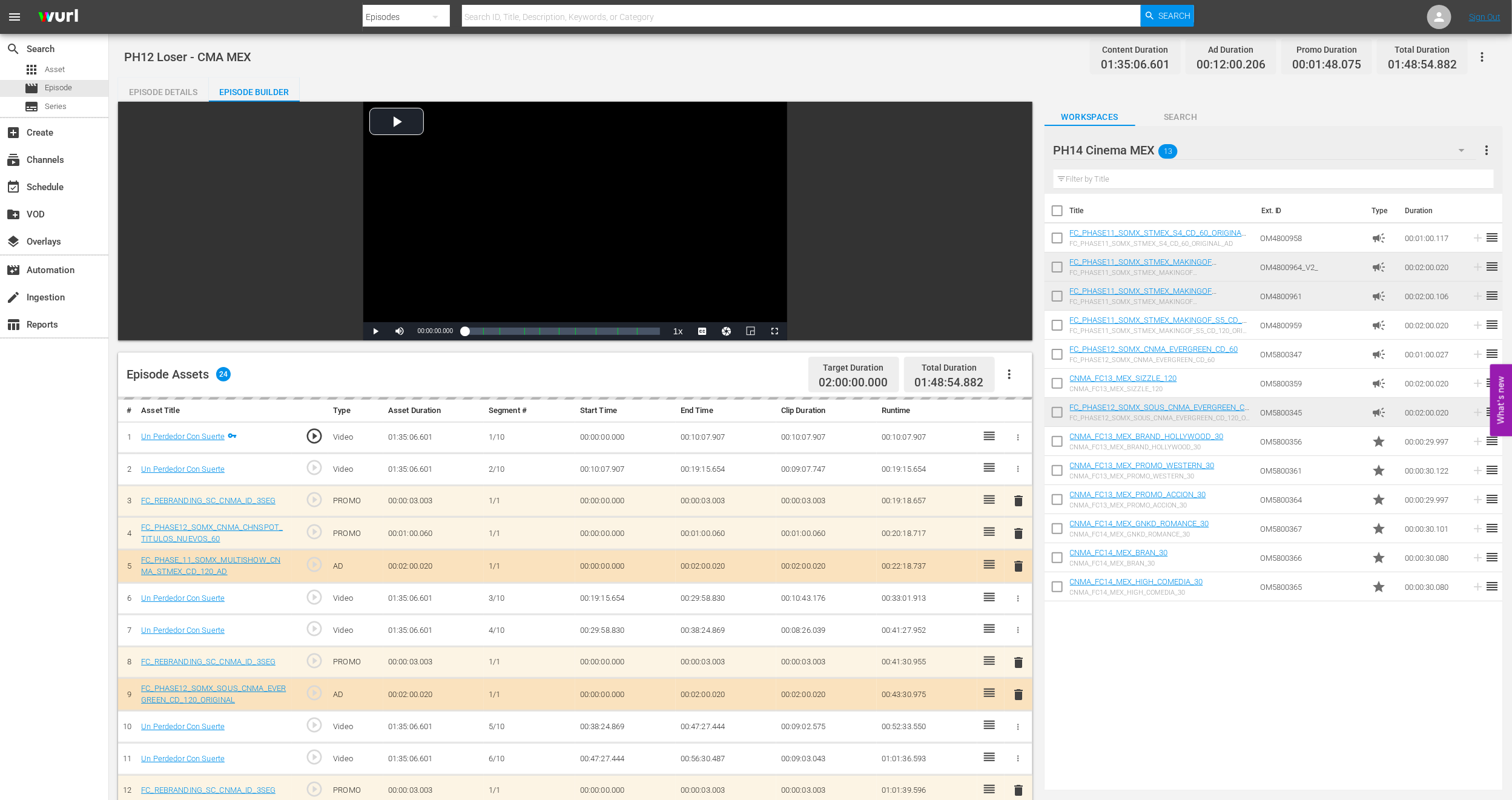
click at [1006, 368] on icon "button" at bounding box center [1008, 373] width 14 height 14
click at [1010, 77] on div "Episode Details Episode Builder Episode Preview Video Player is loading. Play V…" at bounding box center [810, 635] width 1384 height 1116
click at [1012, 364] on button "button" at bounding box center [1009, 374] width 29 height 29
click at [1016, 405] on div "Clear Ads" at bounding box center [1046, 408] width 83 height 29
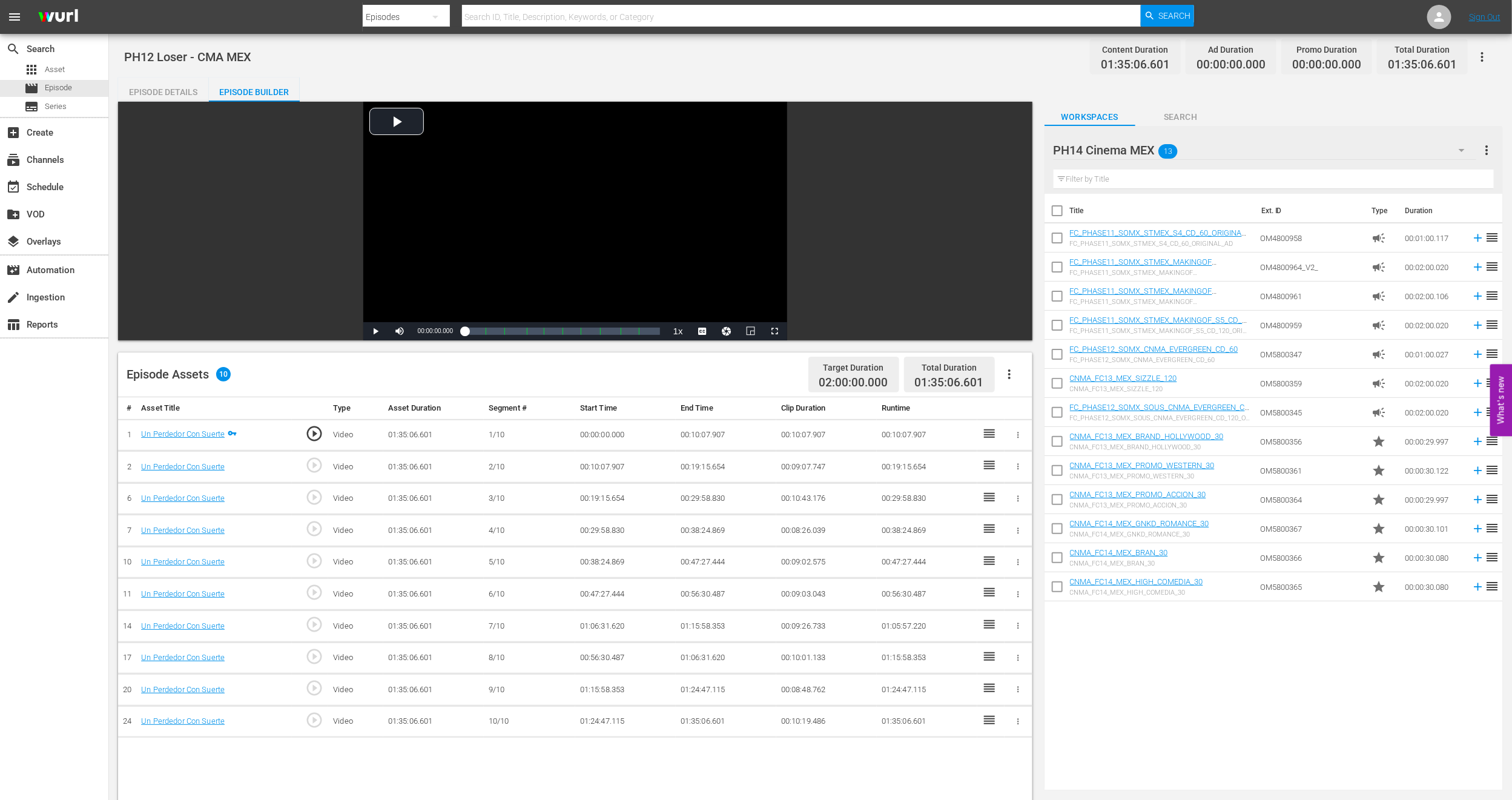
click at [1012, 375] on icon "button" at bounding box center [1008, 373] width 14 height 14
click at [1012, 376] on div "Fill with Ads" at bounding box center [1046, 379] width 83 height 29
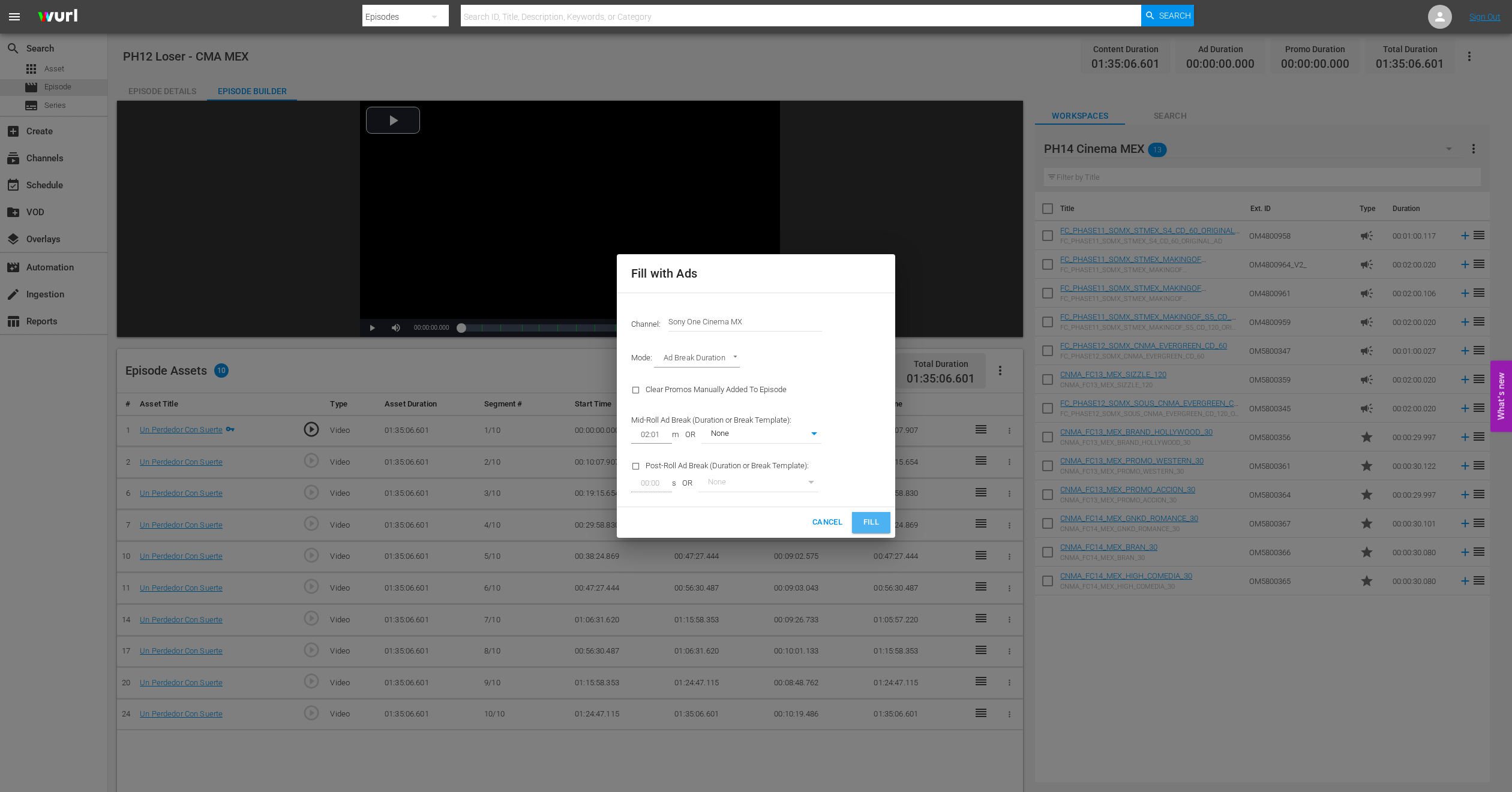
click at [857, 522] on button "Fill" at bounding box center [871, 522] width 38 height 21
